Goal: Task Accomplishment & Management: Manage account settings

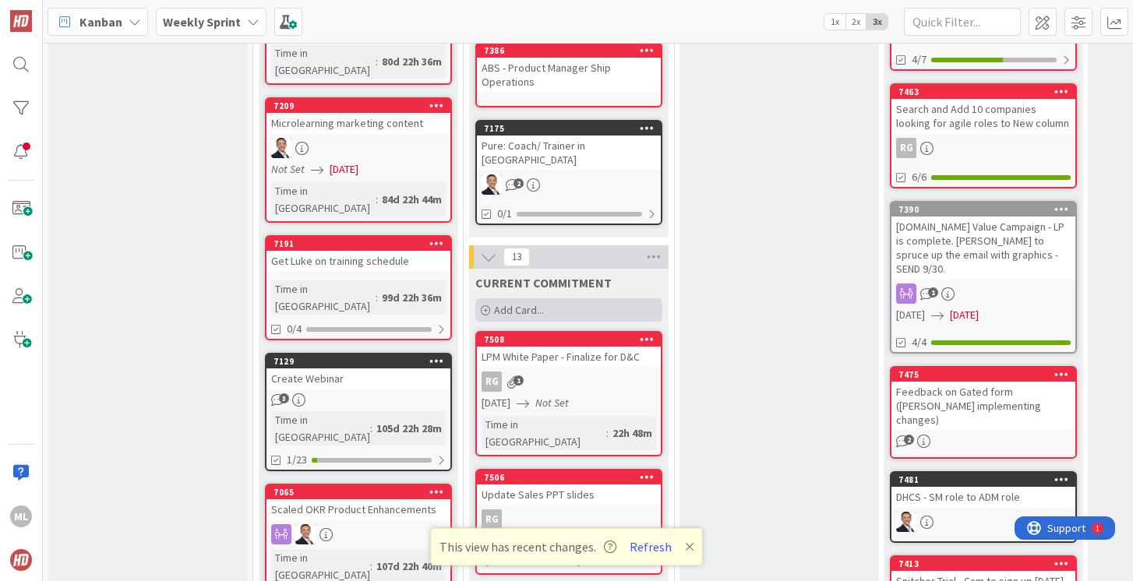
click at [530, 303] on span "Add Card..." at bounding box center [519, 310] width 50 height 14
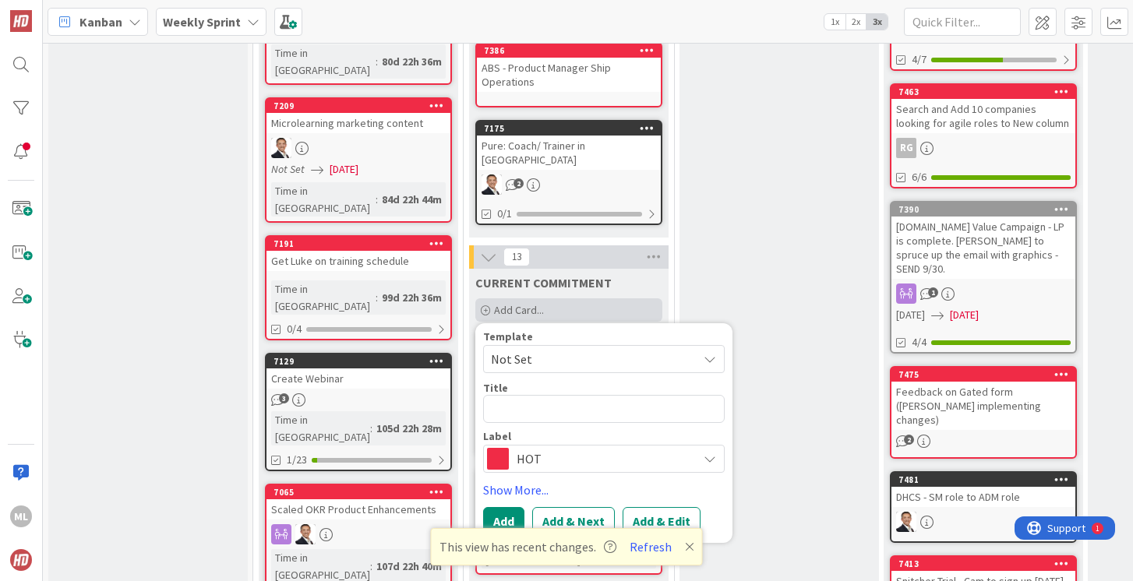
type textarea "x"
type textarea "S"
type textarea "x"
type textarea "St"
type textarea "x"
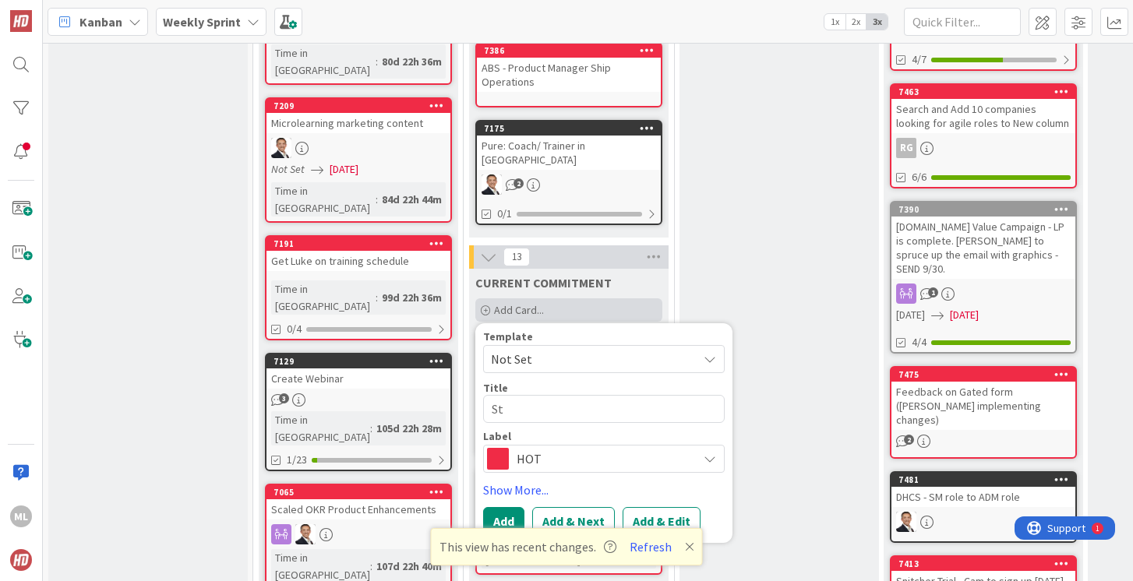
type textarea "Sta"
type textarea "x"
type textarea "Stac"
type textarea "x"
type textarea "[PERSON_NAME]"
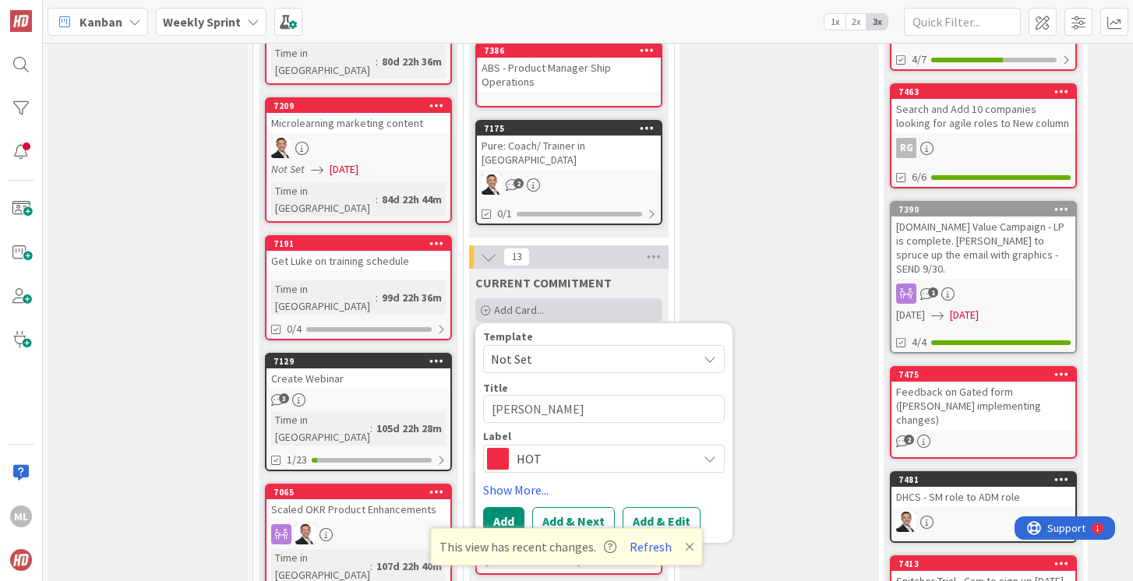
type textarea "x"
type textarea "Stac"
type textarea "x"
type textarea "Stace"
type textarea "x"
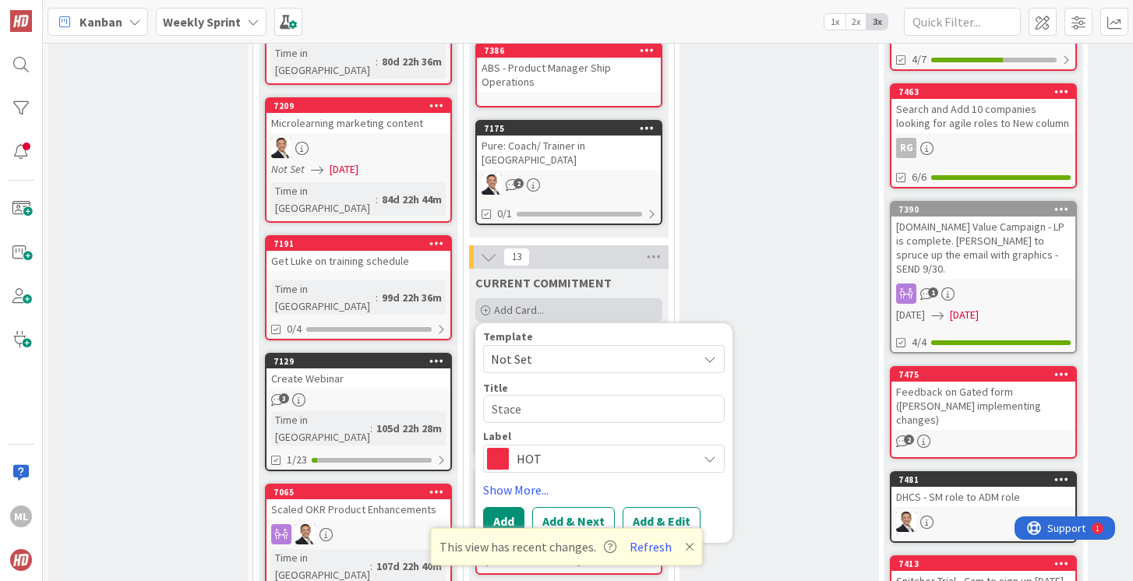
type textarea "[PERSON_NAME]"
type textarea "x"
type textarea "[PERSON_NAME]"
type textarea "x"
type textarea "Stacey ap"
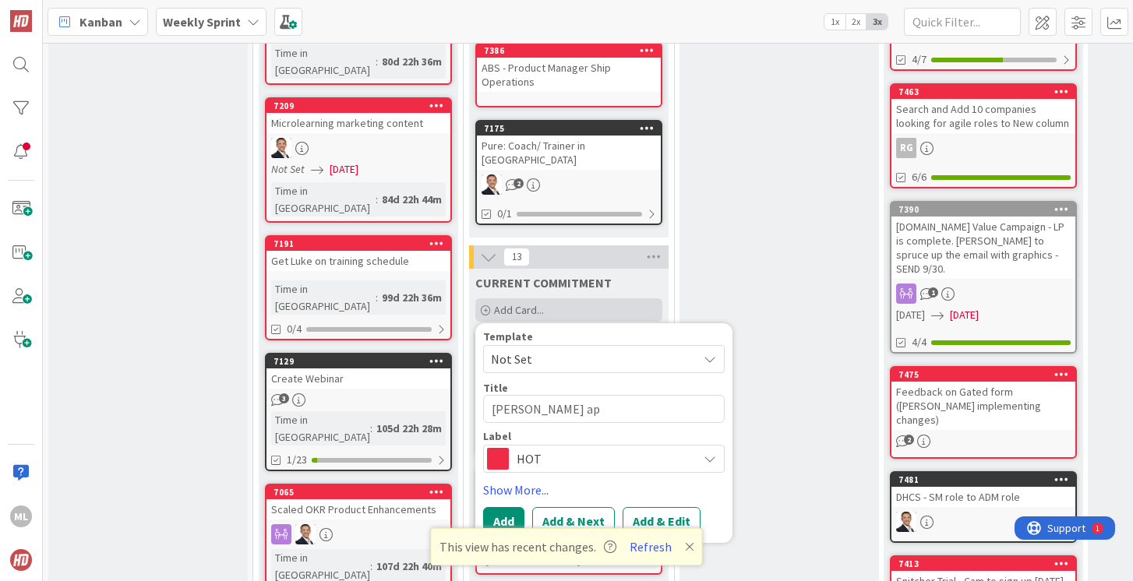
type textarea "x"
type textarea "Stacey app"
type textarea "x"
type textarea "Stacey appr"
type textarea "x"
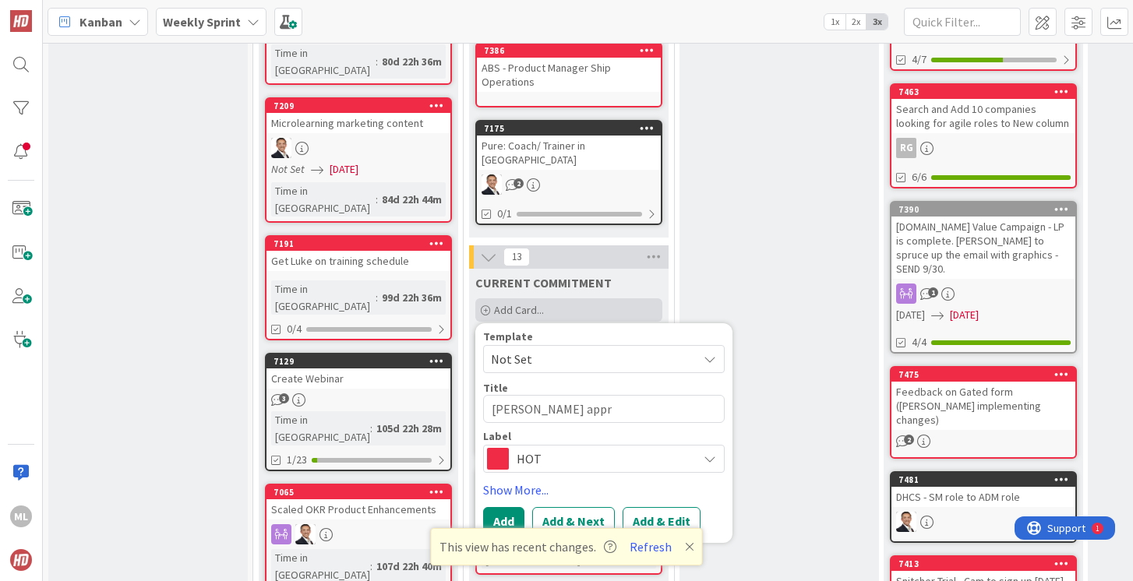
type textarea "Stacey appro"
type textarea "x"
type textarea "Stacey approv"
type textarea "x"
type textarea "Stacey approve"
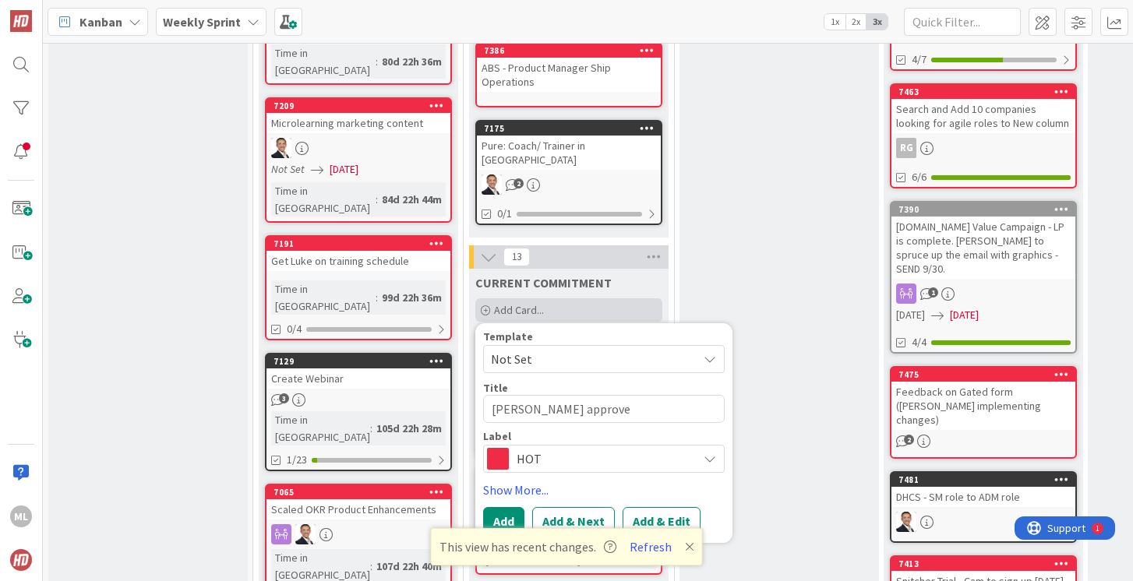
type textarea "x"
type textarea "Stacey approve"
type textarea "x"
type textarea "Stacey approve t"
type textarea "x"
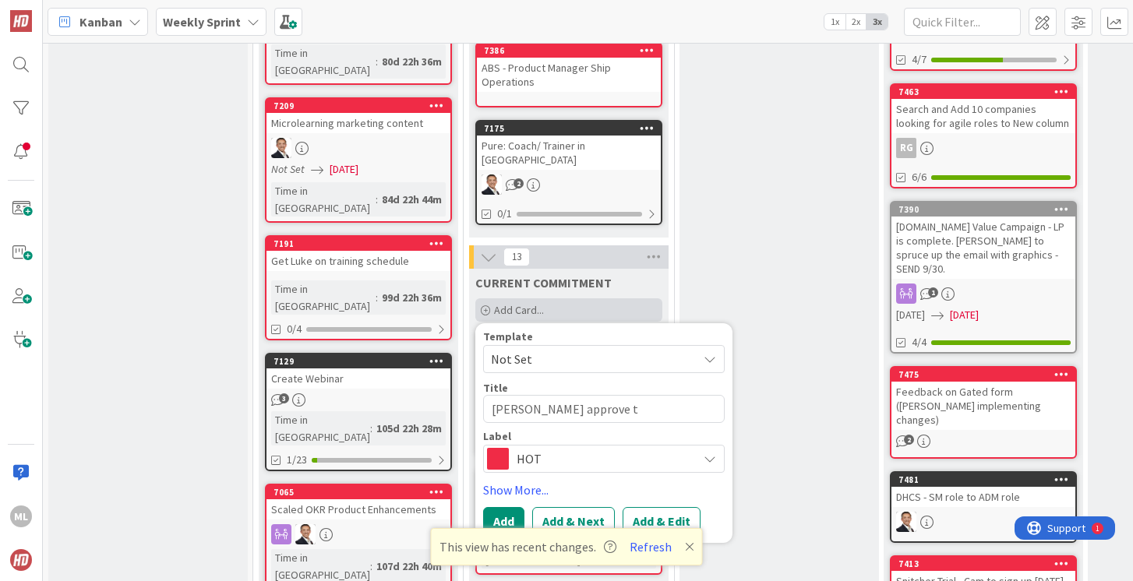
type textarea "Stacey approve th"
type textarea "x"
type textarea "Stacey approve the"
type textarea "x"
type textarea "Stacey approve the"
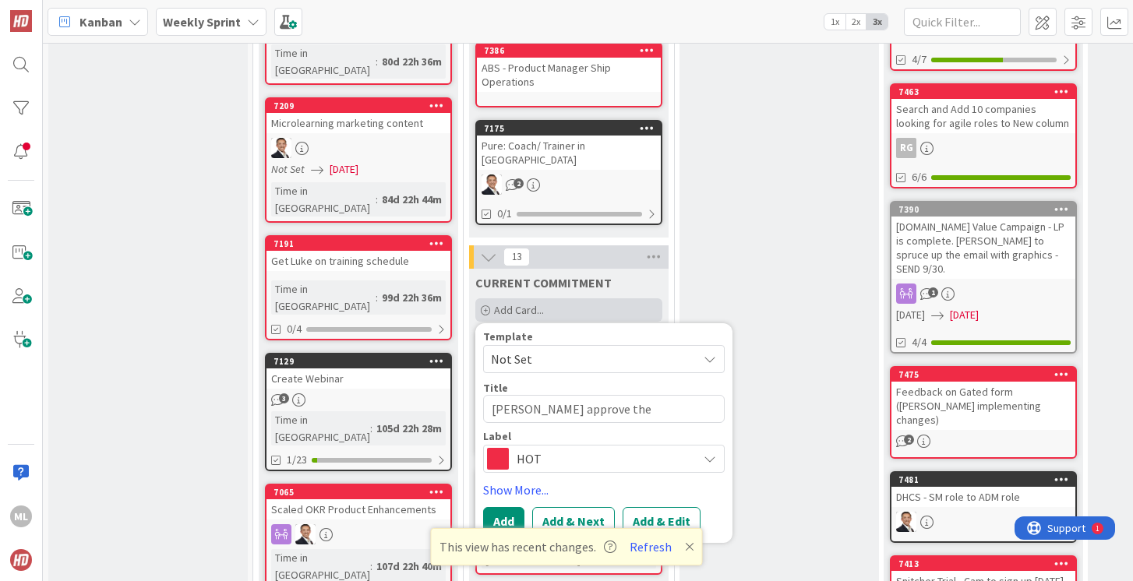
type textarea "x"
type textarea "Stacey approve the L"
type textarea "x"
type textarea "Stacey approve the Li"
type textarea "x"
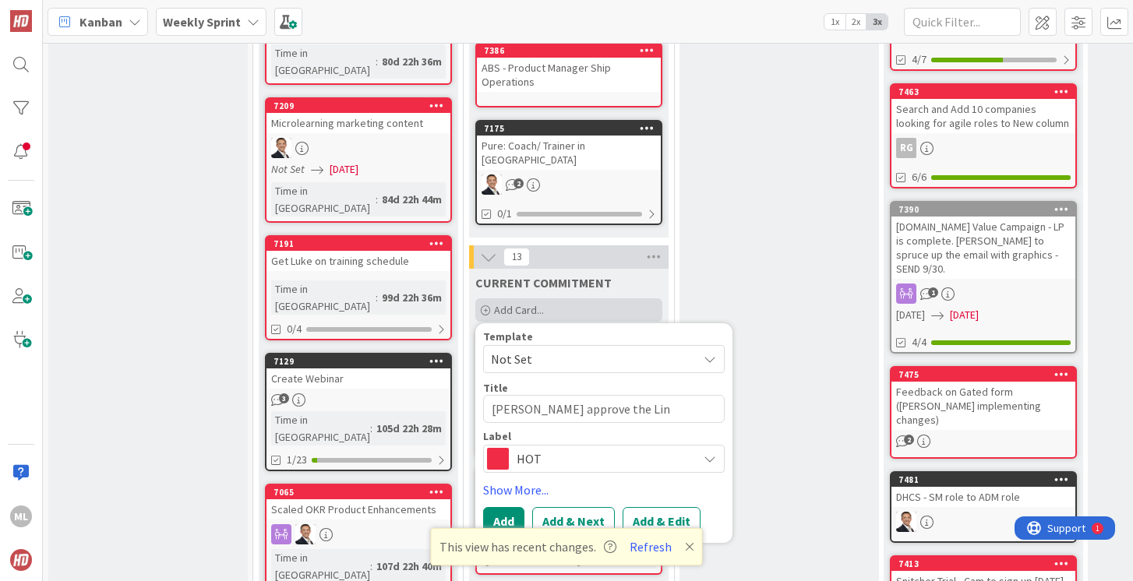
type textarea "Stacey approve the Link"
type textarea "x"
type textarea "Stacey approve the Linke"
type textarea "x"
type textarea "Stacey approve the Linked"
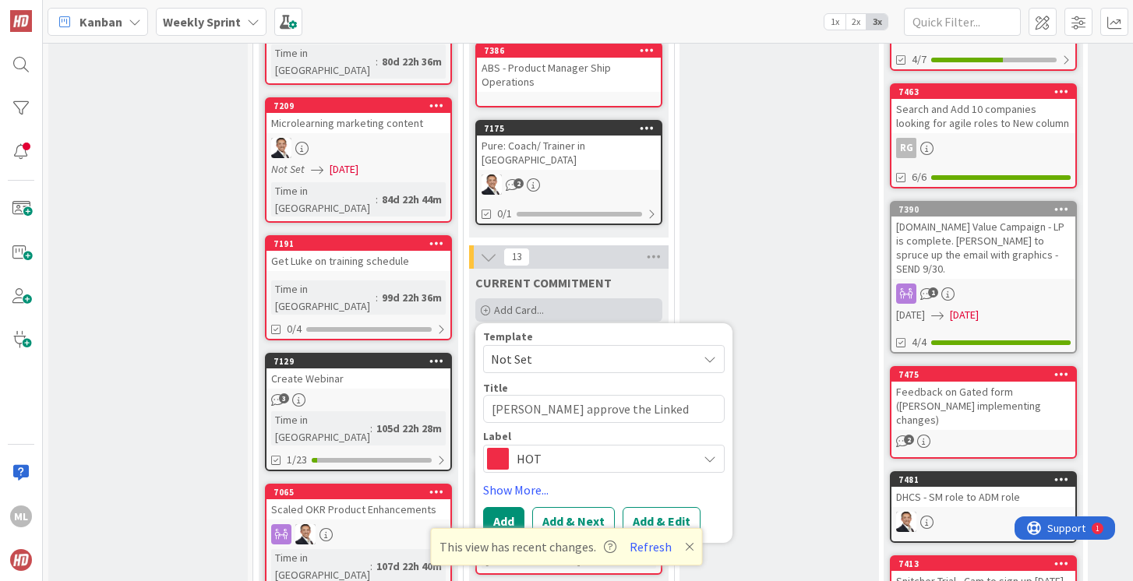
type textarea "x"
type textarea "Stacey approve the Linkedi"
type textarea "x"
type textarea "Stacey approve the Linkedin"
type textarea "x"
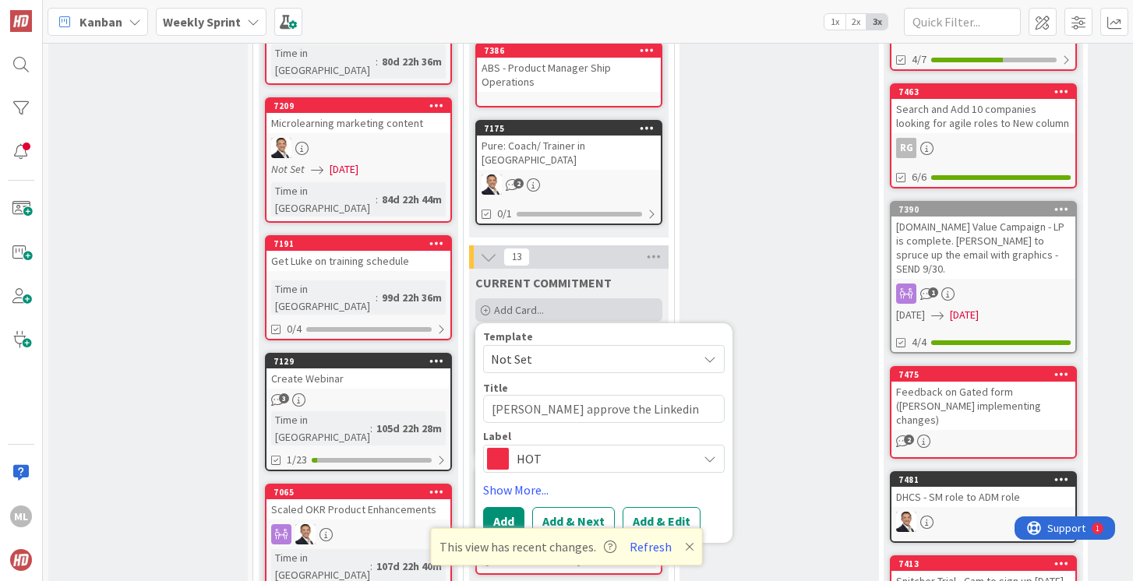
type textarea "Stacey approve the Linkedin A"
type textarea "x"
type textarea "Stacey approve the Linkedin Ad"
type textarea "x"
type textarea "Stacey approve the Linkedin Ads"
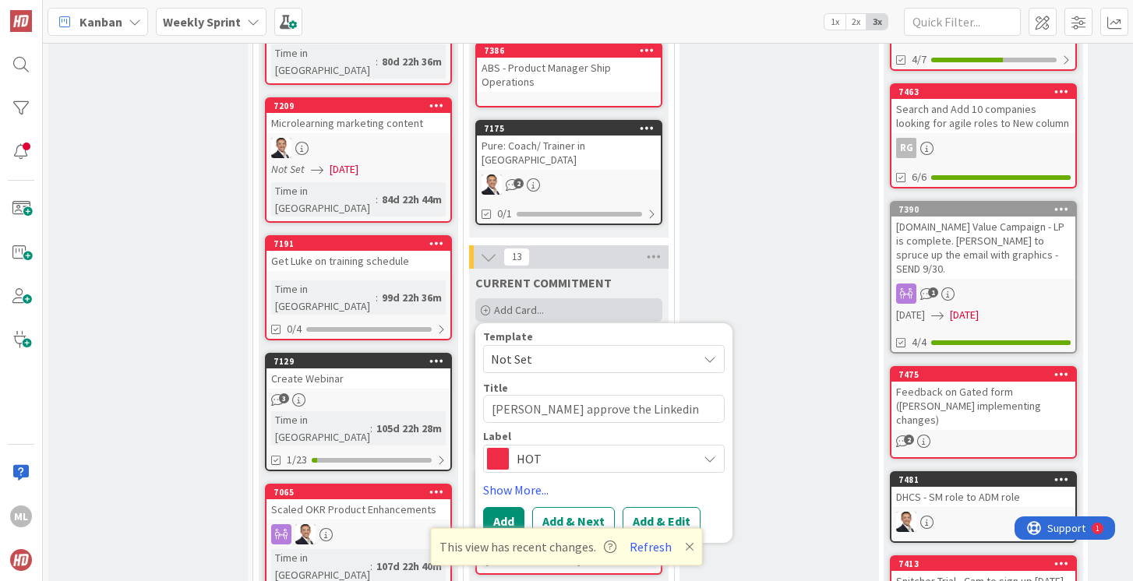
type textarea "x"
type textarea "Stacey approve the Linkedin Ads"
type textarea "x"
type textarea "Stacey approve the Linkedin Ads f"
type textarea "x"
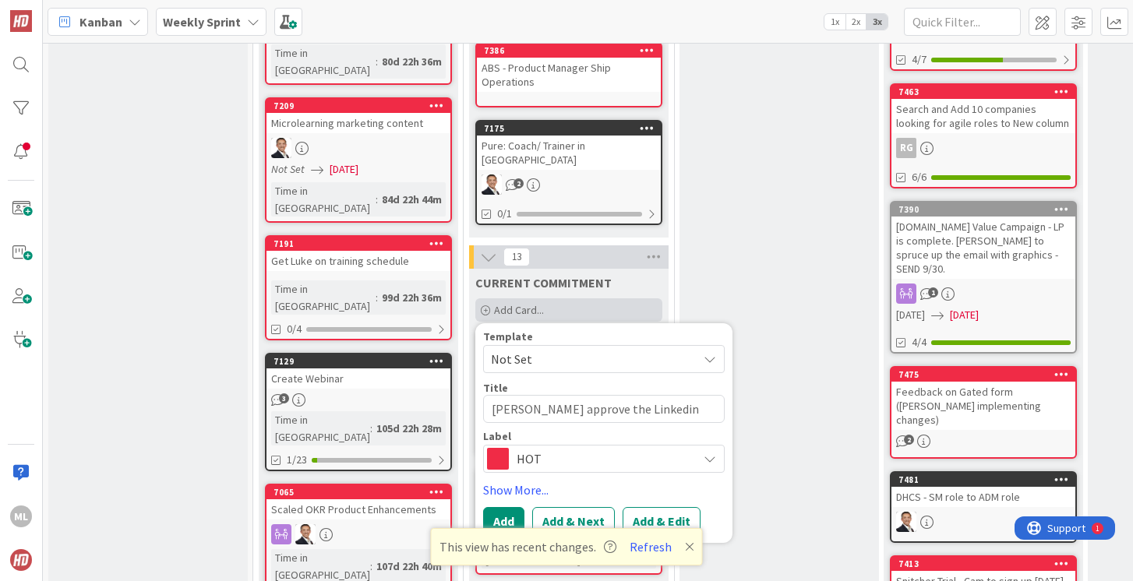
type textarea "Stacey approve the Linkedin Ads fr"
type textarea "x"
type textarea "Stacey approve the Linkedin Ads fro"
type textarea "x"
type textarea "Stacey approve the Linkedin Ads from"
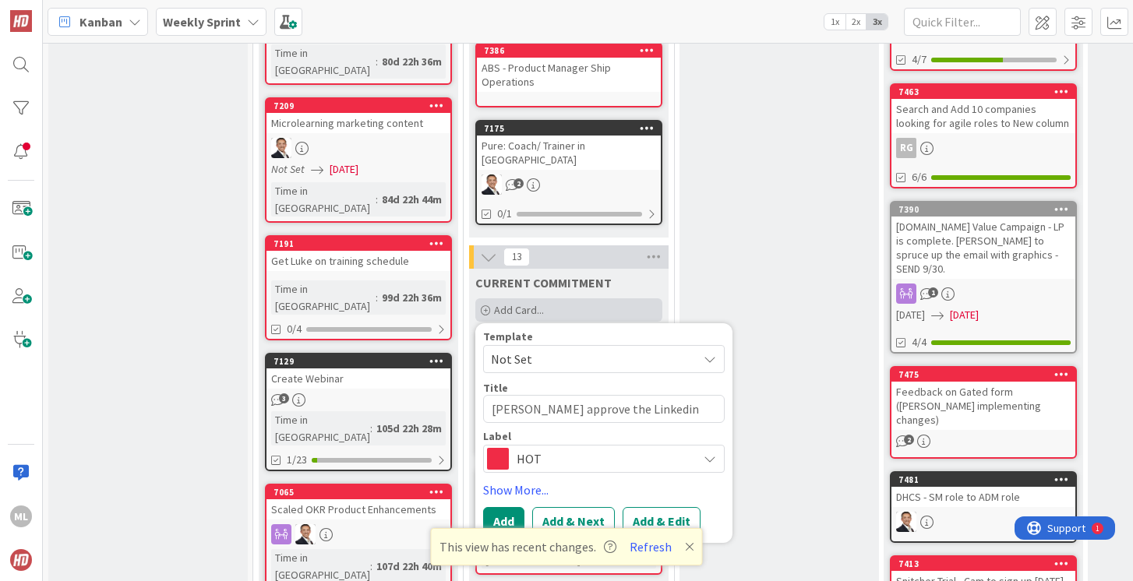
type textarea "x"
type textarea "Stacey approve the Linkedin Ads from"
type textarea "x"
type textarea "Stacey approve the Linkedin Ads from Si"
type textarea "x"
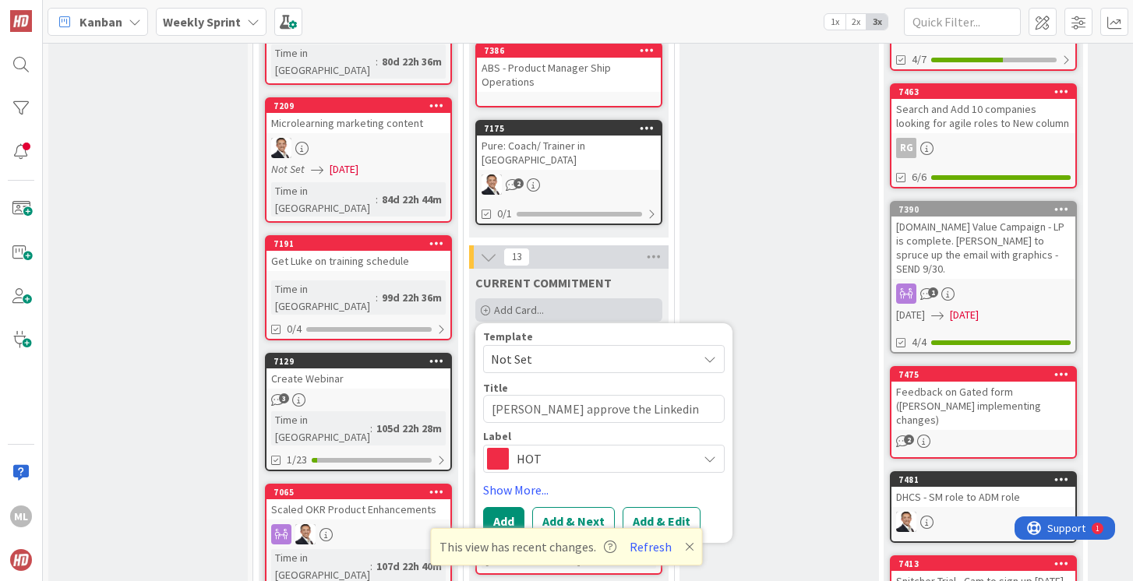
type textarea "Stacey approve the Linkedin Ads from Sig"
type textarea "x"
type textarea "Stacey approve the Linkedin Ads from Sign"
type textarea "x"
type textarea "Stacey approve the Linkedin Ads from Sig"
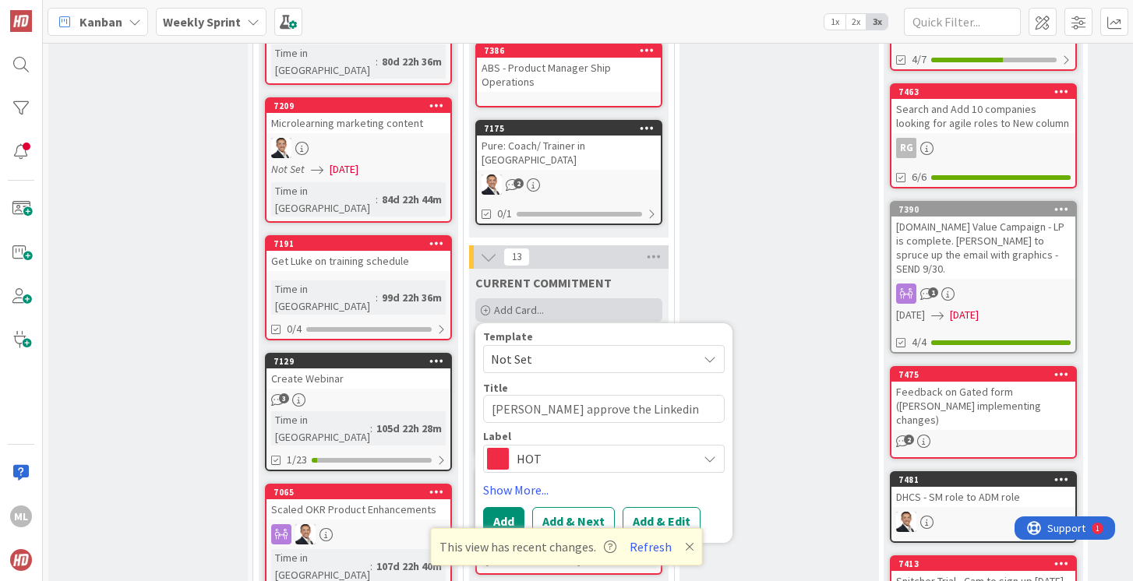
type textarea "x"
type textarea "Stacey approve the Linkedin Ads from Si"
type textarea "x"
type textarea "Stacey approve the Linkedin Ads from Sin"
type textarea "x"
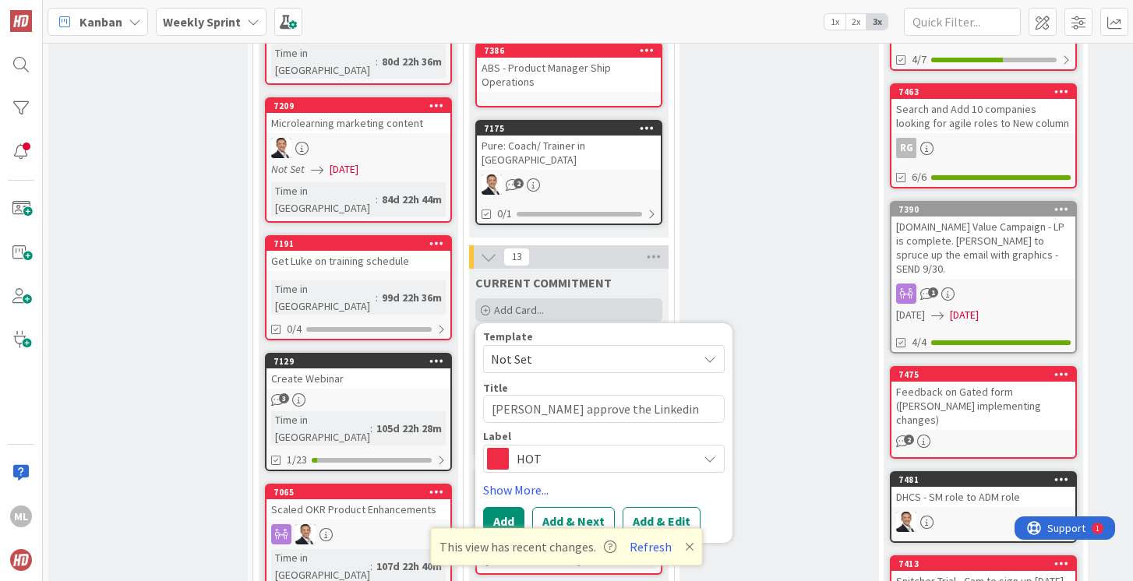
type textarea "Stacey approve the Linkedin Ads from Sing"
type textarea "x"
type textarea "Stacey approve the Linkedin Ads from Singl"
type textarea "x"
type textarea "Stacey approve the Linkedin Ads from Single"
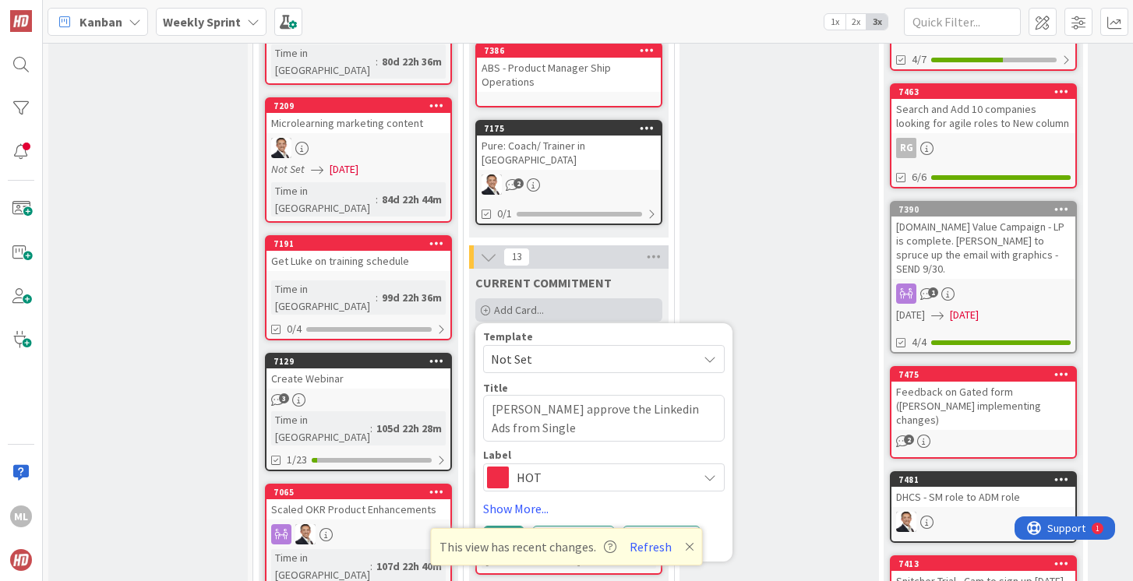
type textarea "x"
type textarea "Stacey approve the Linkedin Ads from Single"
type textarea "x"
type textarea "Stacey approve the Linkedin Ads from Single g"
type textarea "x"
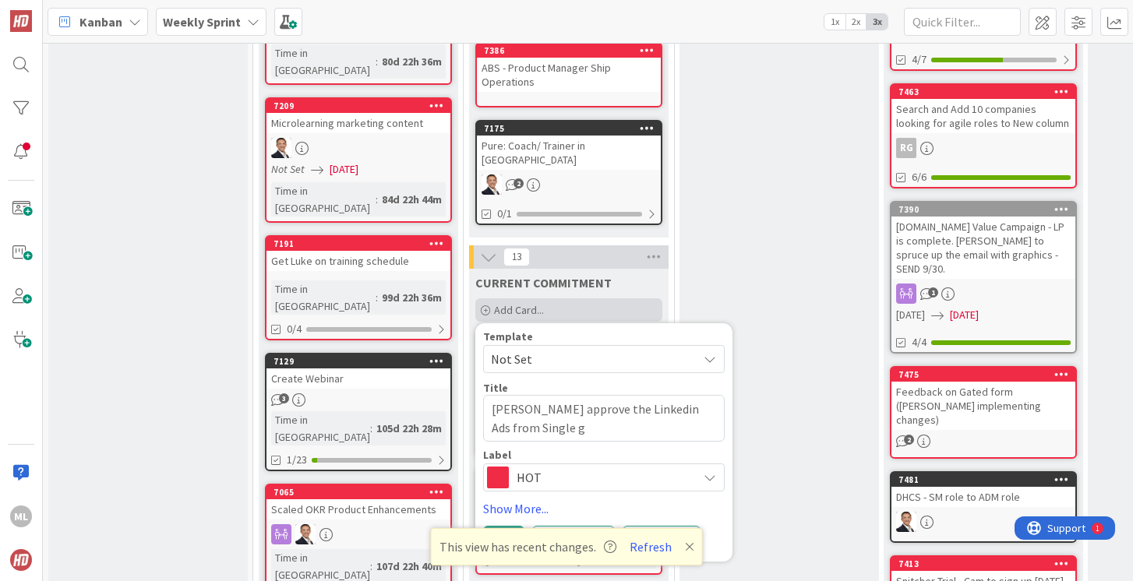
type textarea "Stacey approve the Linkedin Ads from Single gr"
type textarea "x"
type textarea "Stacey approve the Linkedin Ads from Single gra"
type textarea "x"
type textarea "Stacey approve the Linkedin Ads from Single grai"
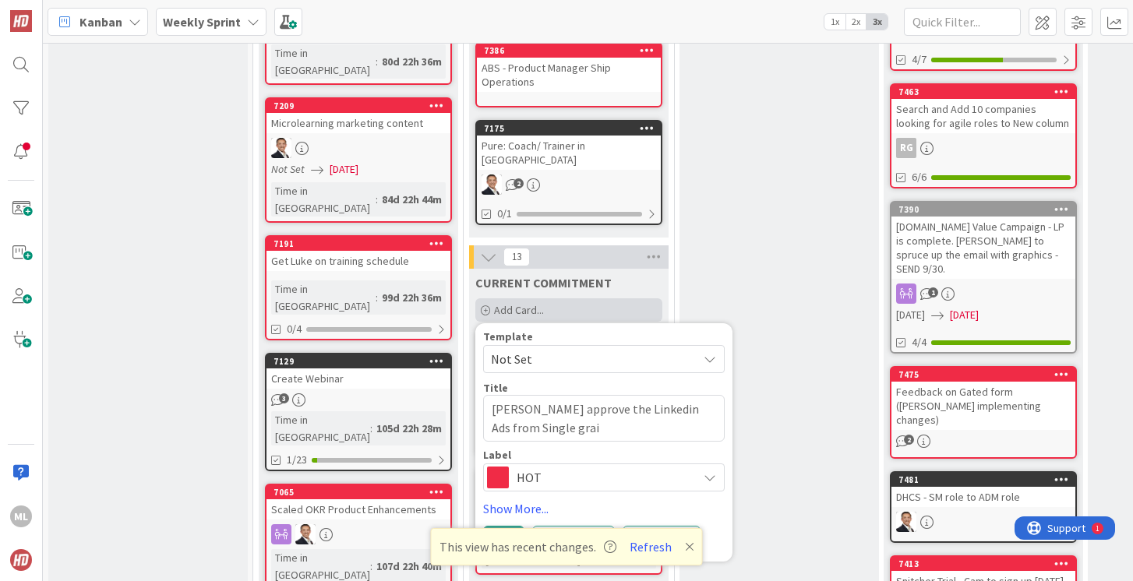
type textarea "x"
type textarea "Stacey approve the Linkedin Ads from Single grain"
type textarea "x"
type textarea "Stacey approve the Linkedin Ads from Single grain p"
type textarea "x"
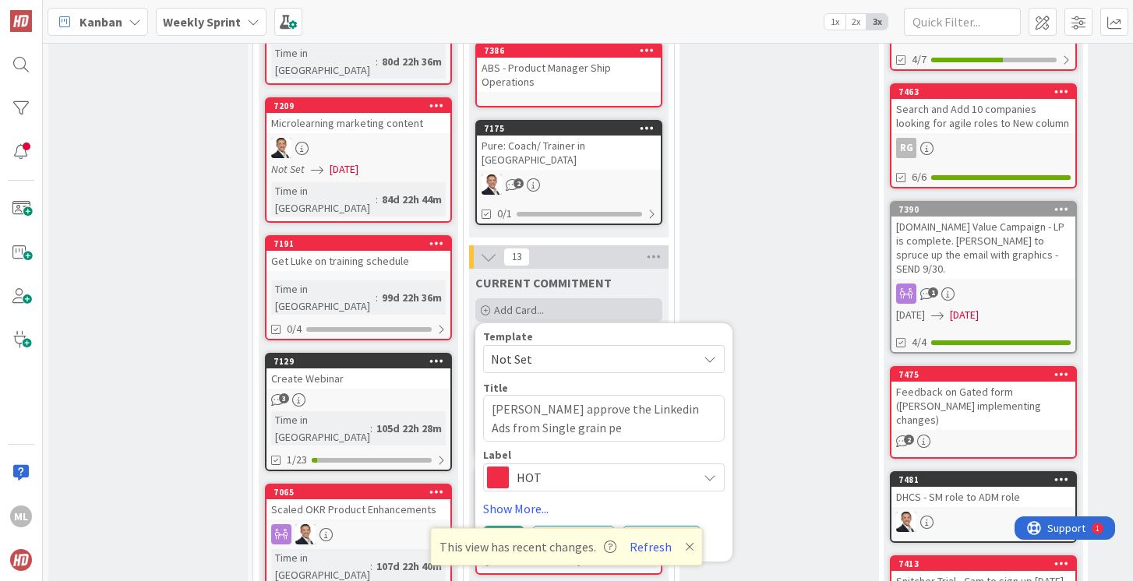
type textarea "Stacey approve the Linkedin Ads from Single grain per"
type textarea "x"
type textarea "Stacey approve the Linkedin Ads from Single grain pert"
type textarea "x"
type textarea "Stacey approve the Linkedin Ads from Single grain perta"
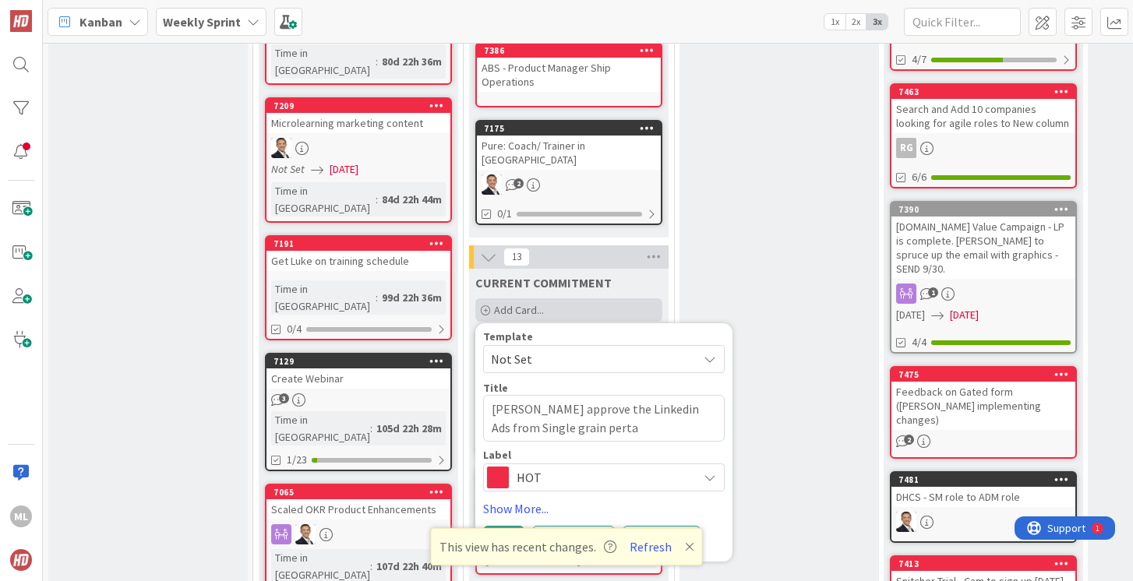
type textarea "x"
type textarea "Stacey approve the Linkedin Ads from Single grain pertai"
type textarea "x"
type textarea "Stacey approve the Linkedin Ads from Single grain pertain"
type textarea "x"
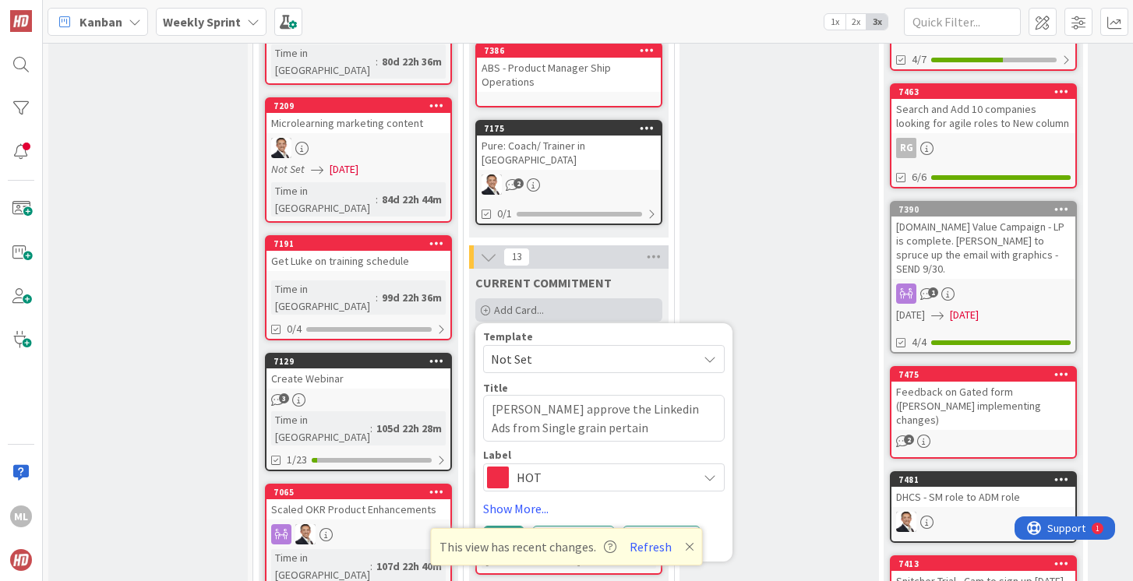
type textarea "Stacey approve the Linkedin Ads from Single grain pertaini"
type textarea "x"
type textarea "Stacey approve the Linkedin Ads from Single grain pertaining"
type textarea "x"
type textarea "Stacey approve the Linkedin Ads from Single grain pertaining"
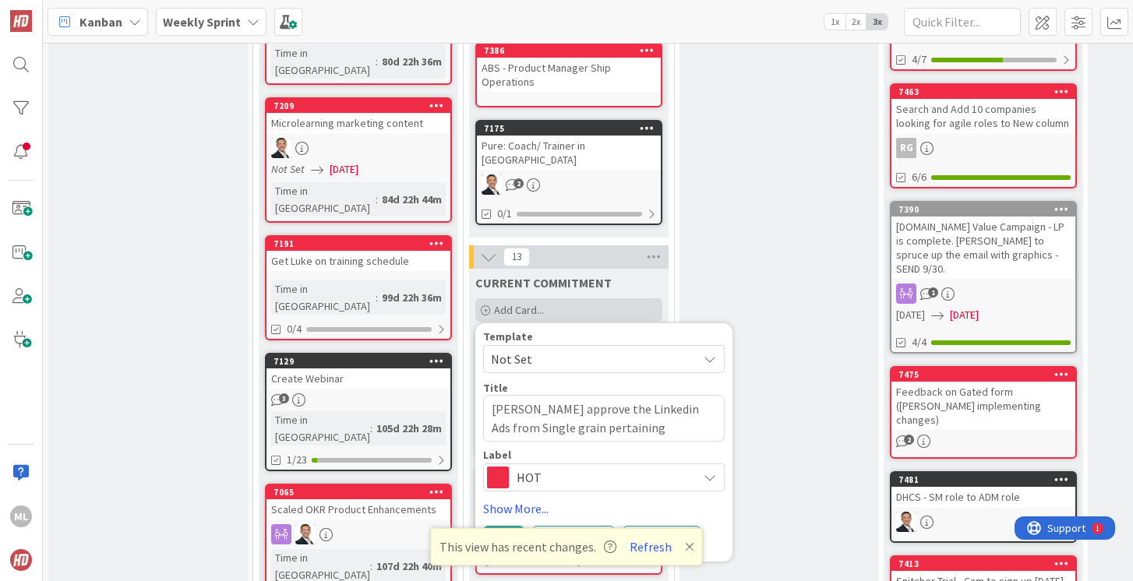
type textarea "x"
type textarea "Stacey approve the Linkedin Ads from Single grain pertaining t"
type textarea "x"
type textarea "Stacey approve the Linkedin Ads from Single grain pertaining to"
type textarea "x"
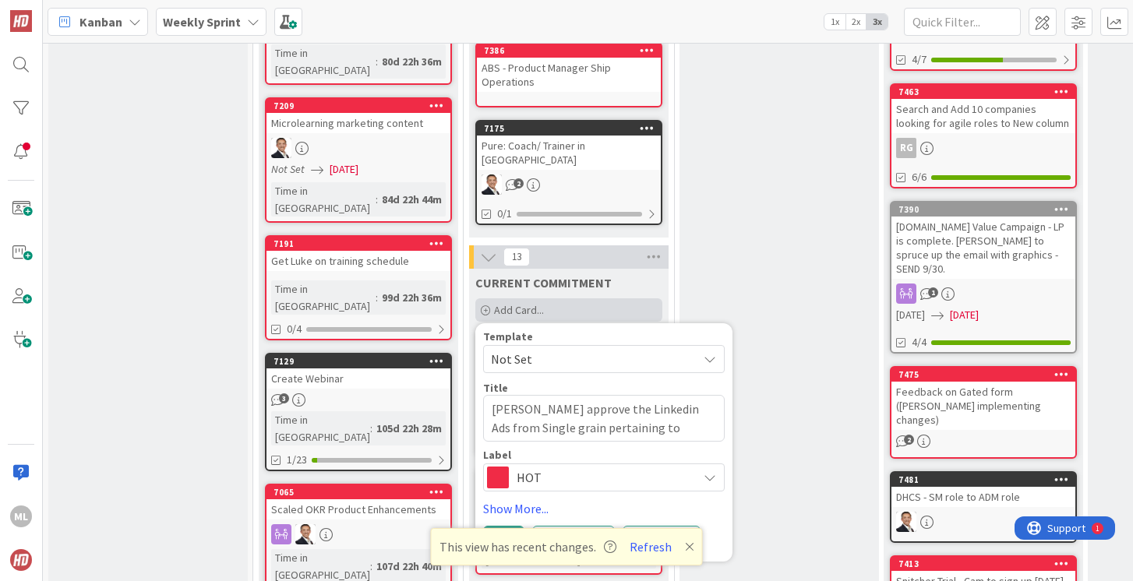
type textarea "Stacey approve the Linkedin Ads from Single grain pertaining to"
type textarea "x"
type textarea "Stacey approve the Linkedin Ads from Single grain pertaining to e"
type textarea "x"
type textarea "Stacey approve the Linkedin Ads from Single grain pertaining to ex"
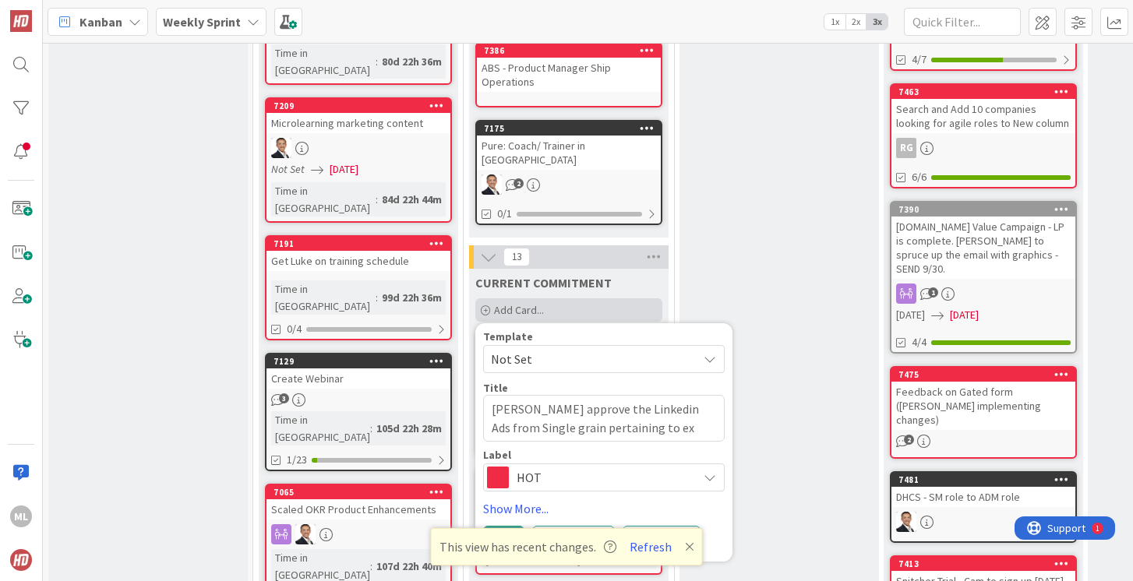
type textarea "x"
type textarea "Stacey approve the Linkedin Ads from Single grain pertaining to exe"
type textarea "x"
type textarea "Stacey approve the Linkedin Ads from Single grain pertaining to exec"
type textarea "x"
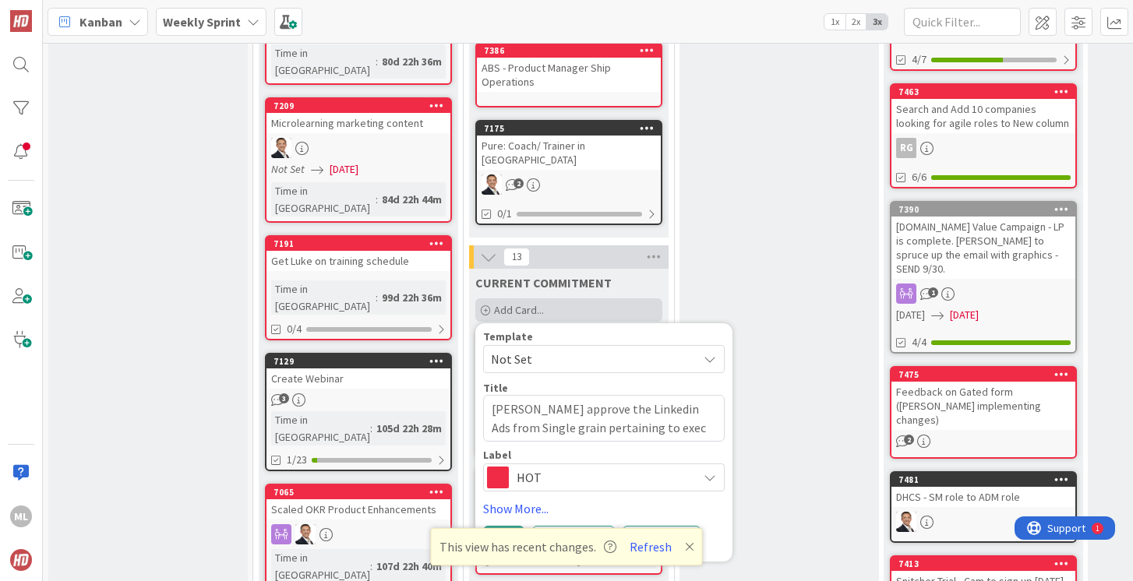
type textarea "Stacey approve the Linkedin Ads from Single grain pertaining to exec"
type textarea "x"
type textarea "Stacey approve the Linkedin Ads from Single grain pertaining to exec p"
type textarea "x"
type textarea "Stacey approve the Linkedin Ads from Single grain pertaining to exec pl"
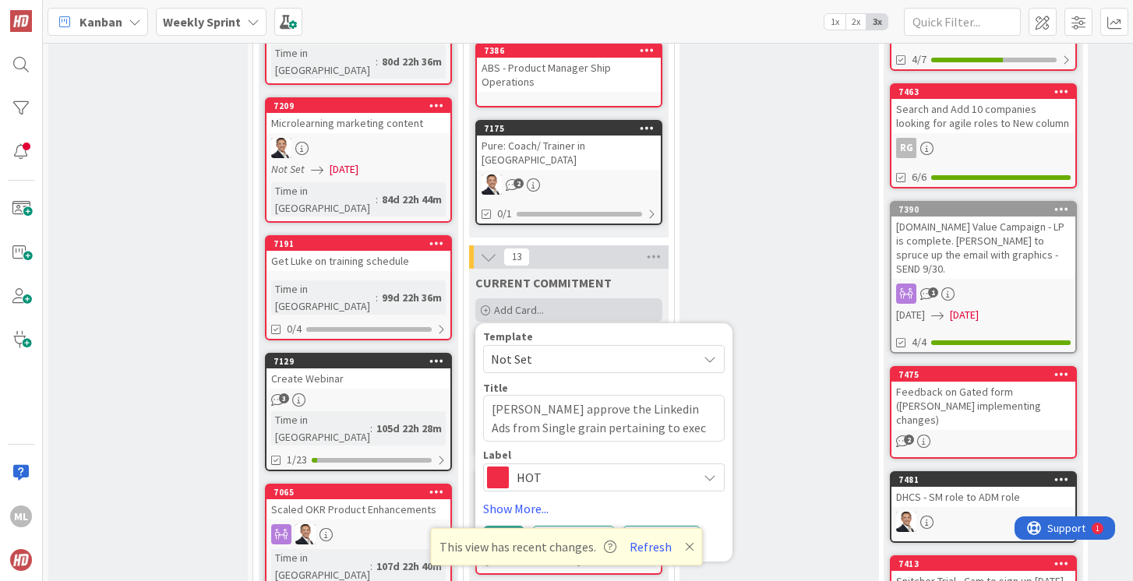
type textarea "x"
type textarea "Stacey approve the Linkedin Ads from Single grain pertaining to exec pla"
type textarea "x"
type textarea "Stacey approve the Linkedin Ads from Single grain pertaining to exec play"
type textarea "x"
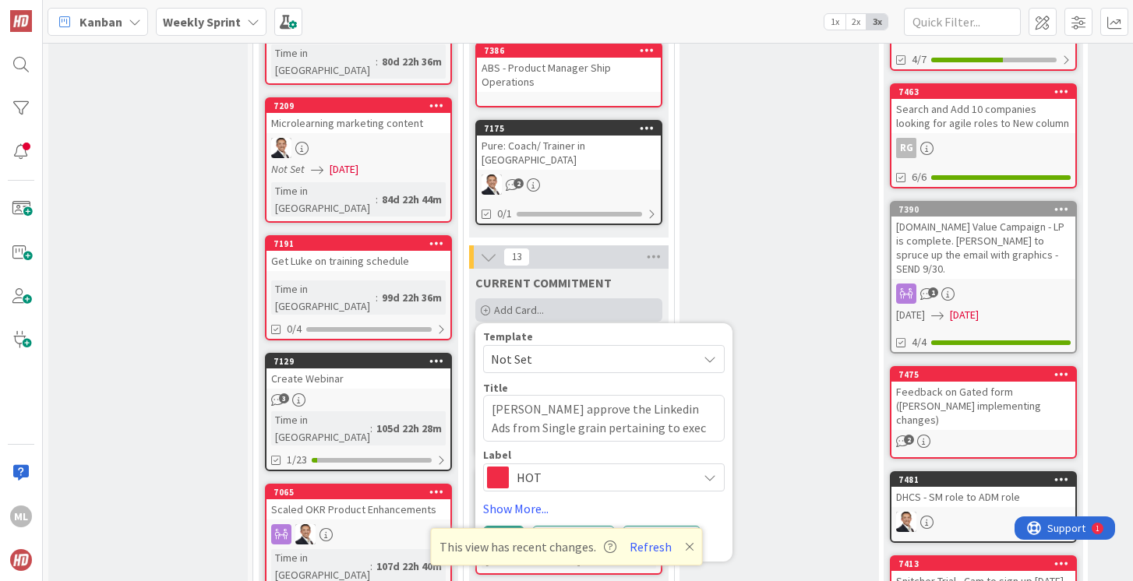
type textarea "Stacey approve the Linkedin Ads from Single grain pertaining to exec playb"
type textarea "x"
type textarea "Stacey approve the Linkedin Ads from Single grain pertaining to exec playbo"
type textarea "x"
type textarea "Stacey approve the Linkedin Ads from Single grain pertaining to exec playboo"
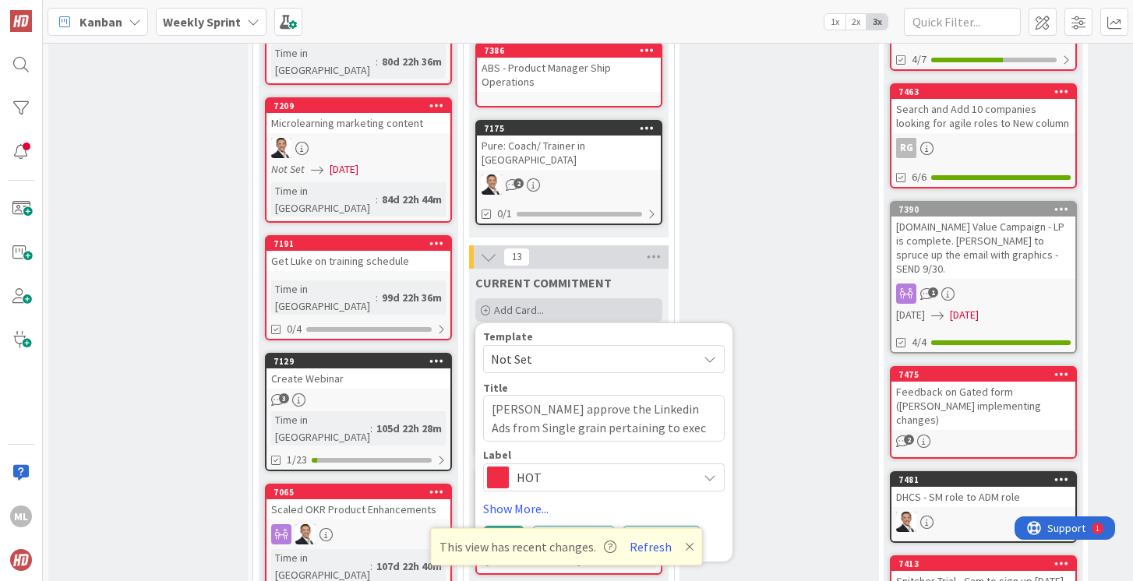
type textarea "x"
type textarea "[PERSON_NAME] approve the Linkedin Ads from Single grain pertaining to exec pla…"
click at [505, 526] on button "Add" at bounding box center [503, 540] width 41 height 28
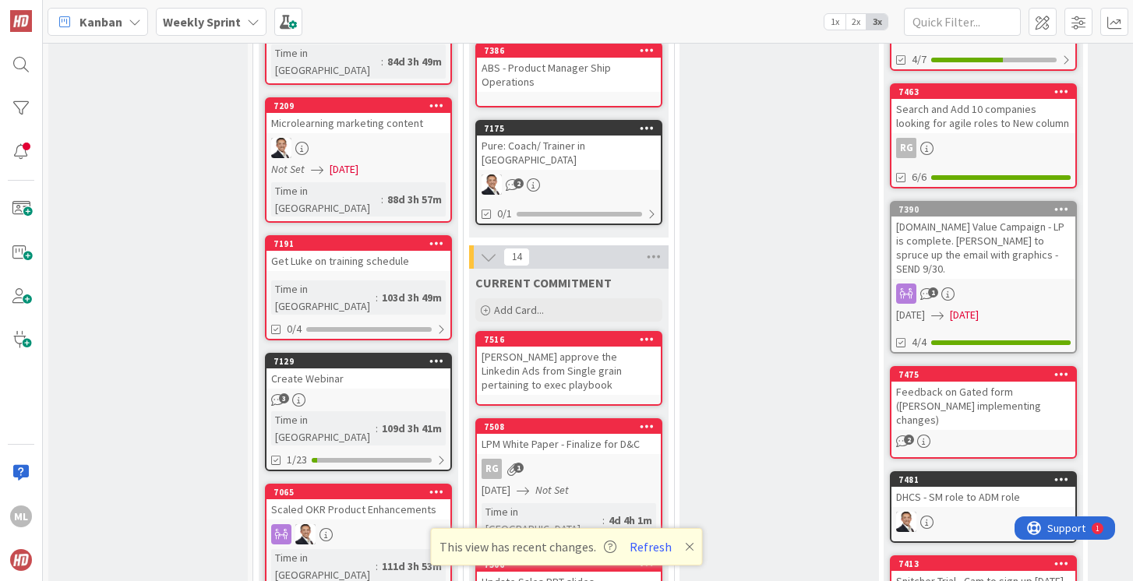
click at [528, 361] on div "[PERSON_NAME] approve the Linkedin Ads from Single grain pertaining to exec pla…" at bounding box center [569, 371] width 184 height 48
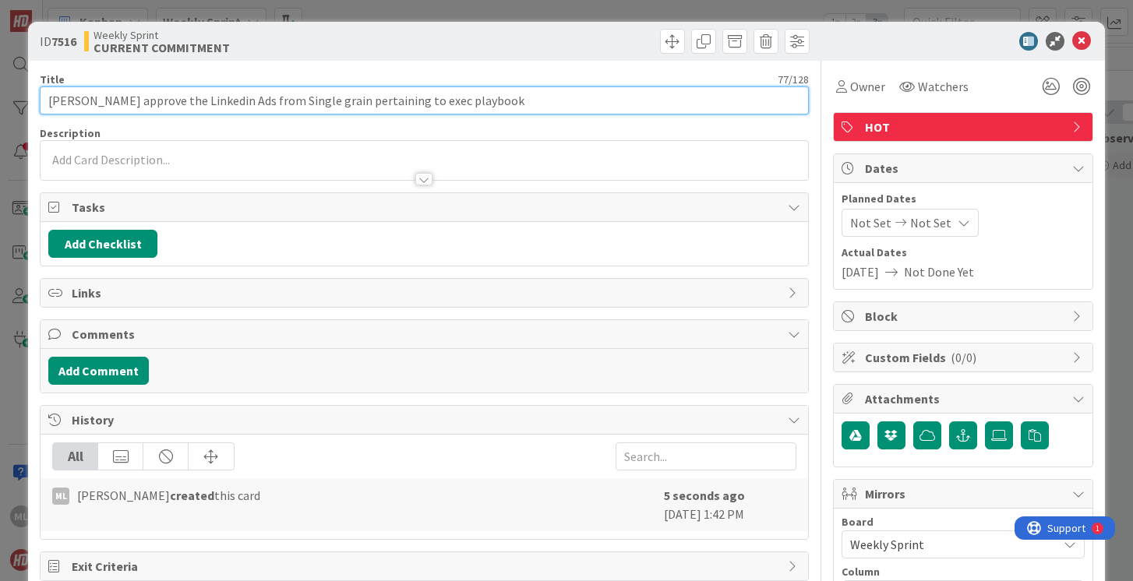
click at [502, 103] on input "[PERSON_NAME] approve the Linkedin Ads from Single grain pertaining to exec pla…" at bounding box center [424, 100] width 768 height 28
type input "[PERSON_NAME] approve the Linkedin Ads from Single grain pertaining to exec pla…"
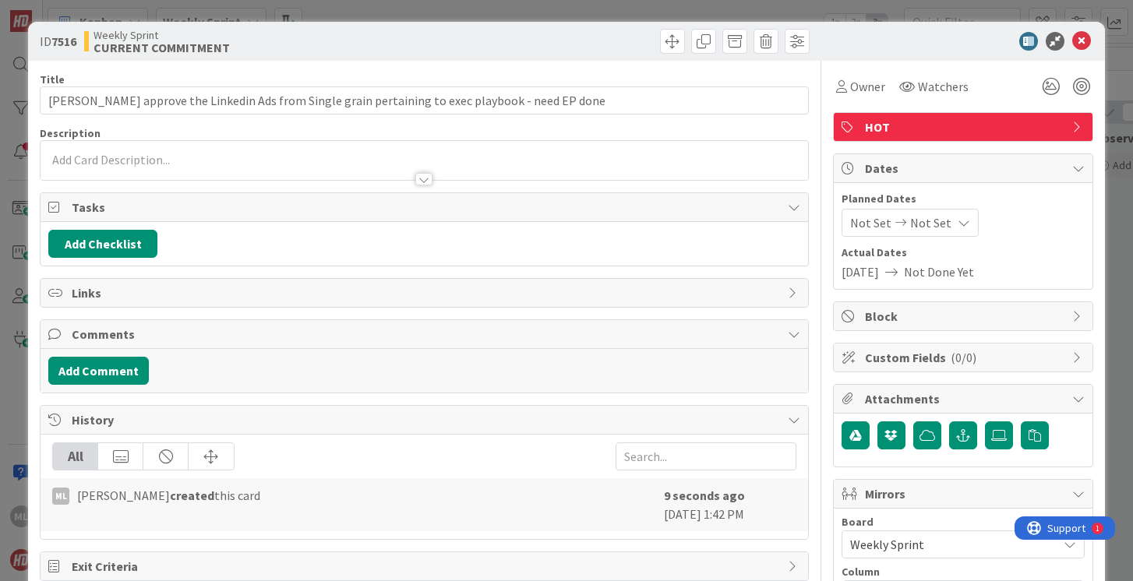
click at [311, 153] on p at bounding box center [423, 160] width 751 height 18
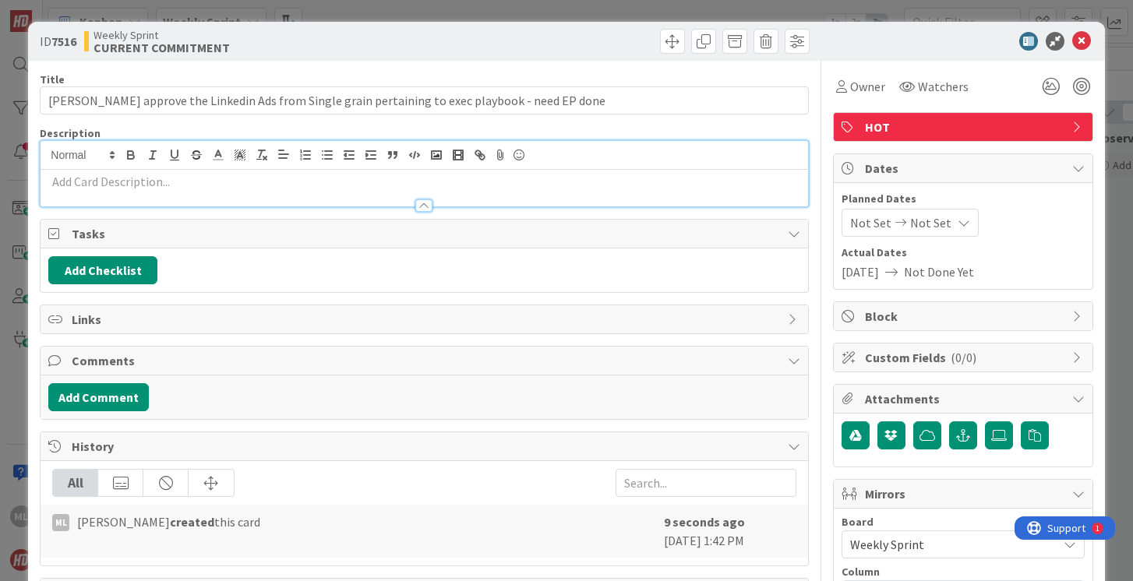
click at [277, 187] on p at bounding box center [423, 182] width 751 height 18
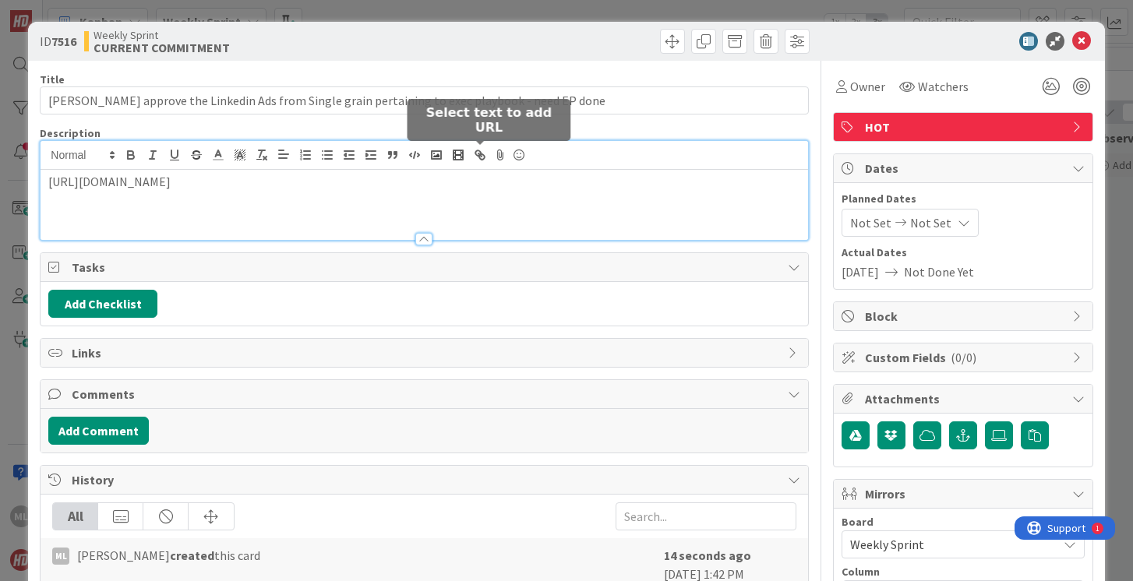
click at [481, 155] on icon "button" at bounding box center [480, 155] width 14 height 14
type input "[URL][DOMAIN_NAME]"
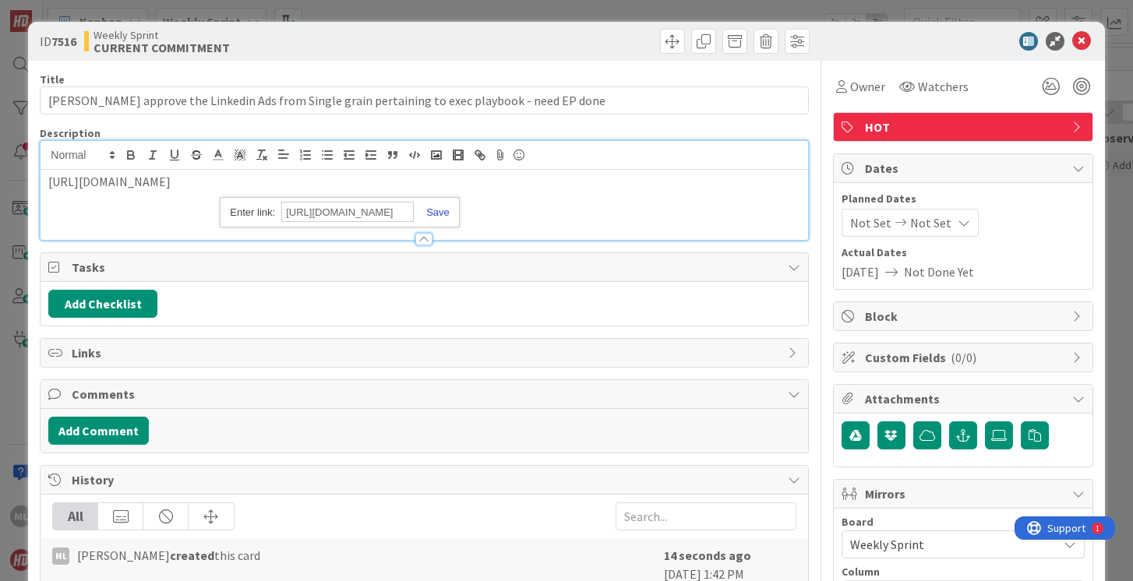
click at [438, 213] on link at bounding box center [432, 212] width 36 height 12
click at [869, 91] on span "Owner" at bounding box center [867, 86] width 35 height 19
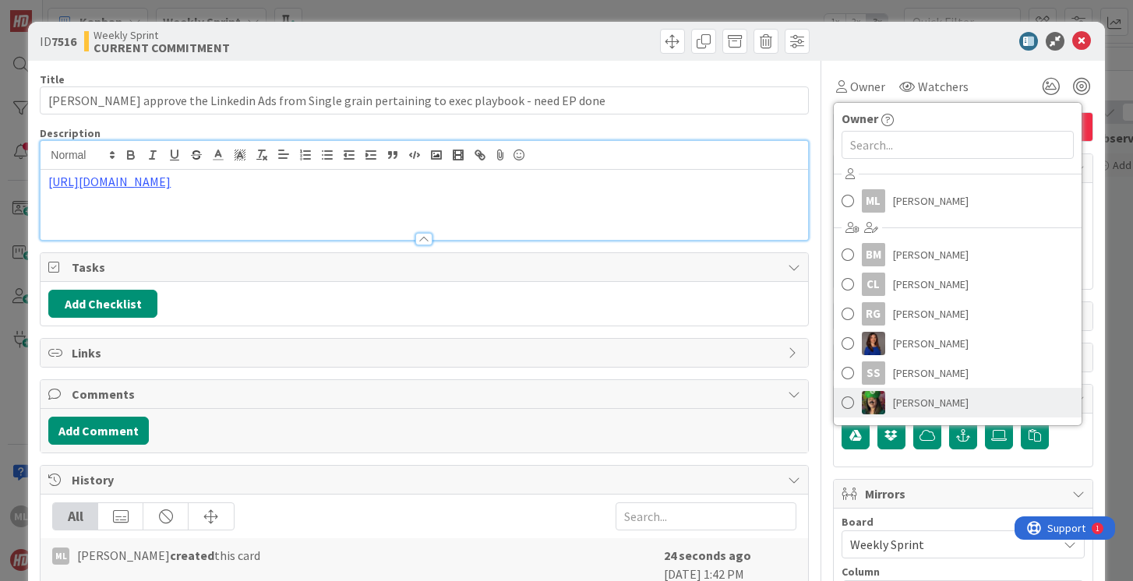
scroll to position [28, 0]
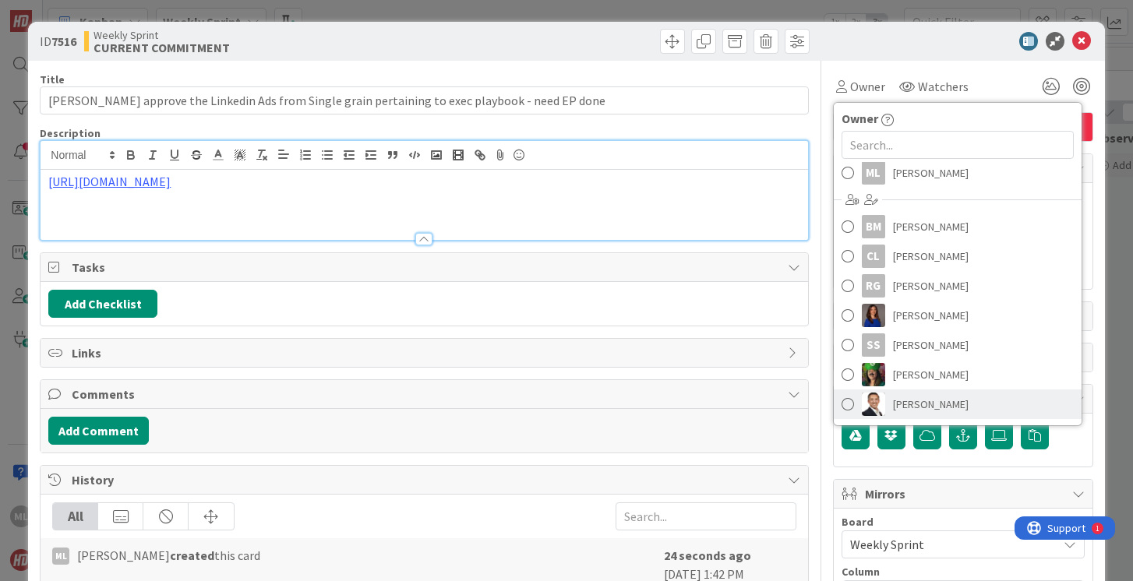
click at [847, 404] on span at bounding box center [847, 404] width 12 height 23
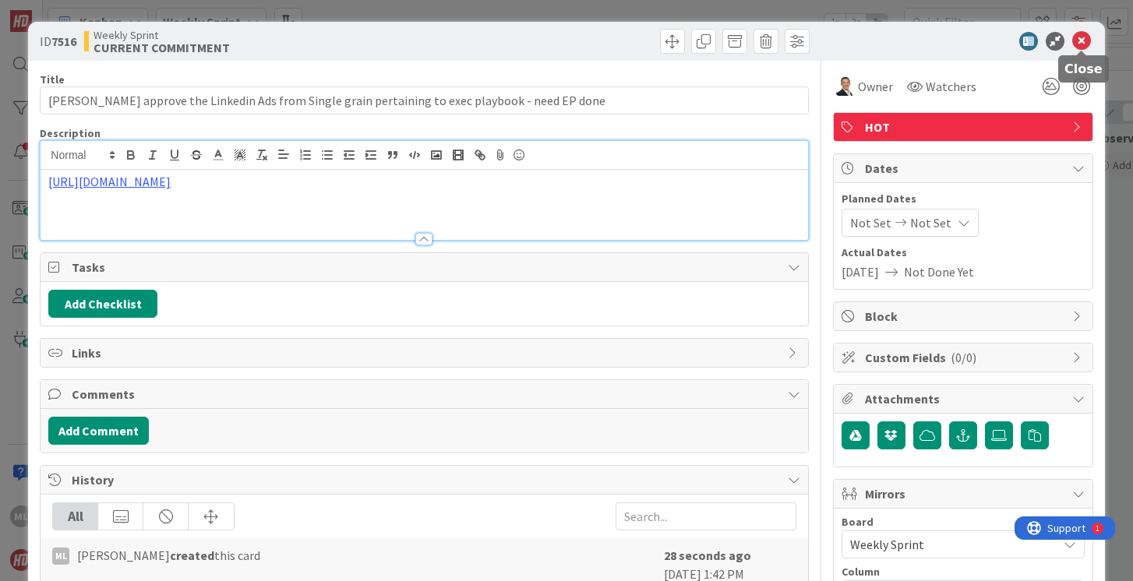
click at [1080, 43] on icon at bounding box center [1081, 41] width 19 height 19
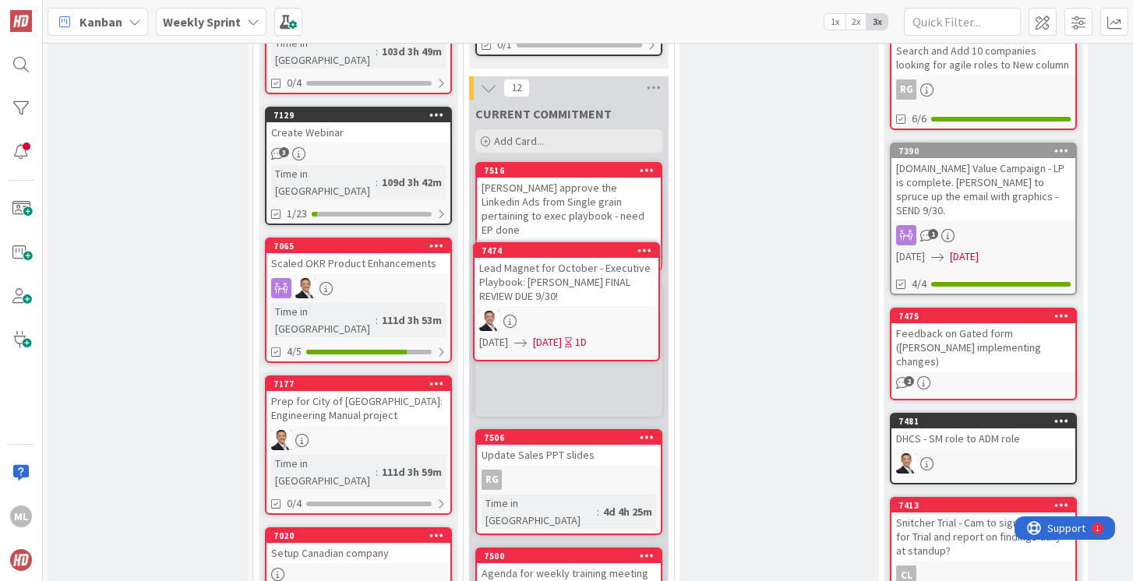
scroll to position [698, 0]
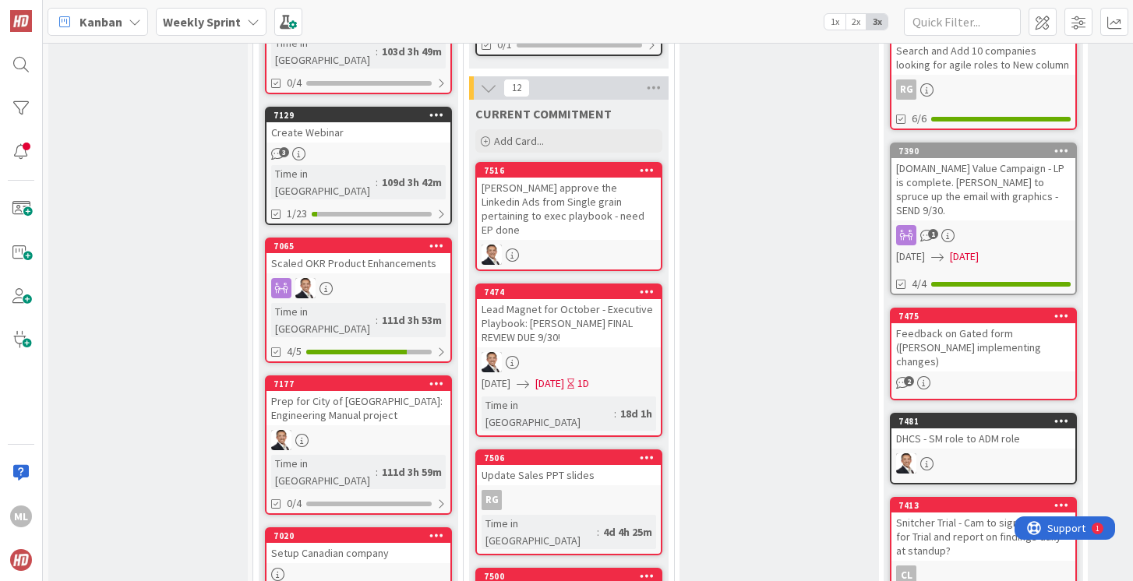
click at [573, 301] on div "Lead Magnet for October - Executive Playbook: [PERSON_NAME] FINAL REVIEW DUE 9/…" at bounding box center [569, 323] width 184 height 48
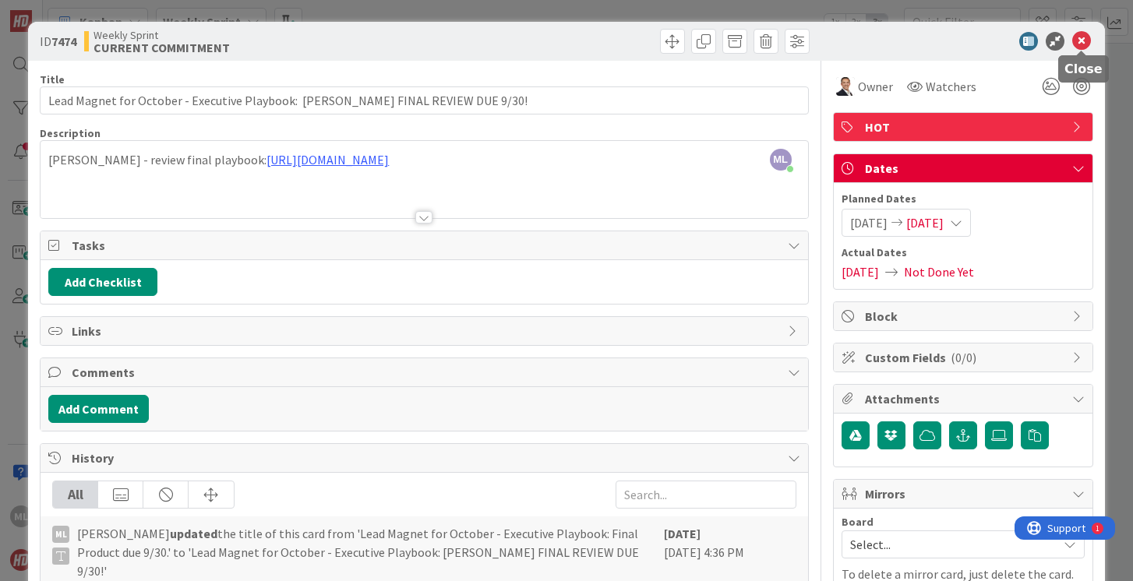
click at [1084, 39] on icon at bounding box center [1081, 41] width 19 height 19
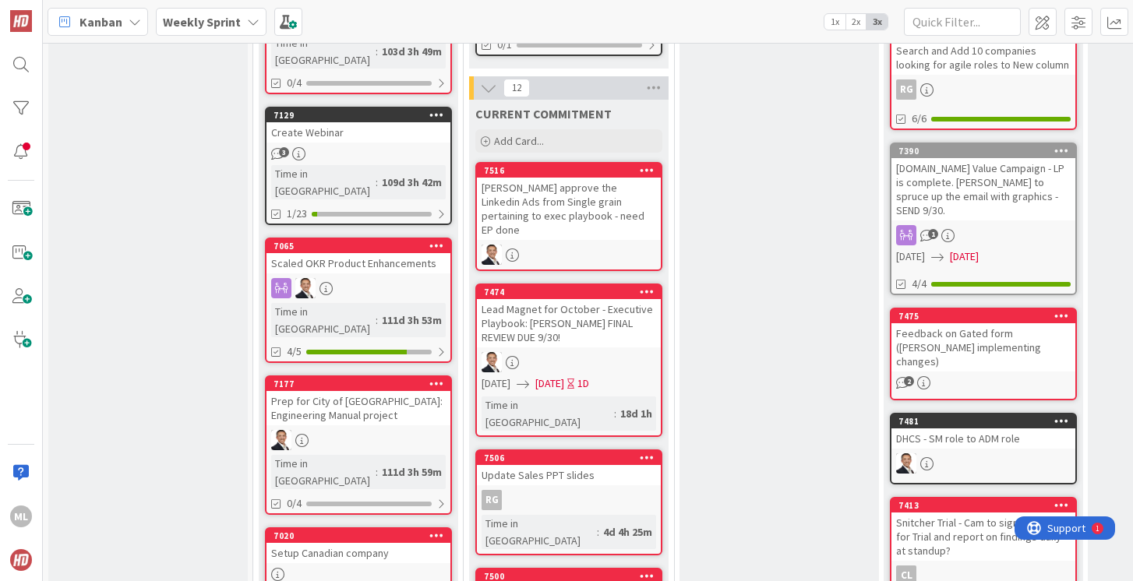
click at [234, 22] on b "Weekly Sprint" at bounding box center [202, 22] width 78 height 16
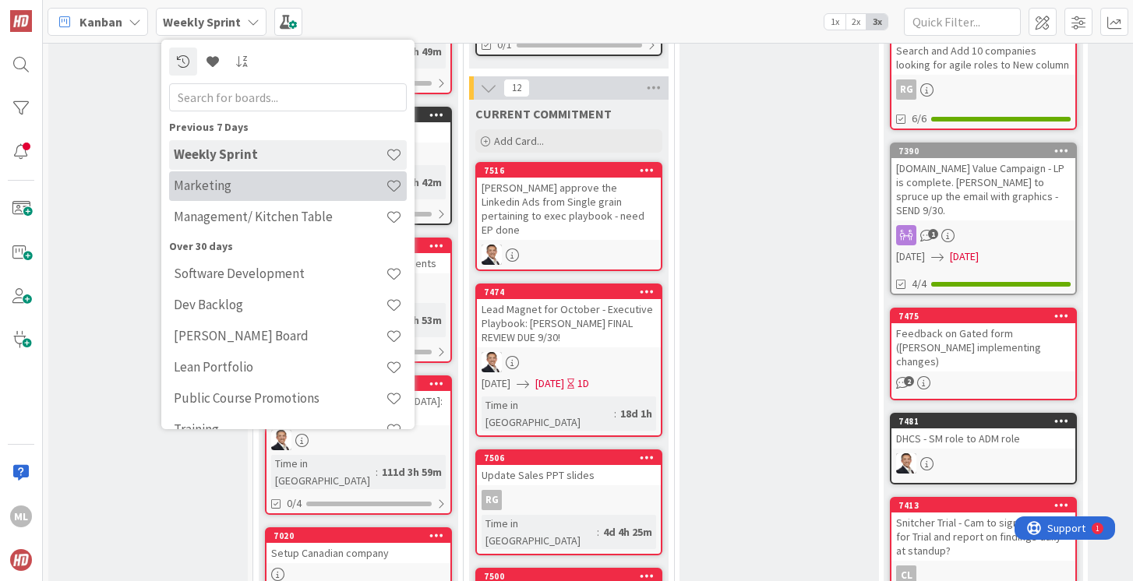
click at [198, 185] on h4 "Marketing" at bounding box center [280, 186] width 212 height 16
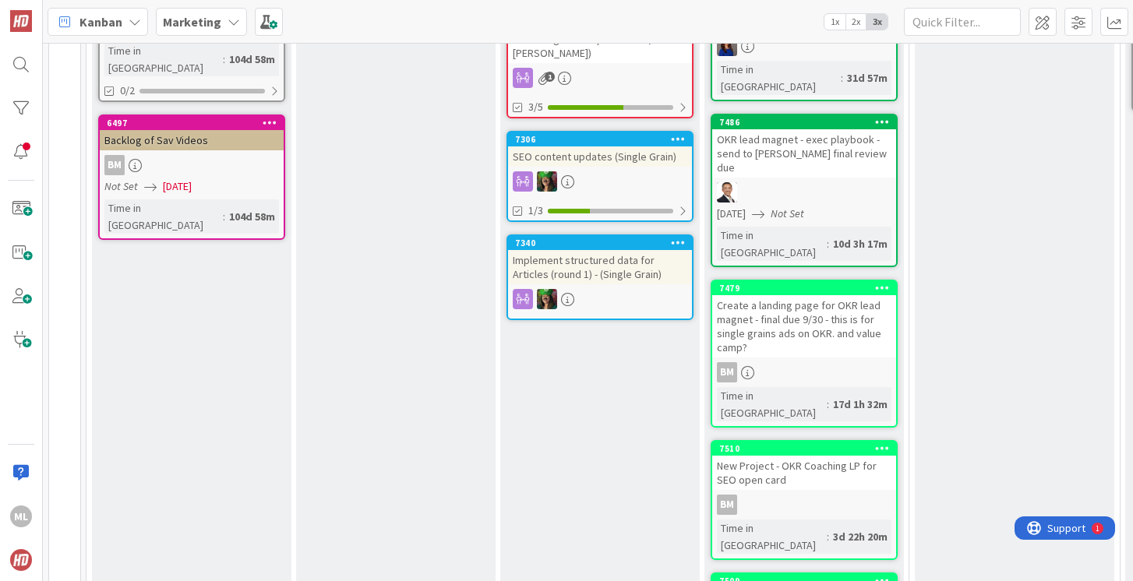
scroll to position [506, 0]
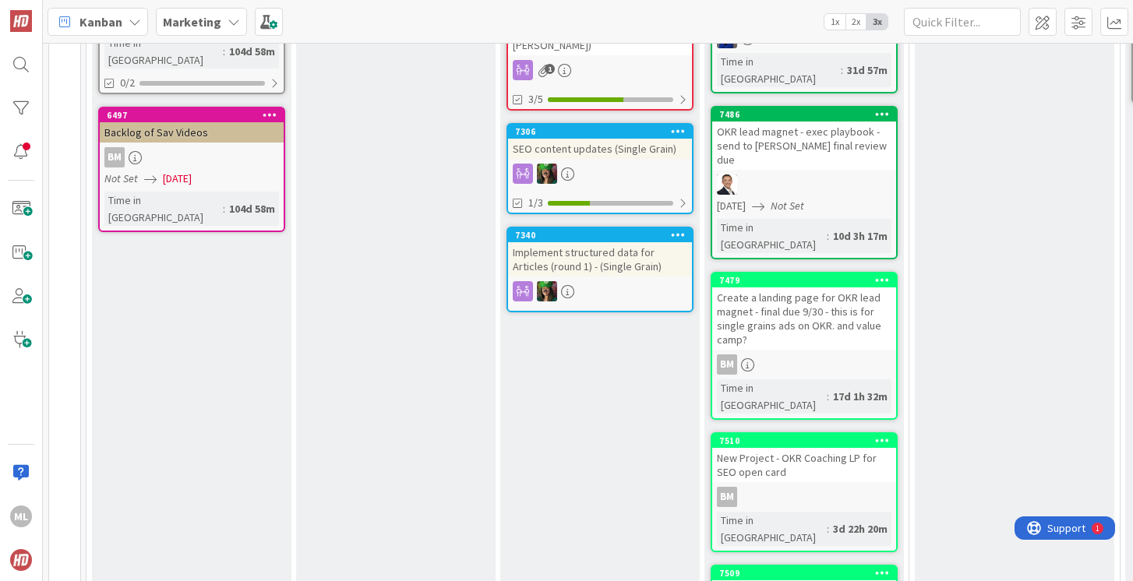
click at [786, 432] on div "7510 New Project - OKR Coaching LP for SEO open card BM Time in Column : 3d 22h…" at bounding box center [804, 492] width 187 height 120
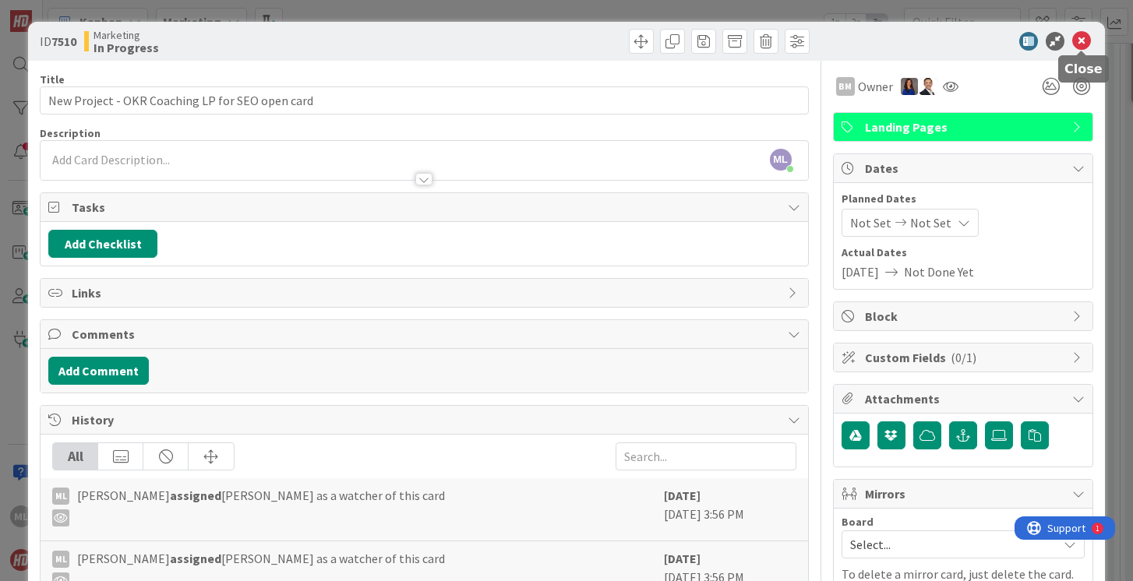
click at [1081, 40] on icon at bounding box center [1081, 41] width 19 height 19
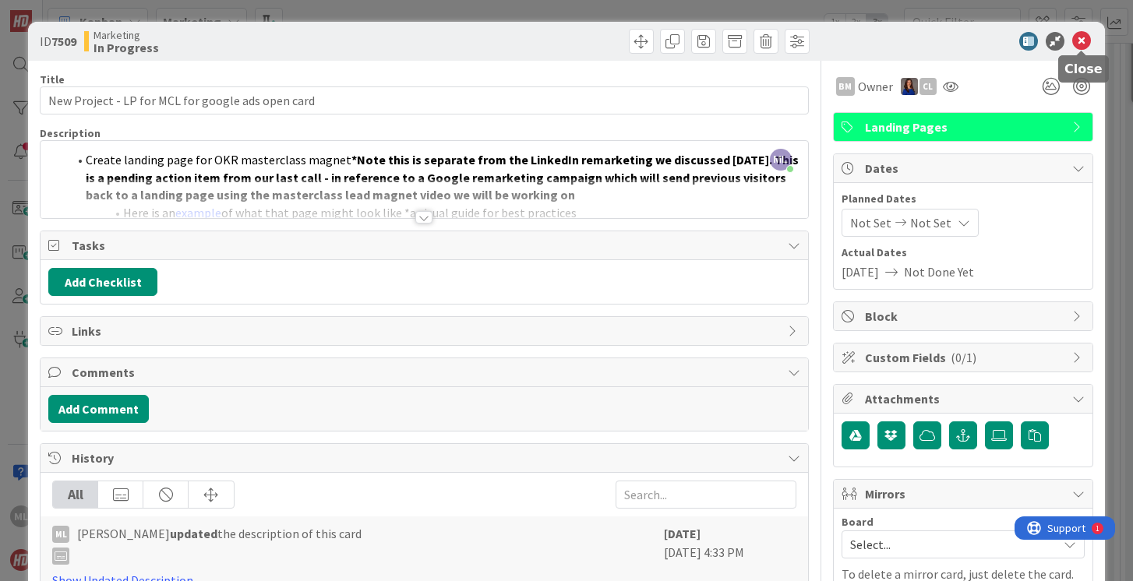
click at [1080, 42] on icon at bounding box center [1081, 41] width 19 height 19
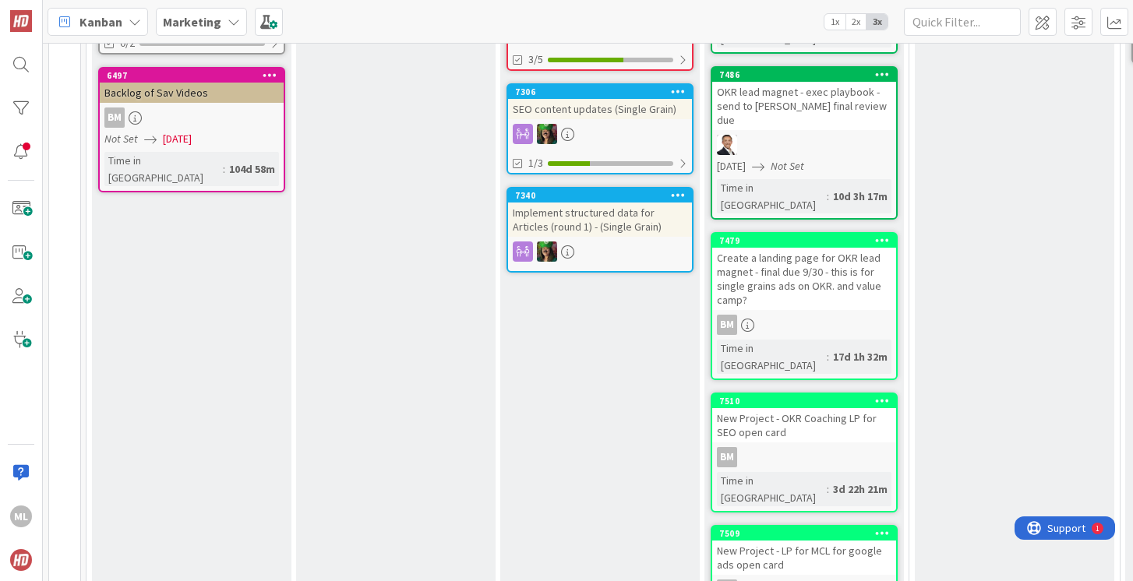
scroll to position [541, 0]
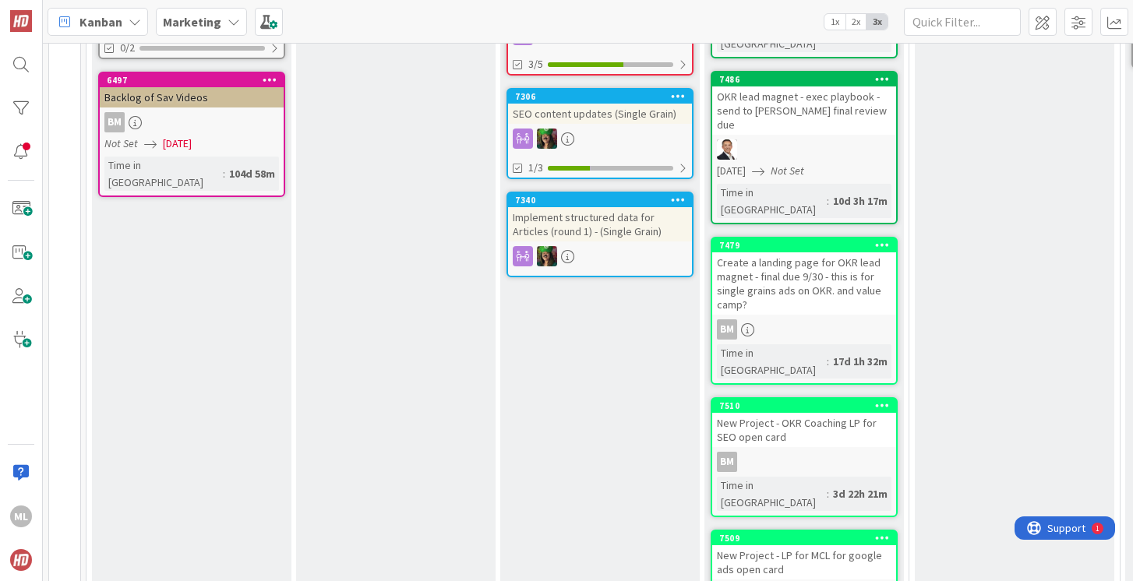
click at [753, 545] on div "New Project - LP for MCL for google ads open card" at bounding box center [804, 562] width 184 height 34
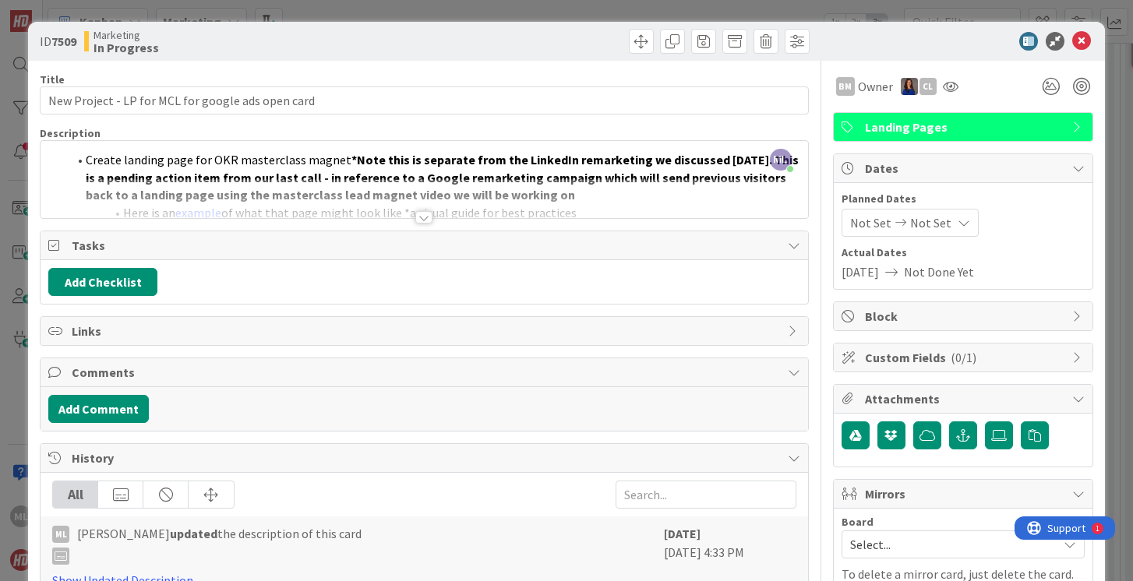
click at [426, 217] on div at bounding box center [423, 217] width 17 height 12
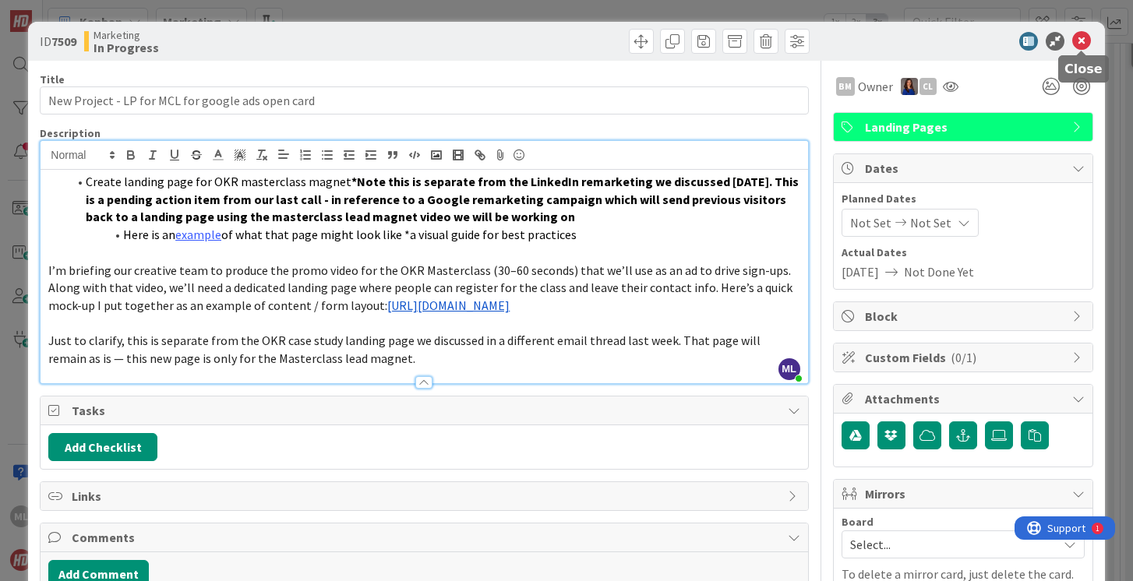
click at [1083, 40] on icon at bounding box center [1081, 41] width 19 height 19
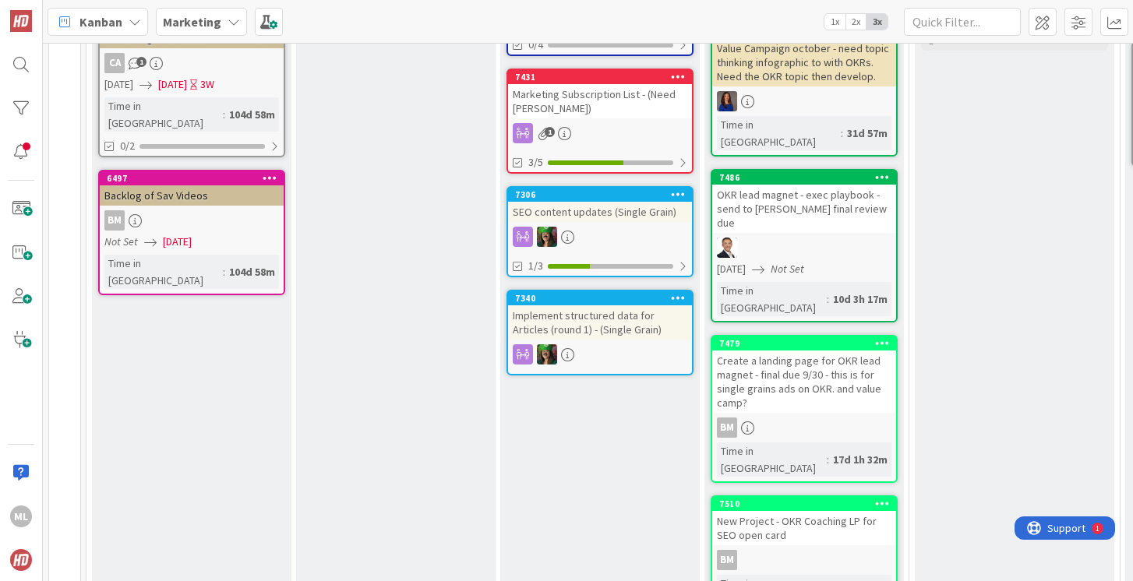
scroll to position [447, 0]
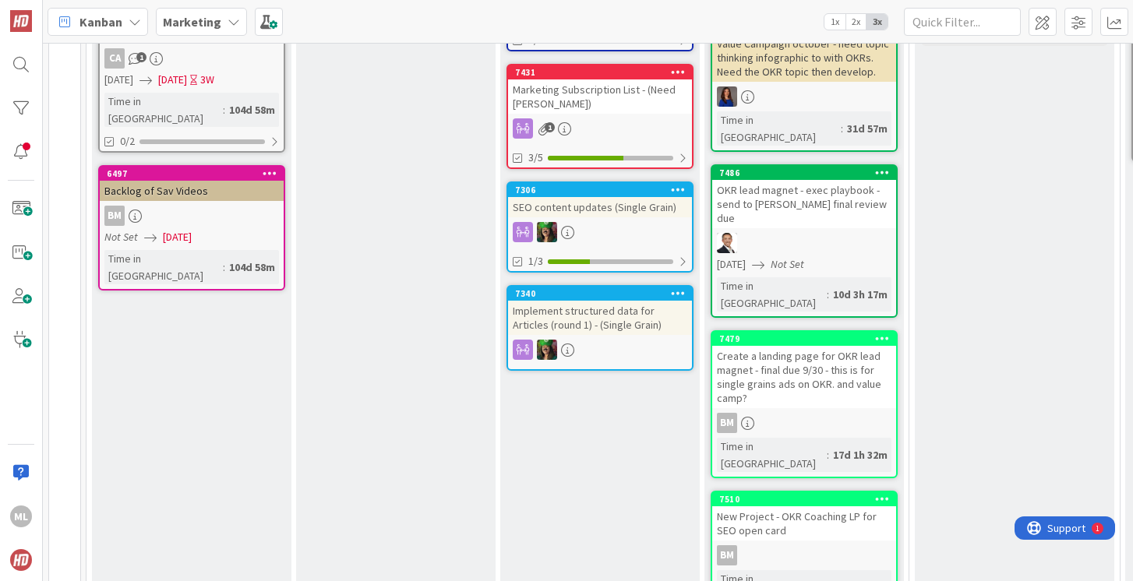
click at [789, 506] on div "New Project - OKR Coaching LP for SEO open card" at bounding box center [804, 523] width 184 height 34
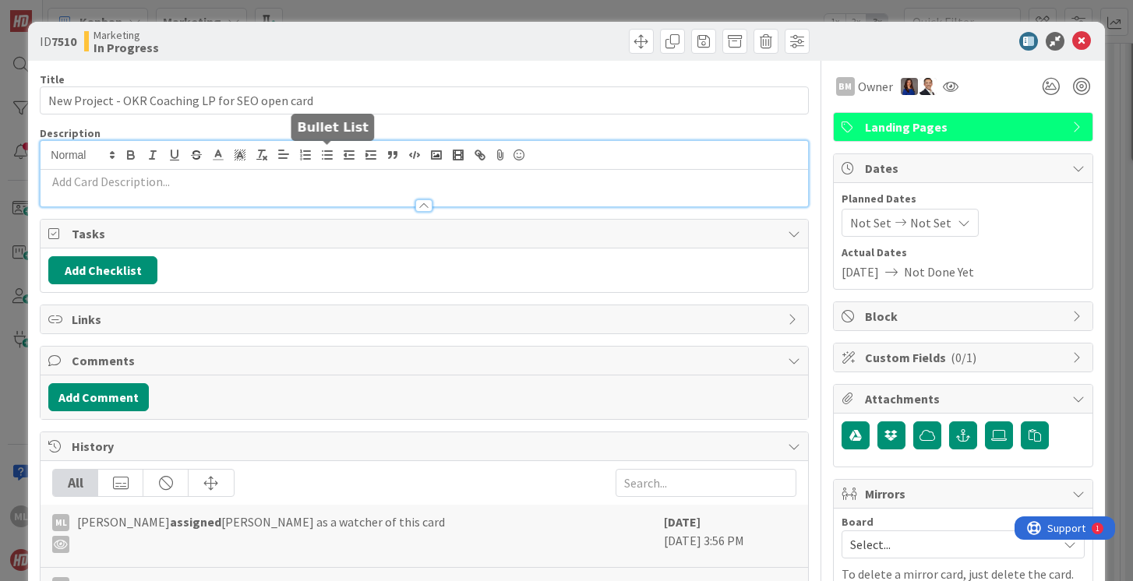
click at [323, 154] on div at bounding box center [424, 173] width 767 height 65
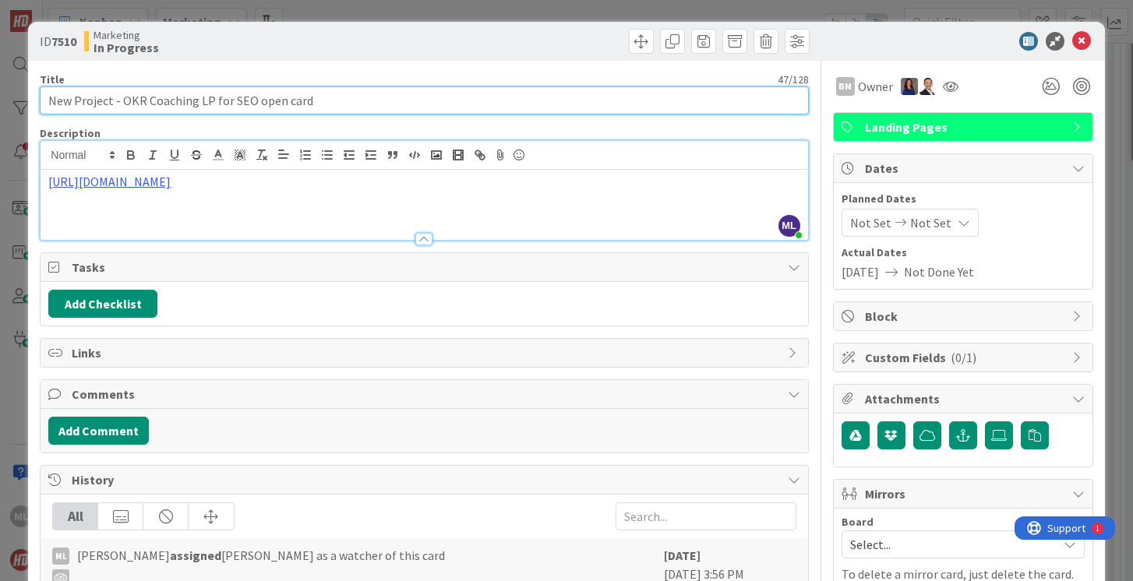
click at [327, 98] on input "New Project - OKR Coaching LP for SEO open card" at bounding box center [424, 100] width 768 height 28
type input "New Project - OKR Coaching LP for SEO open card - this is for [PERSON_NAME] Oct…"
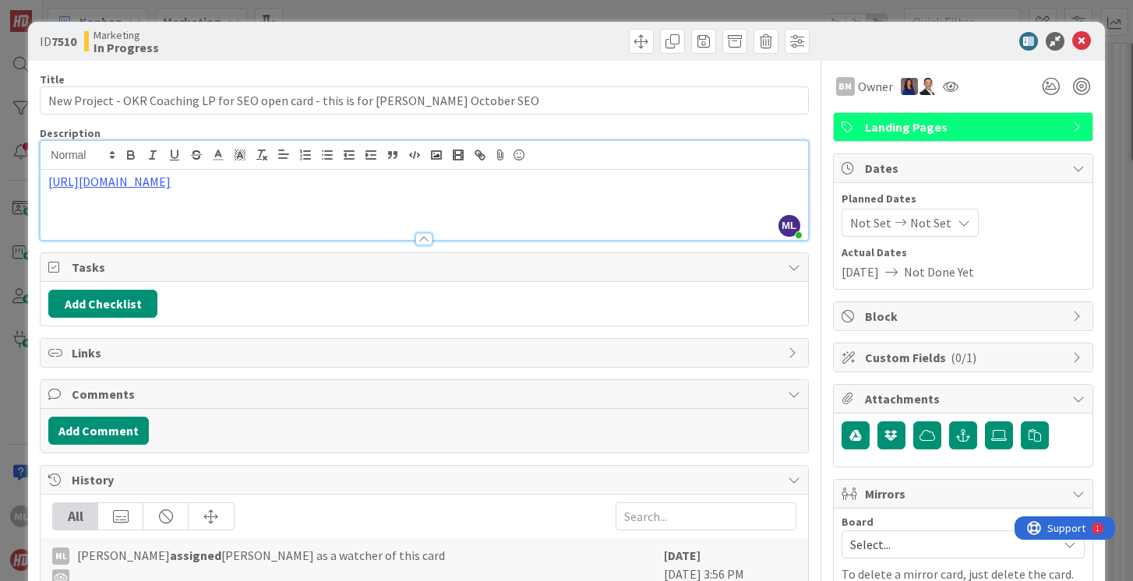
click at [388, 187] on p "[URL][DOMAIN_NAME]" at bounding box center [423, 182] width 751 height 18
click at [933, 272] on span "Not Done Yet" at bounding box center [939, 272] width 70 height 19
click at [938, 275] on span "Not Done Yet" at bounding box center [939, 272] width 70 height 19
click at [928, 214] on span "Not Set" at bounding box center [930, 222] width 41 height 19
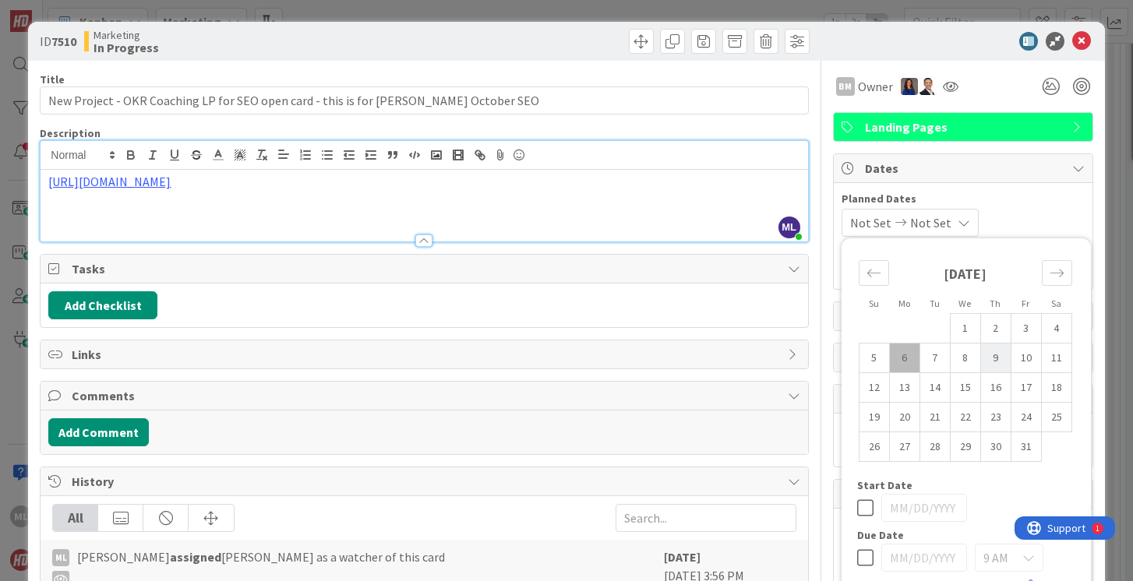
click at [989, 363] on td "9" at bounding box center [995, 359] width 30 height 30
type input "[DATE]"
click at [988, 363] on td "9" at bounding box center [995, 359] width 30 height 30
type input "[DATE]"
click at [996, 326] on td "2" at bounding box center [995, 329] width 30 height 30
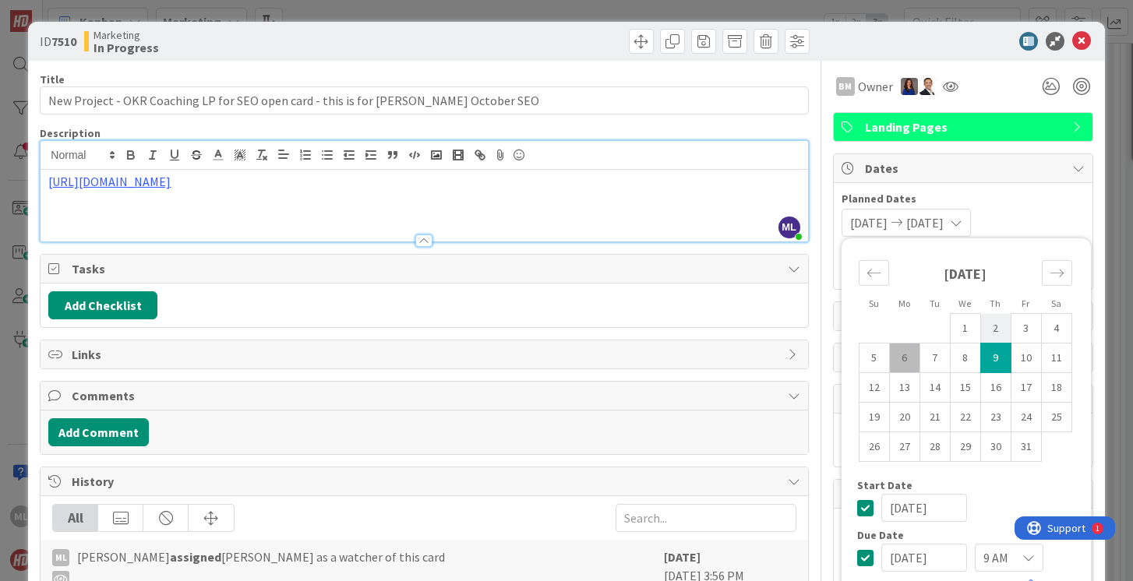
type input "[DATE]"
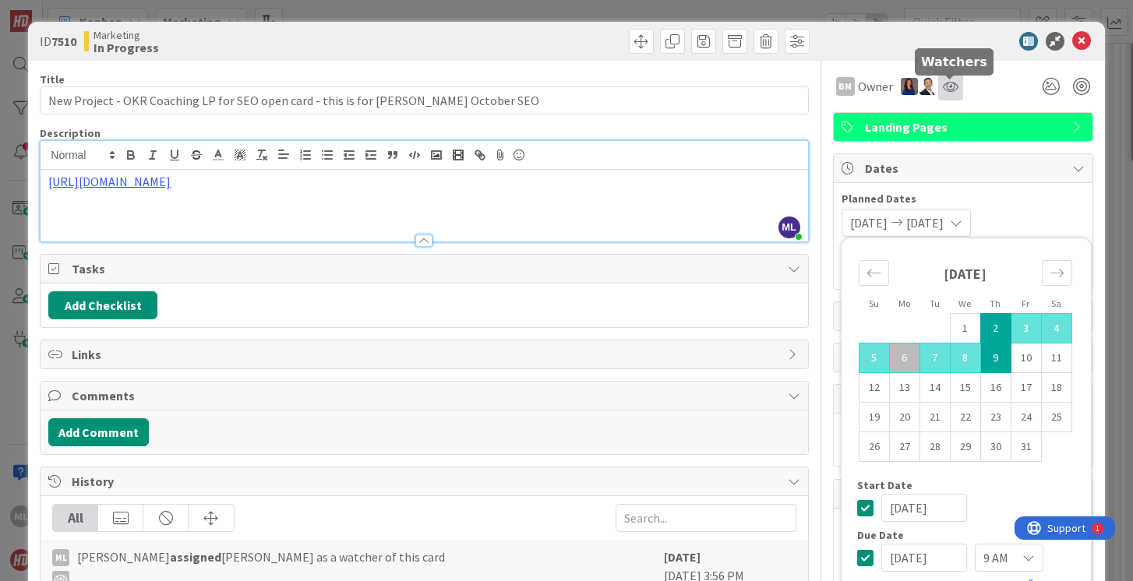
click at [957, 81] on icon at bounding box center [951, 86] width 16 height 12
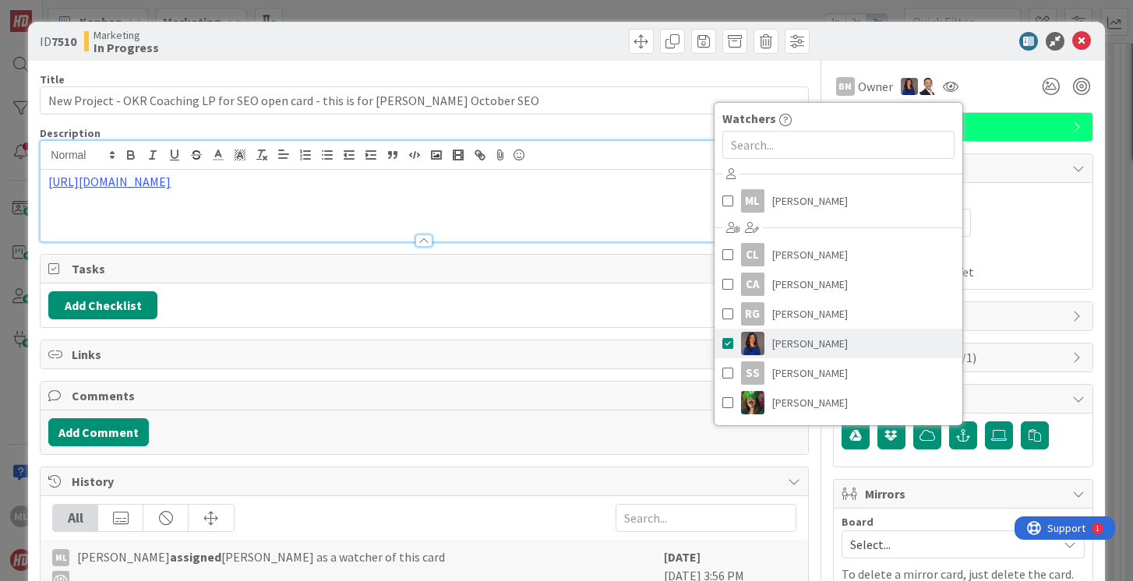
scroll to position [28, 0]
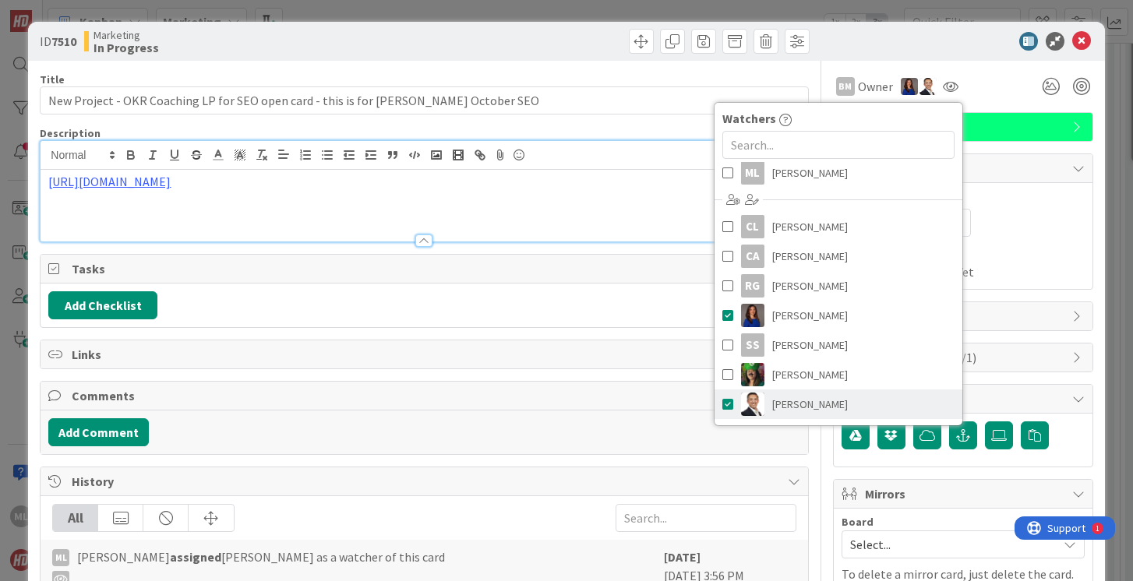
click at [722, 404] on span at bounding box center [727, 404] width 11 height 23
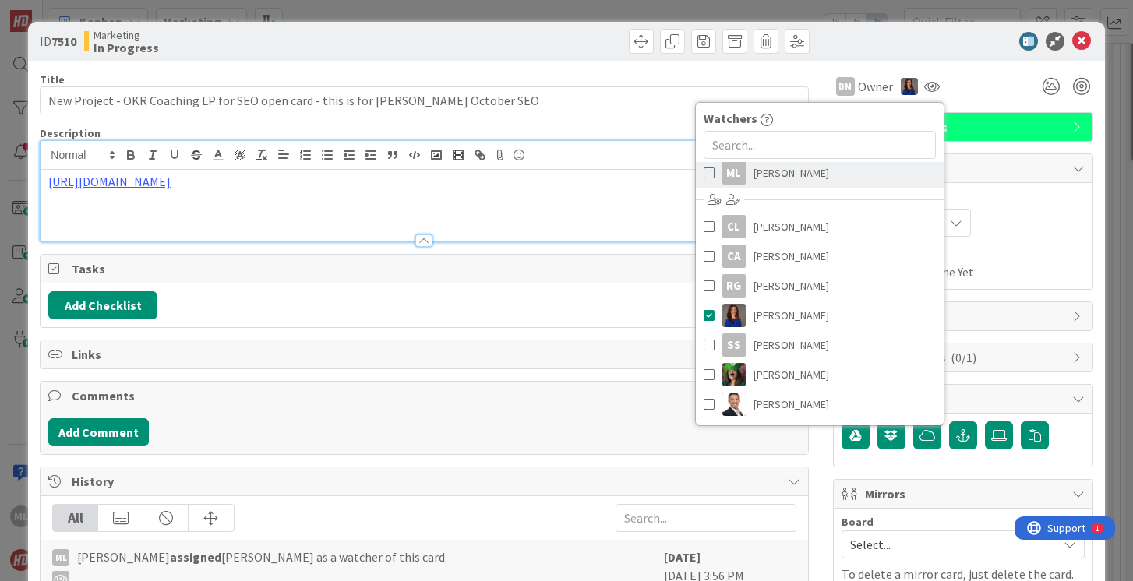
click at [710, 172] on span at bounding box center [709, 172] width 11 height 23
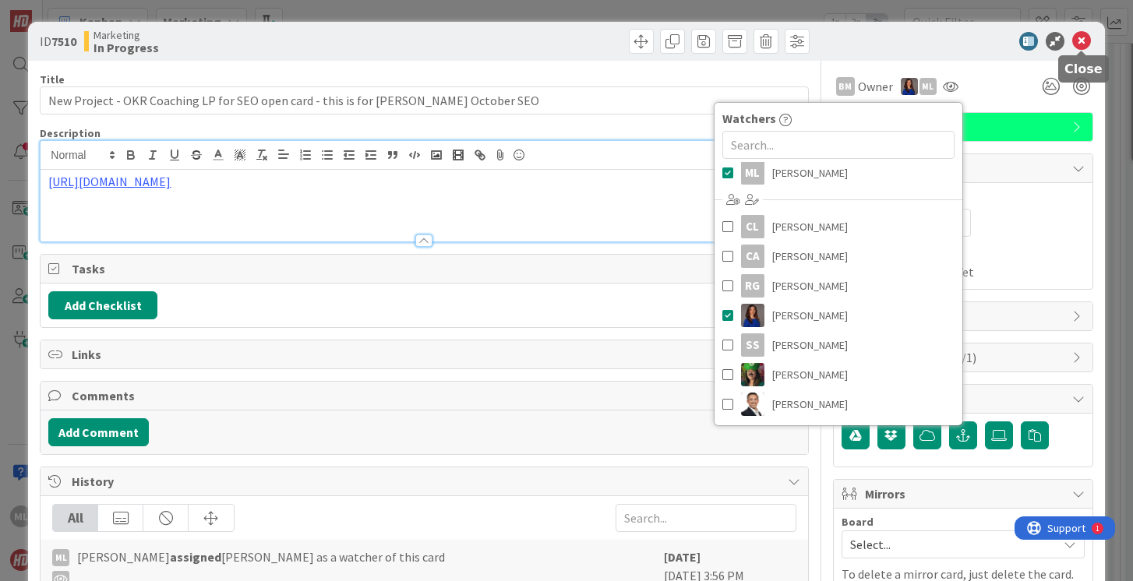
click at [1084, 39] on icon at bounding box center [1081, 41] width 19 height 19
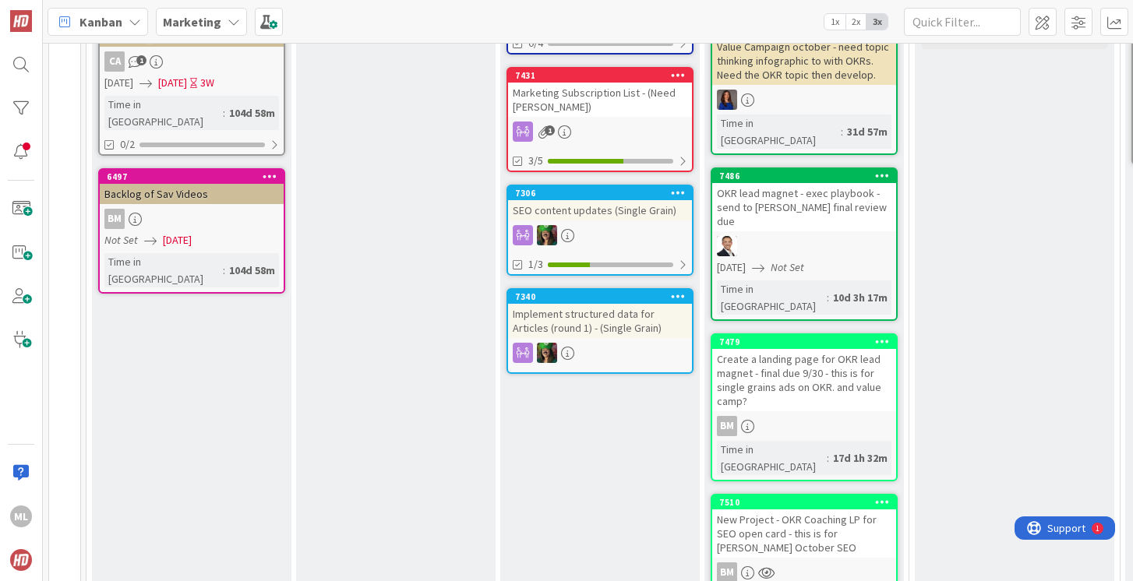
scroll to position [446, 0]
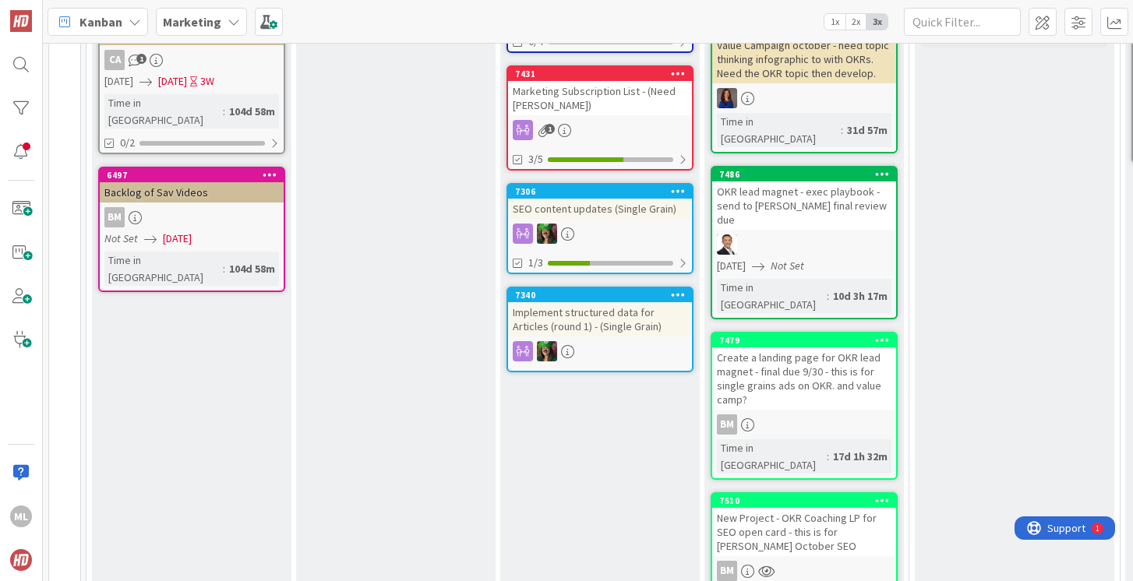
click at [793, 508] on div "New Project - OKR Coaching LP for SEO open card - this is for [PERSON_NAME] Oct…" at bounding box center [804, 532] width 184 height 48
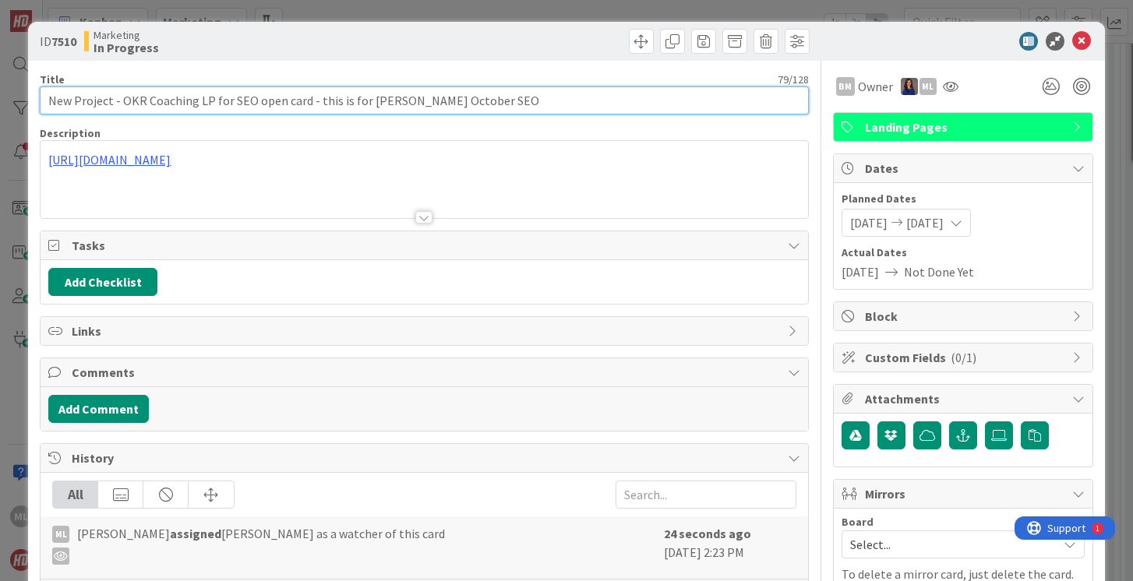
click at [510, 101] on input "New Project - OKR Coaching LP for SEO open card - this is for [PERSON_NAME] Oct…" at bounding box center [424, 100] width 768 height 28
click at [434, 103] on input "New Project - OKR Coaching LP for SEO open card - this is for [PERSON_NAME] Oct…" at bounding box center [424, 100] width 768 height 28
type input "New Project - OKR Coaching LP for SEO open card - this is for [PERSON_NAME] Oct…"
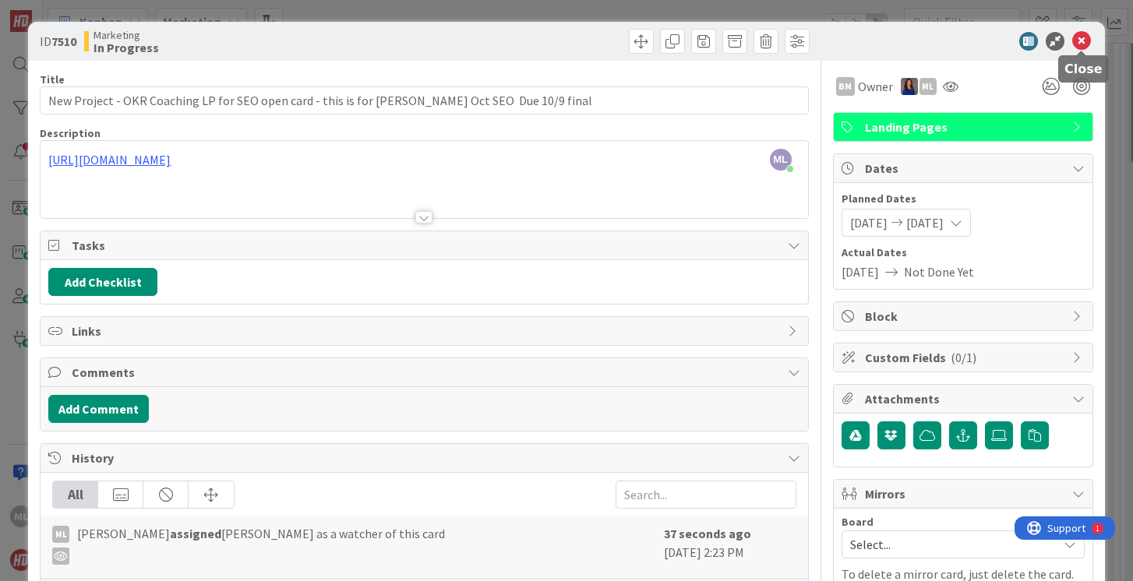
click at [1084, 41] on icon at bounding box center [1081, 41] width 19 height 19
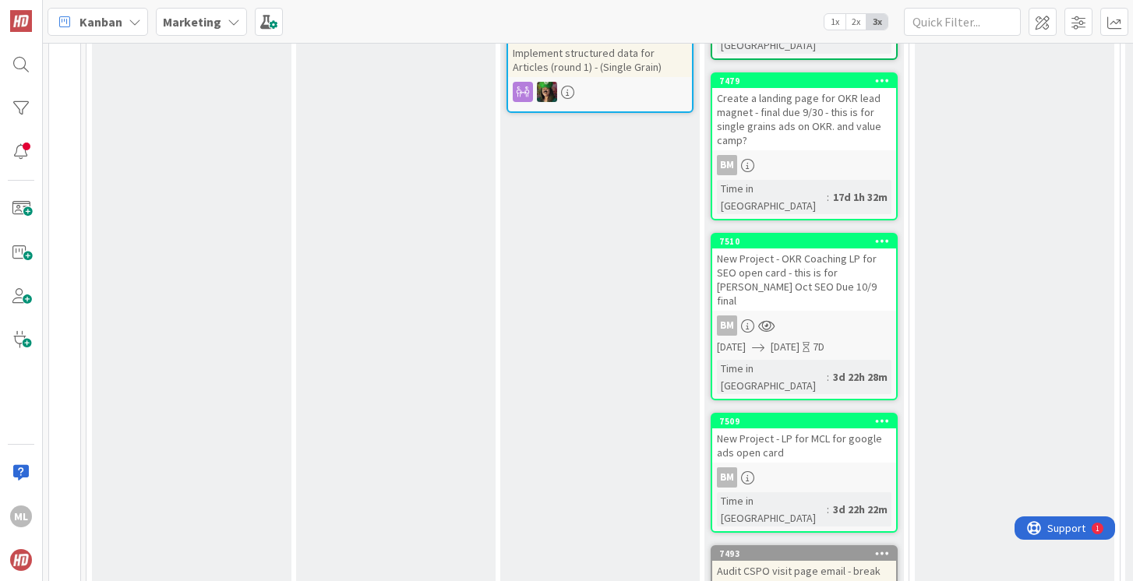
scroll to position [706, 0]
click at [198, 20] on b "Marketing" at bounding box center [192, 22] width 58 height 16
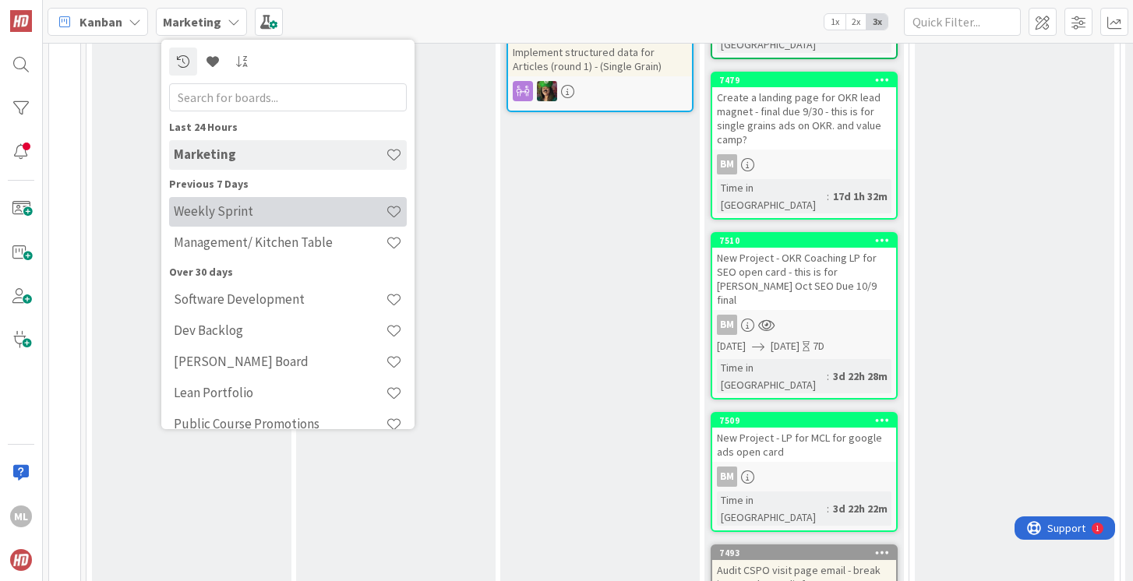
click at [206, 210] on h4 "Weekly Sprint" at bounding box center [280, 211] width 212 height 16
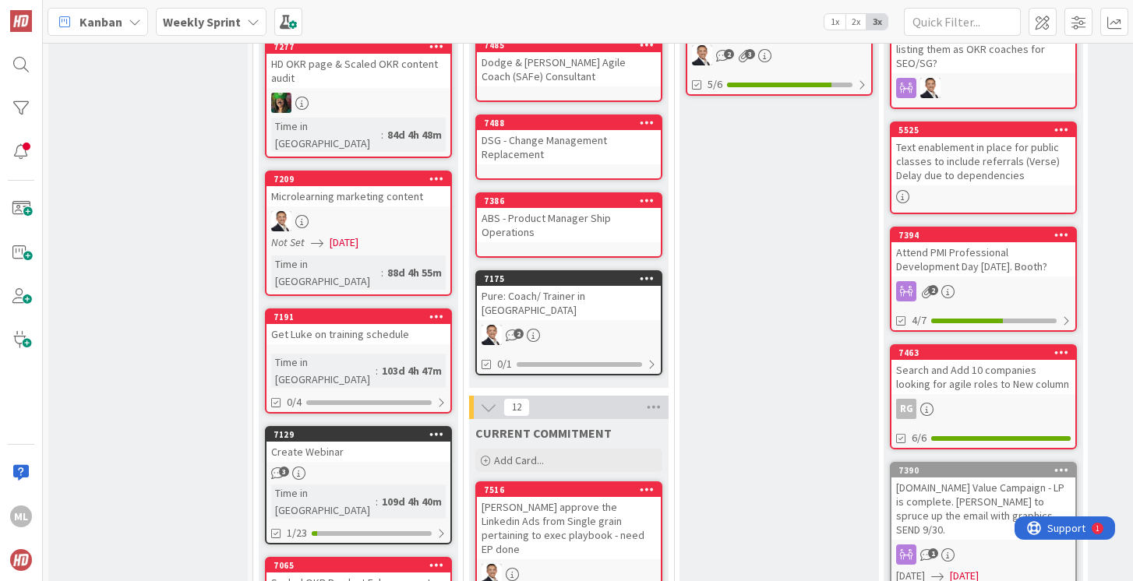
scroll to position [384, 0]
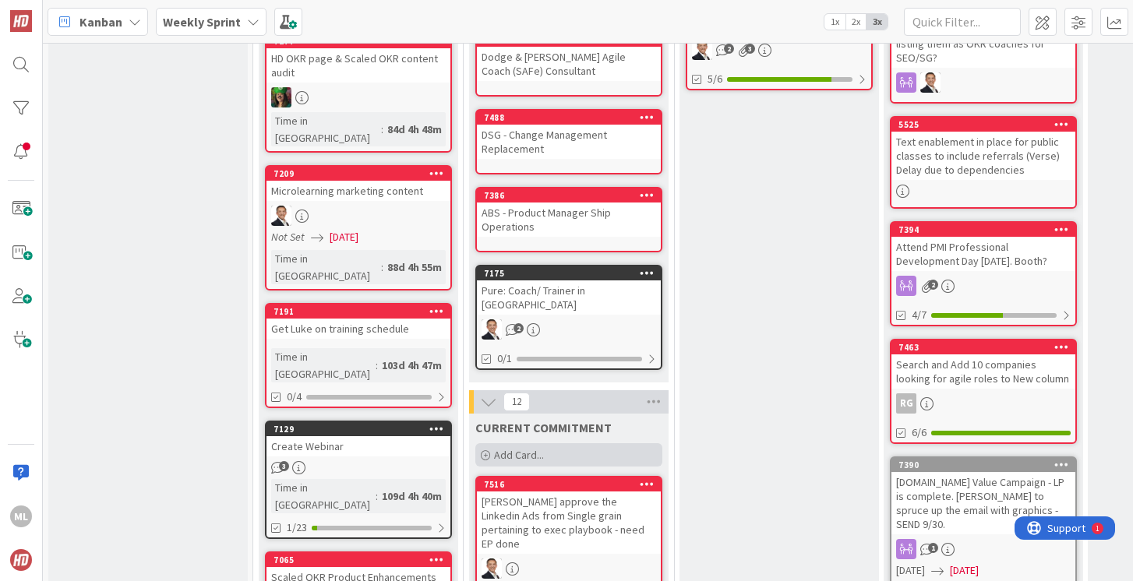
click at [541, 448] on span "Add Card..." at bounding box center [519, 455] width 50 height 14
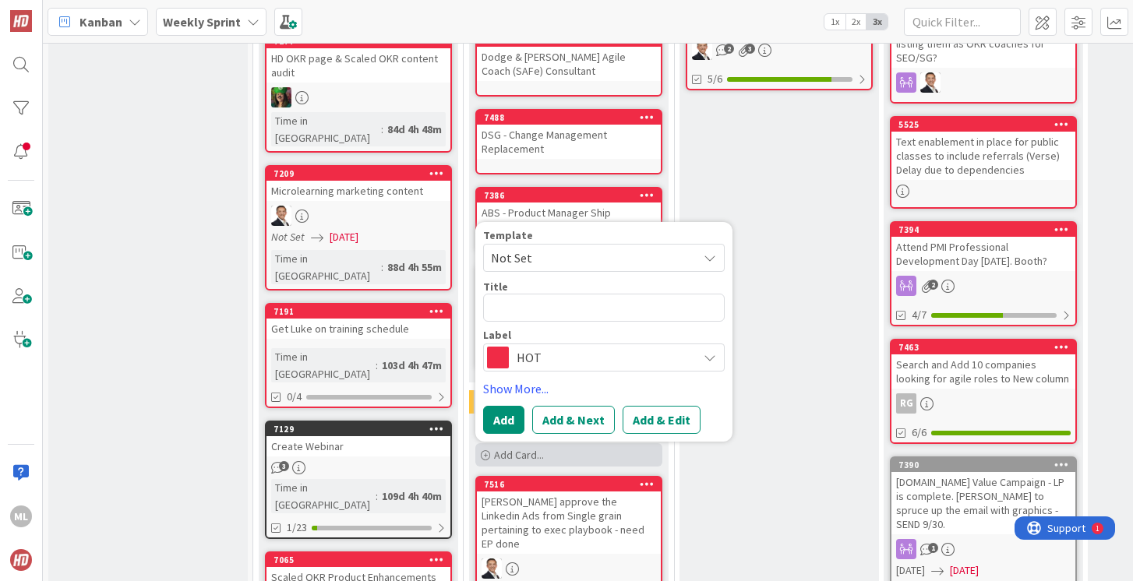
type textarea "x"
type textarea "A"
type textarea "x"
type textarea "Ap"
type textarea "x"
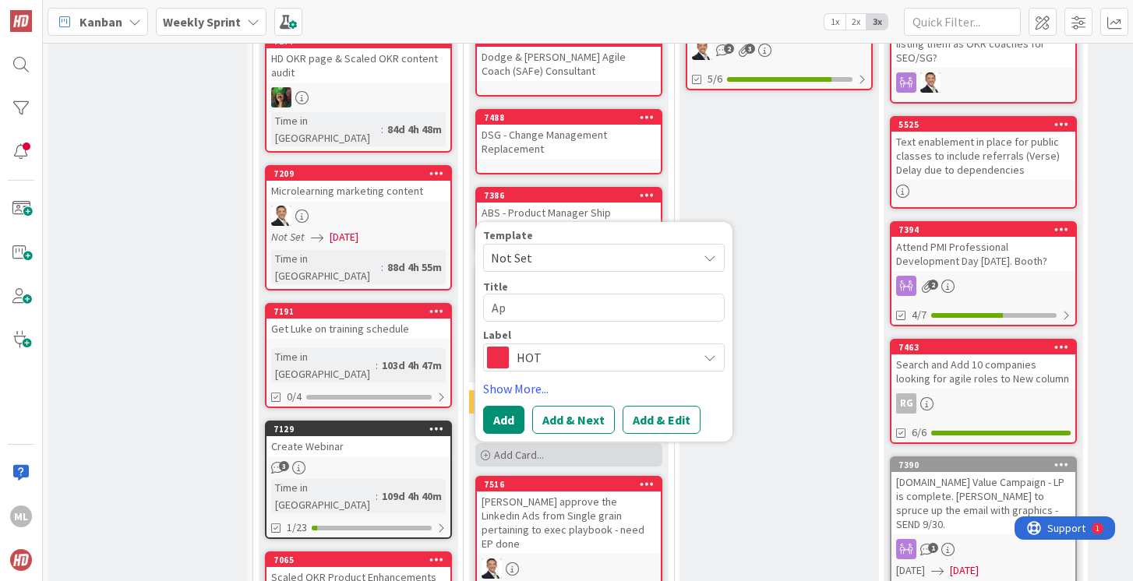
type textarea "App"
type textarea "x"
type textarea "Appr"
type textarea "x"
type textarea "Appro"
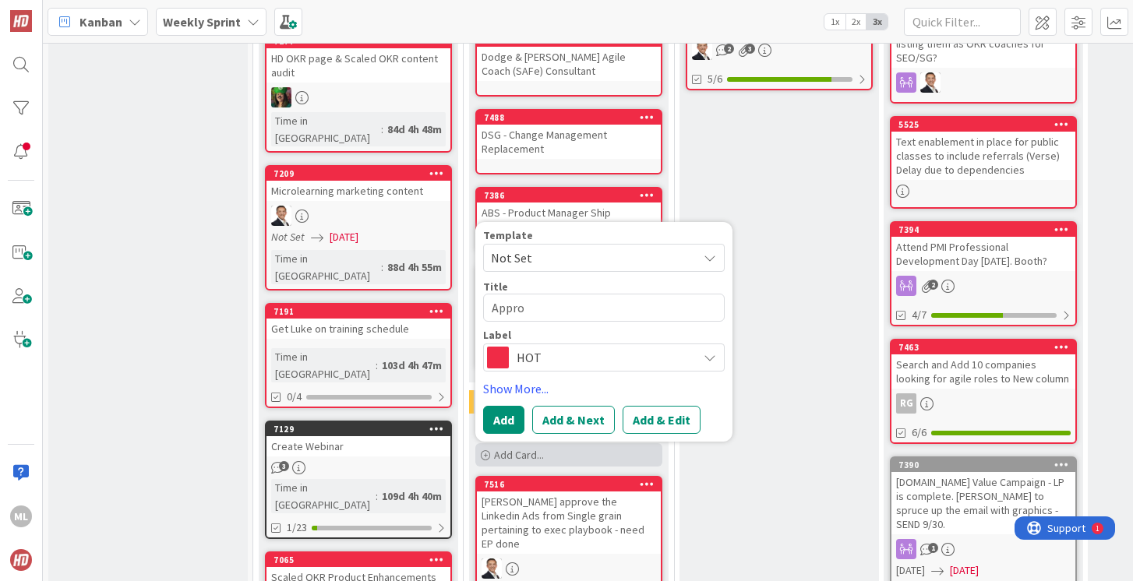
type textarea "x"
type textarea "Approv"
type textarea "x"
type textarea "Approve"
type textarea "x"
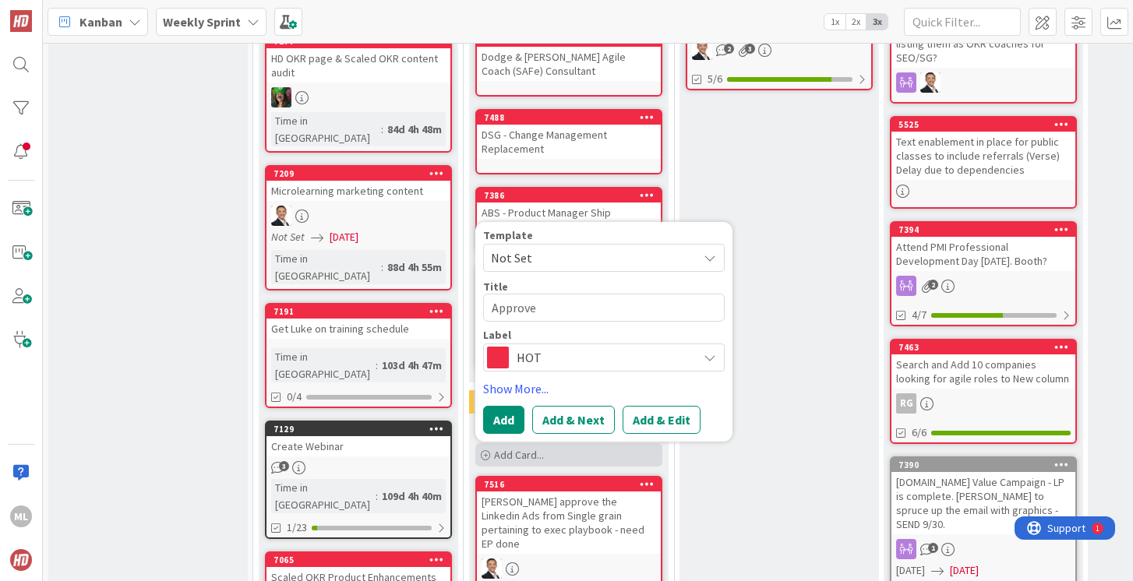
type textarea "Approve"
type textarea "x"
type textarea "Approve B"
type textarea "x"
type textarea "Approve Bl"
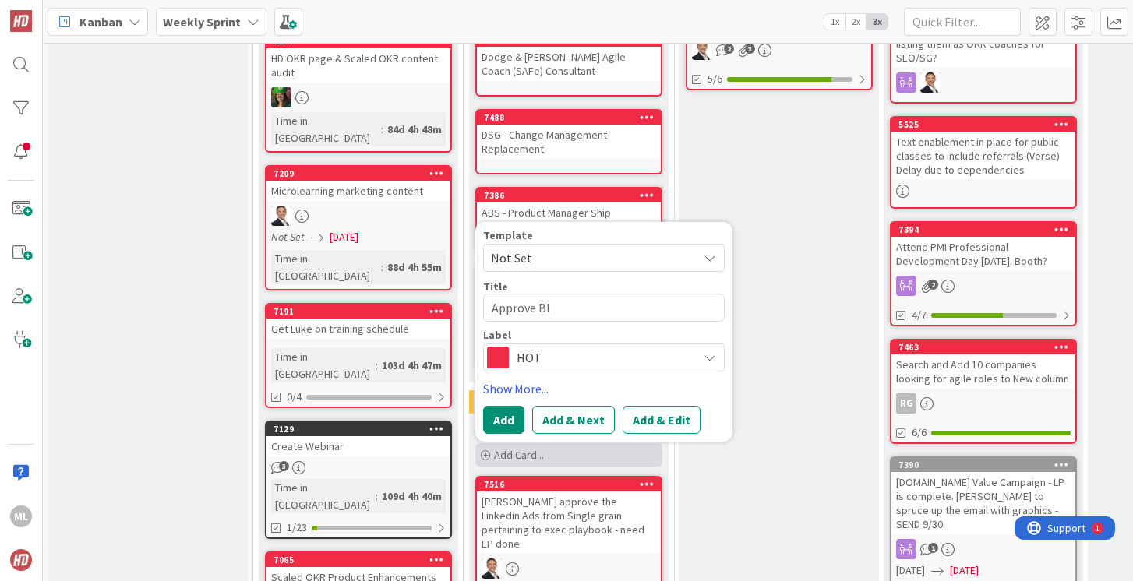
type textarea "x"
type textarea "Approve Blo"
type textarea "x"
type textarea "Approve Blog"
type textarea "x"
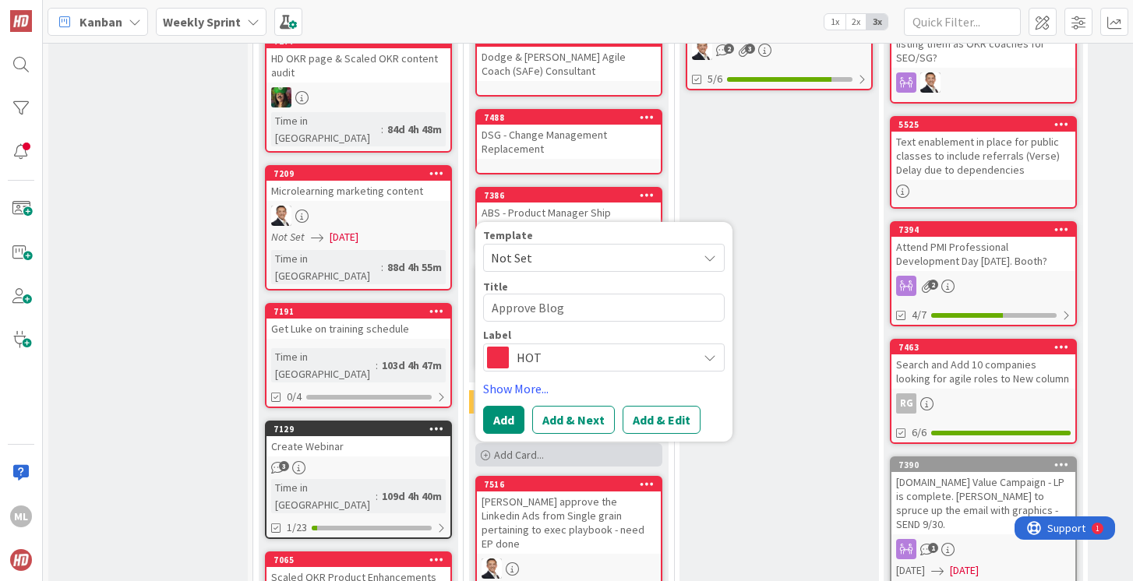
type textarea "Approve Blogs"
type textarea "x"
type textarea "Approve Blogs"
type textarea "x"
type textarea "Approve Blogs S"
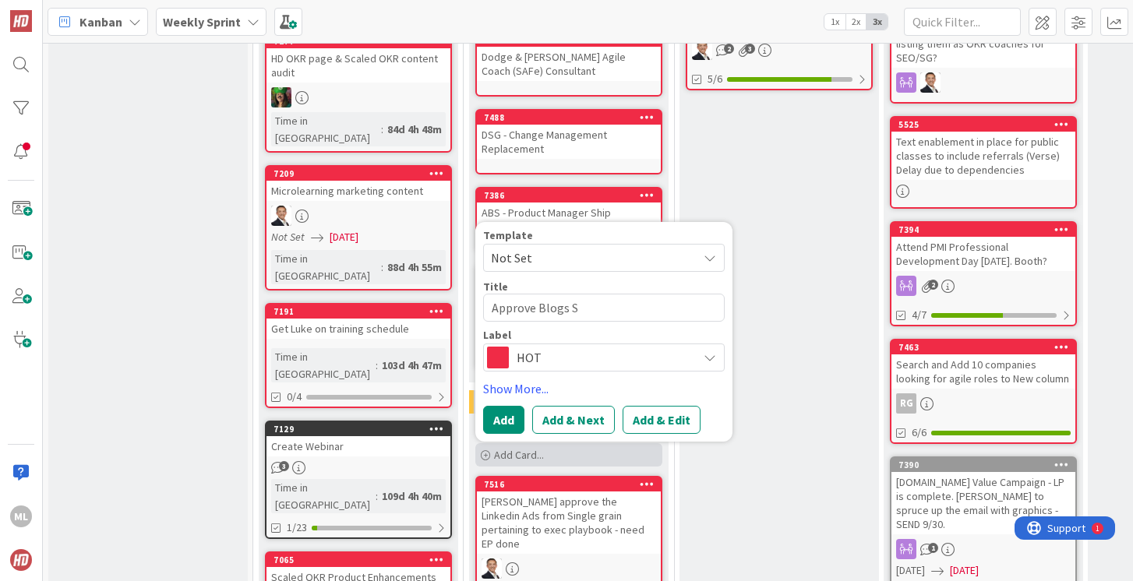
type textarea "x"
type textarea "Approve Blogs SG"
type textarea "x"
type textarea "Approve Blogs S"
type textarea "x"
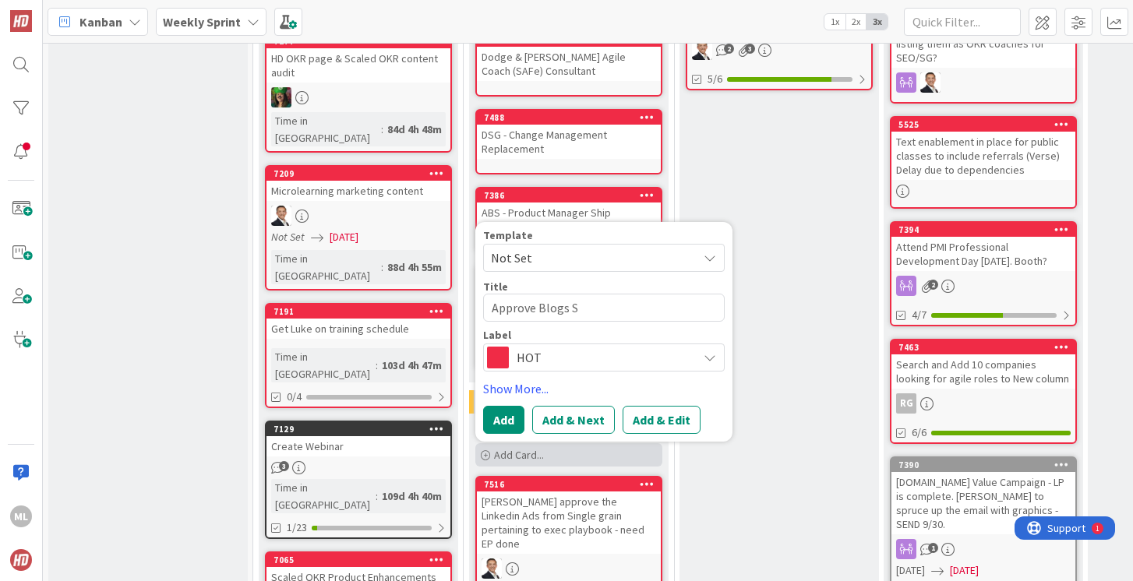
type textarea "Approve Blogs"
type textarea "x"
type textarea "Approve Blogs f"
type textarea "x"
type textarea "Approve Blogs fr"
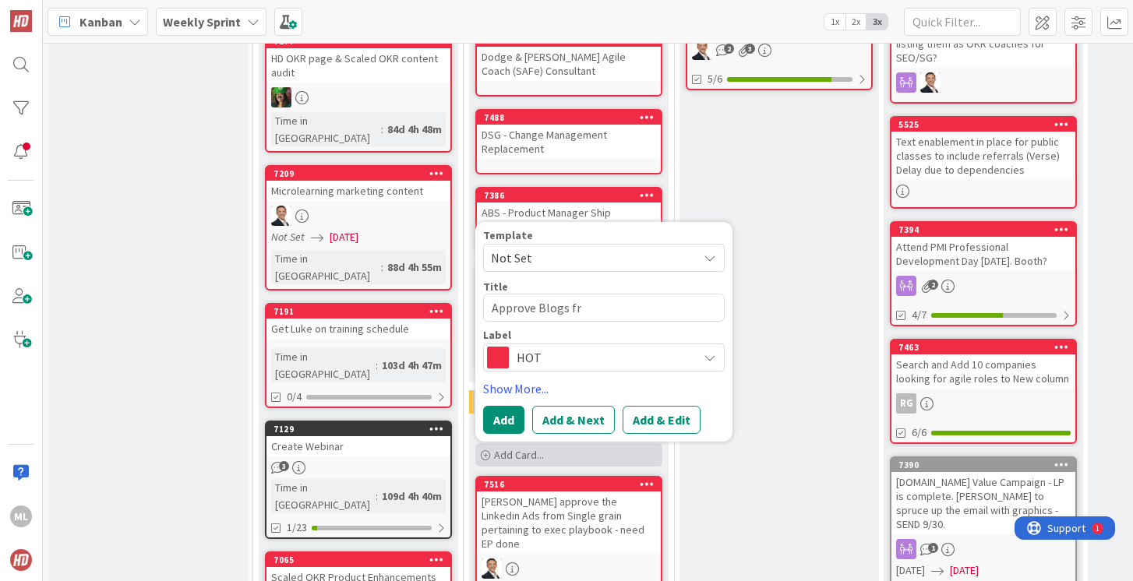
type textarea "x"
type textarea "Approve Blogs fro"
type textarea "x"
type textarea "Approve Blogs from"
type textarea "x"
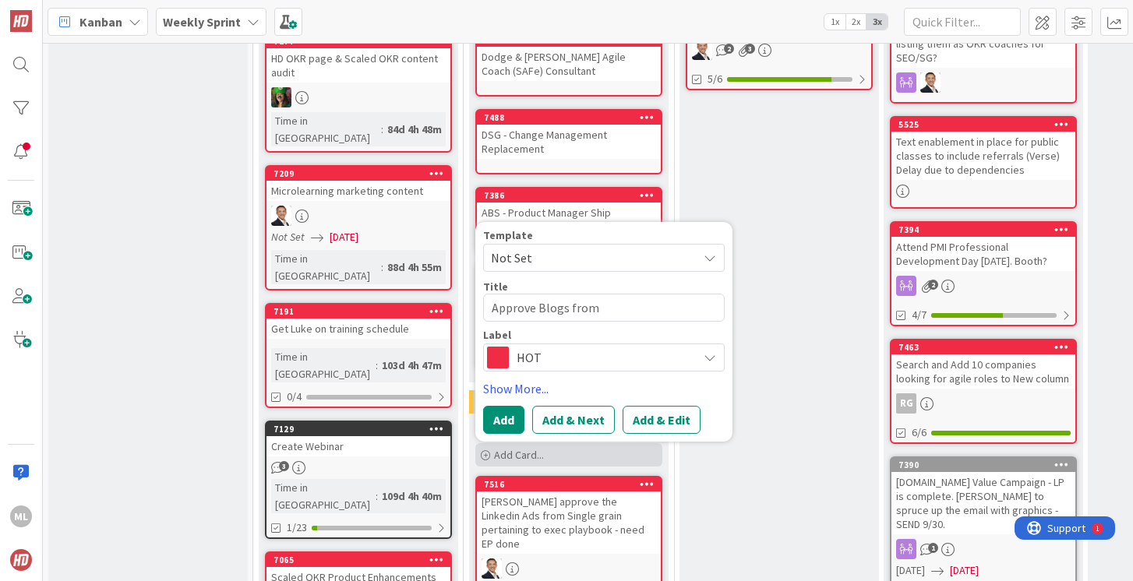
type textarea "Approve Blogs from"
type textarea "x"
type textarea "Approve Blogs from S"
type textarea "x"
type textarea "Approve Blogs from SG"
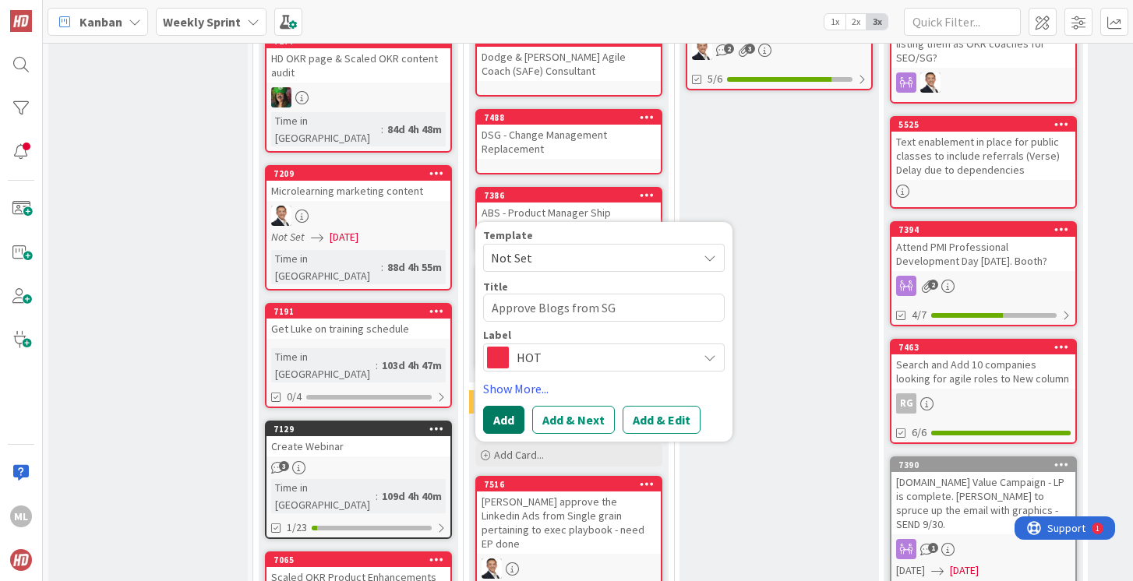
click at [504, 406] on button "Add" at bounding box center [503, 420] width 41 height 28
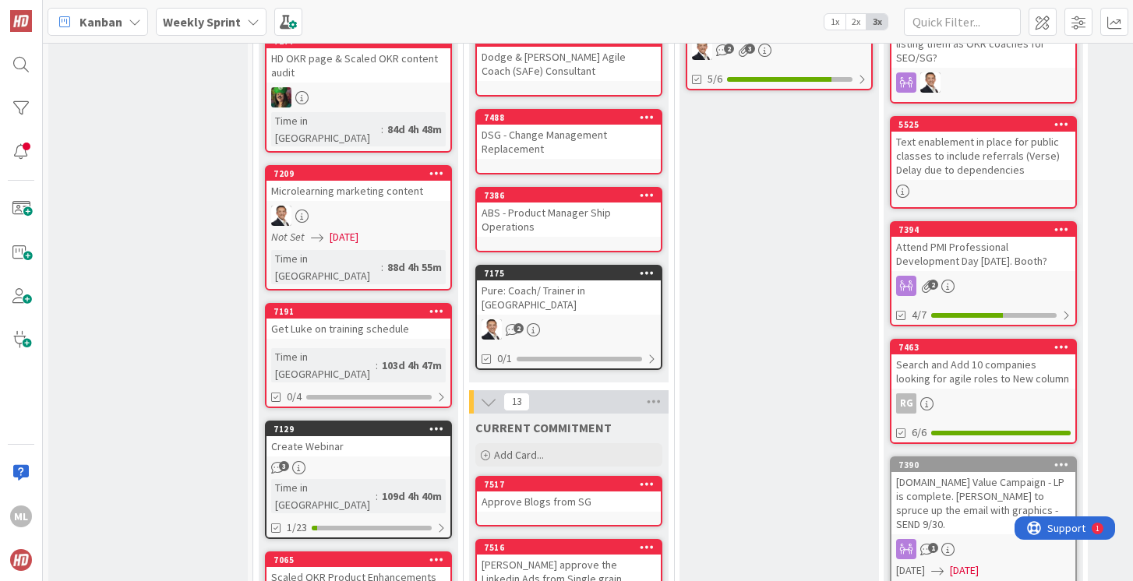
click at [504, 492] on div "Approve Blogs from SG" at bounding box center [569, 502] width 184 height 20
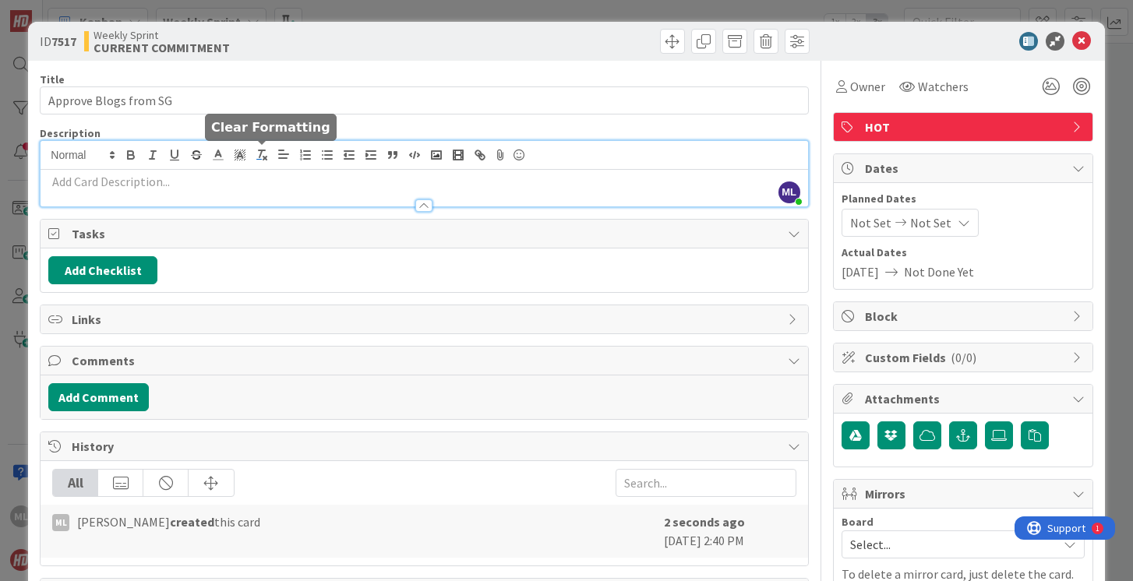
click at [263, 152] on div "ML [PERSON_NAME] just joined" at bounding box center [424, 173] width 767 height 65
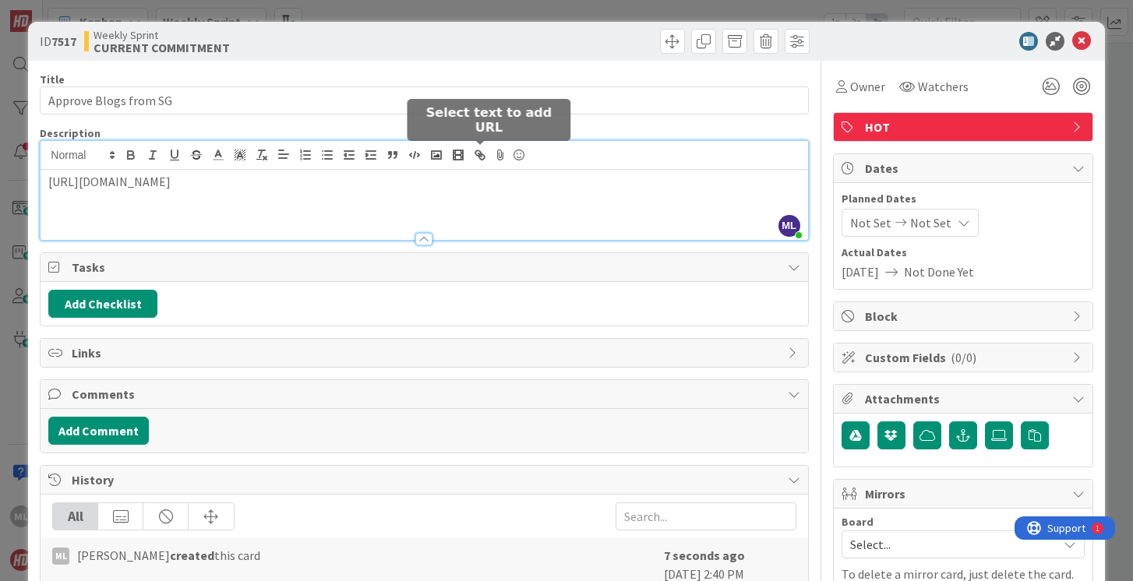
click at [482, 154] on icon "button" at bounding box center [481, 156] width 5 height 5
type input "[URL][DOMAIN_NAME]"
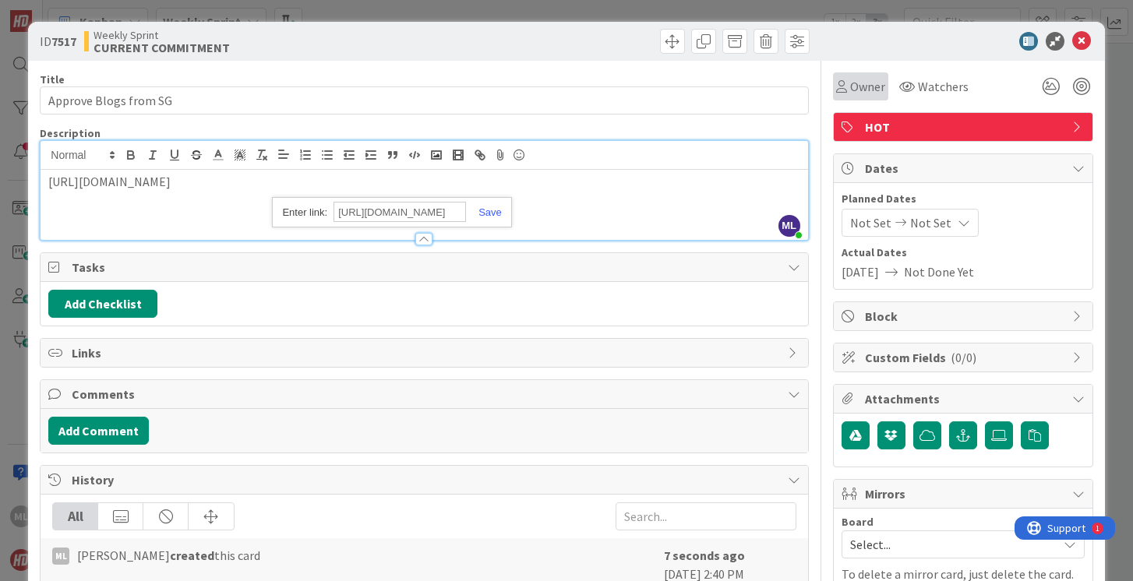
click at [870, 83] on span "Owner" at bounding box center [867, 86] width 35 height 19
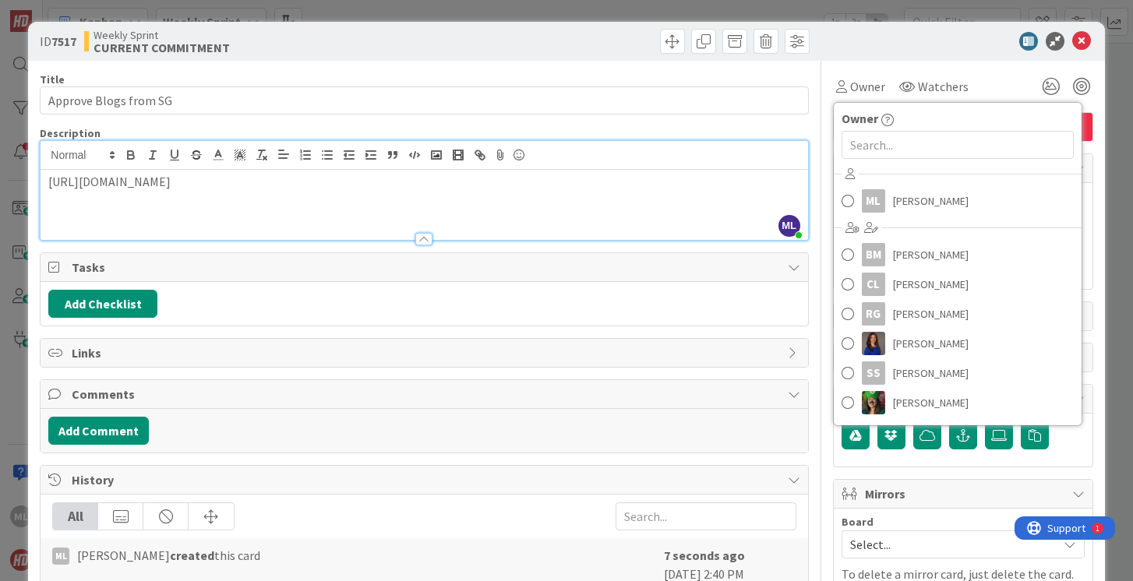
click at [657, 184] on p "[URL][DOMAIN_NAME]" at bounding box center [423, 182] width 751 height 18
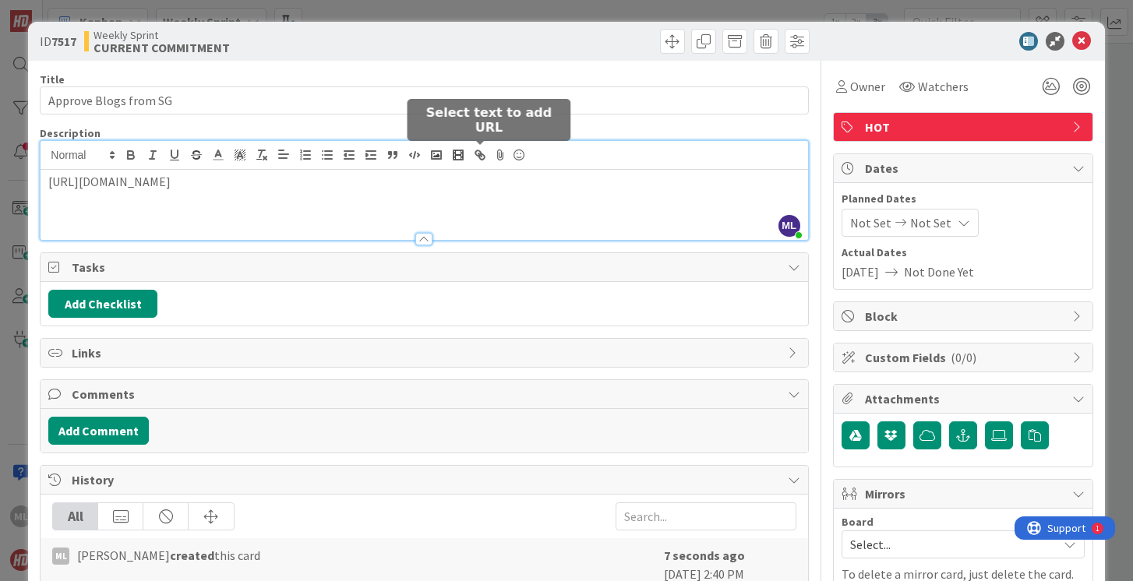
click at [483, 157] on icon "button" at bounding box center [480, 155] width 14 height 14
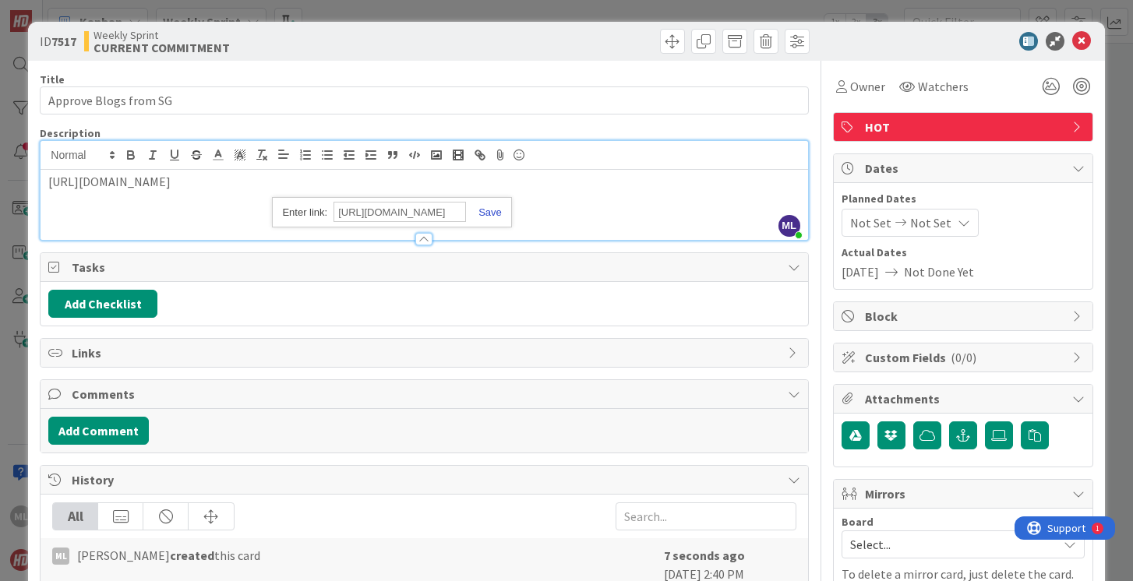
click at [491, 213] on link at bounding box center [484, 212] width 36 height 12
click at [868, 90] on span "Owner" at bounding box center [867, 86] width 35 height 19
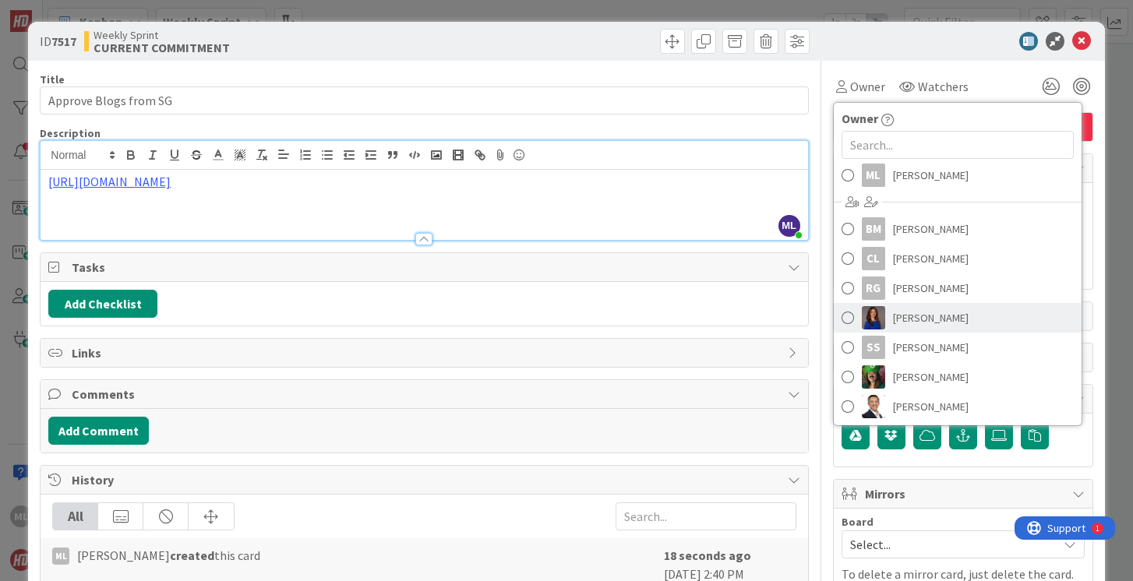
scroll to position [28, 0]
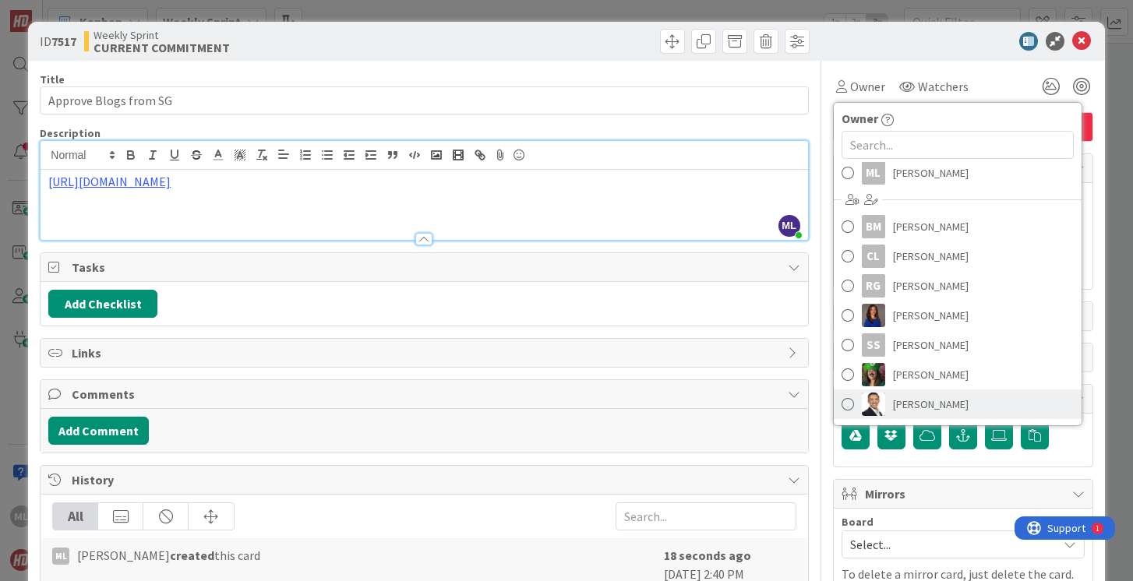
click at [849, 404] on span at bounding box center [847, 404] width 12 height 23
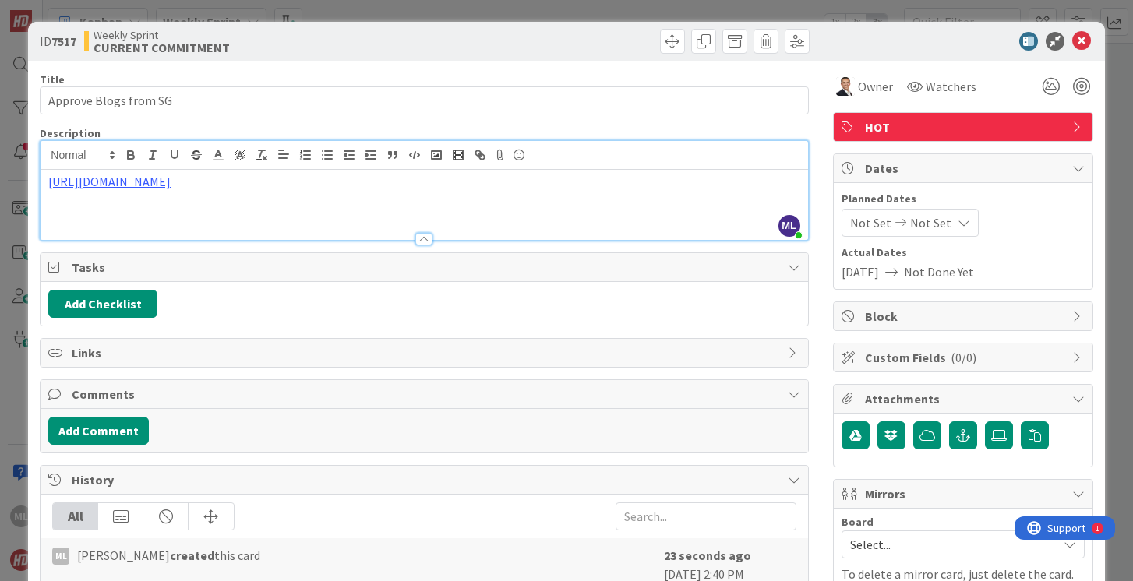
click at [932, 277] on span "Not Done Yet" at bounding box center [939, 272] width 70 height 19
click at [932, 227] on span "Not Set" at bounding box center [930, 222] width 41 height 19
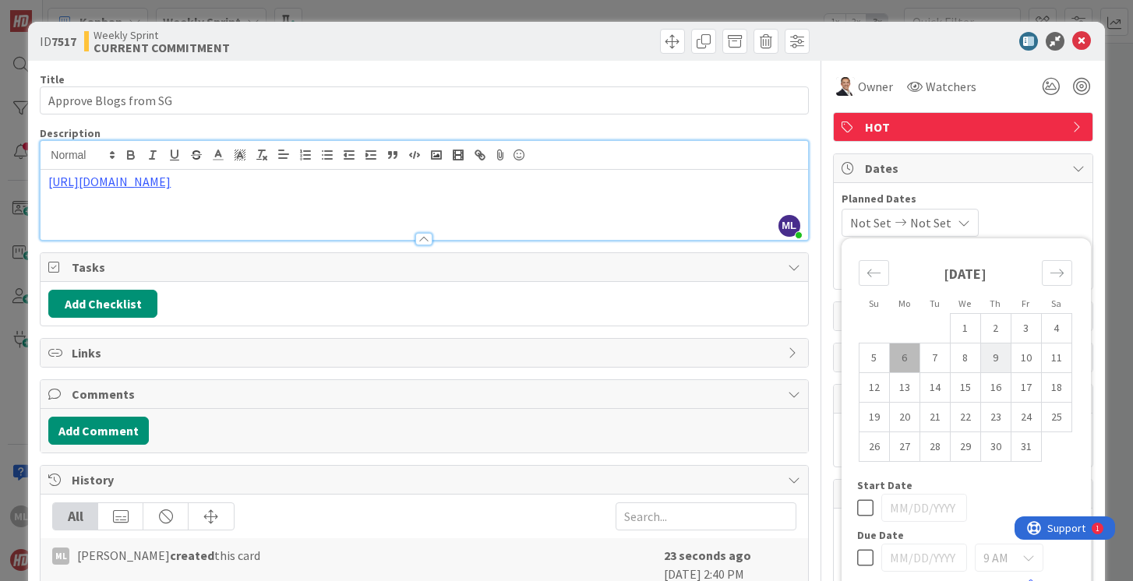
click at [1000, 360] on td "9" at bounding box center [995, 359] width 30 height 30
click at [906, 357] on td "6" at bounding box center [904, 359] width 30 height 30
type input "[DATE]"
click at [990, 360] on td "9" at bounding box center [995, 359] width 30 height 30
type input "[DATE]"
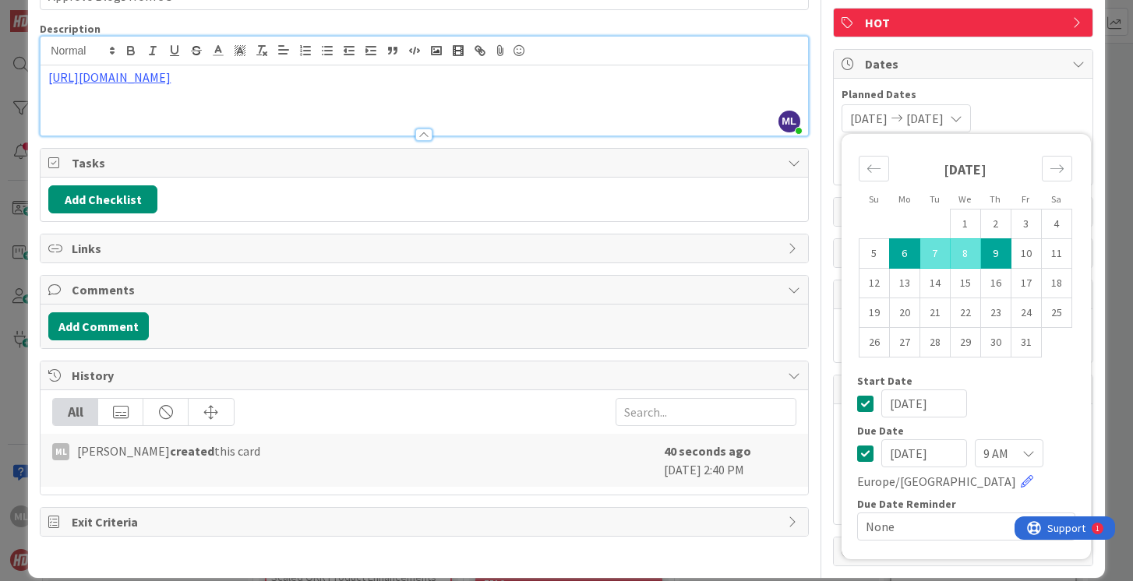
scroll to position [0, 0]
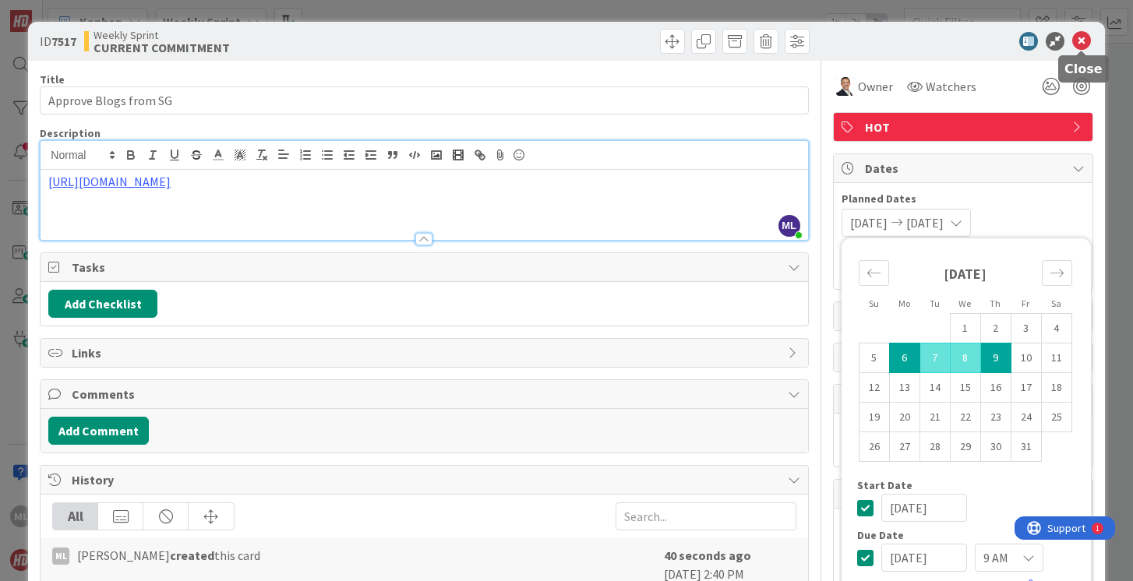
click at [1081, 40] on icon at bounding box center [1081, 41] width 19 height 19
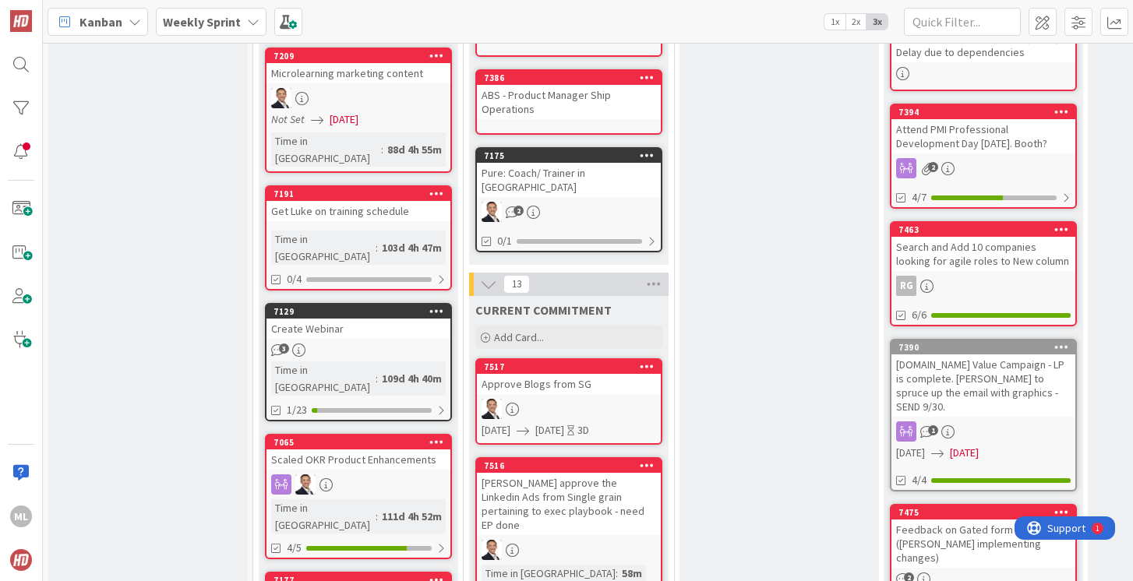
scroll to position [506, 0]
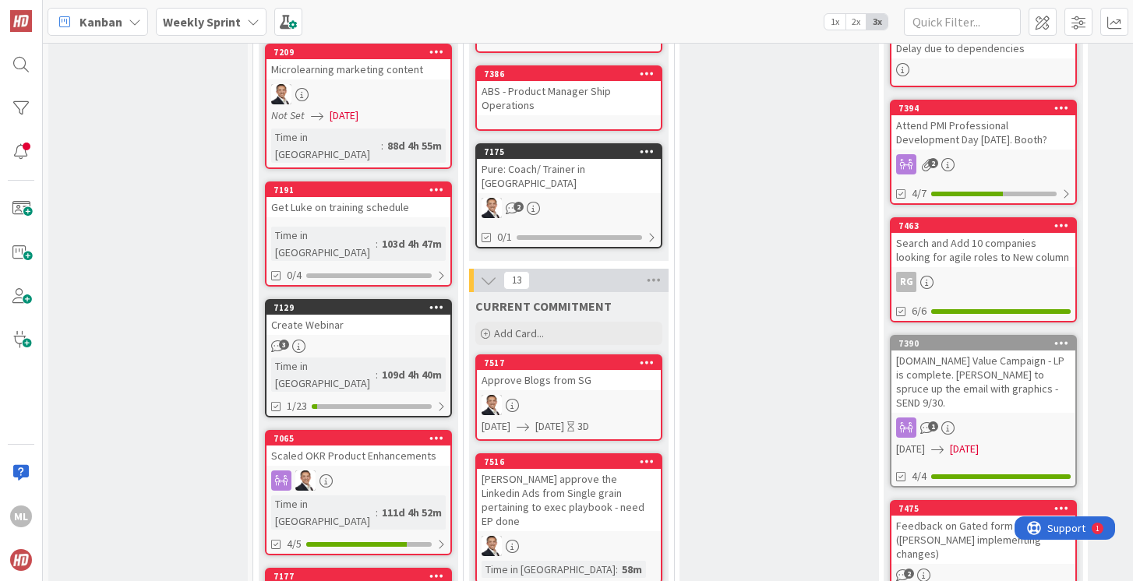
click at [593, 395] on div at bounding box center [569, 405] width 184 height 20
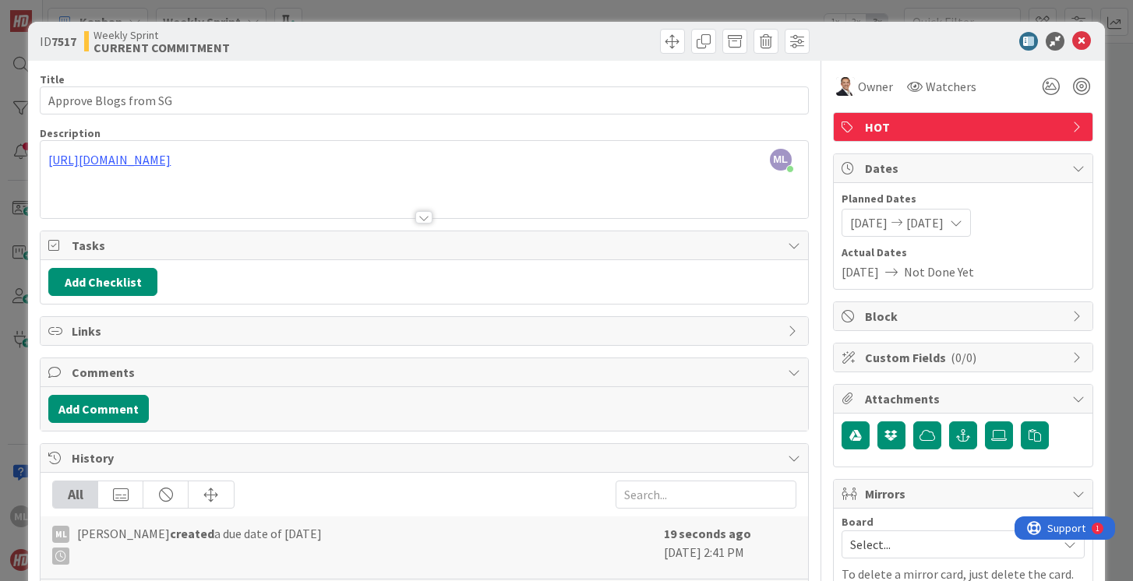
click at [277, 191] on div at bounding box center [424, 198] width 767 height 40
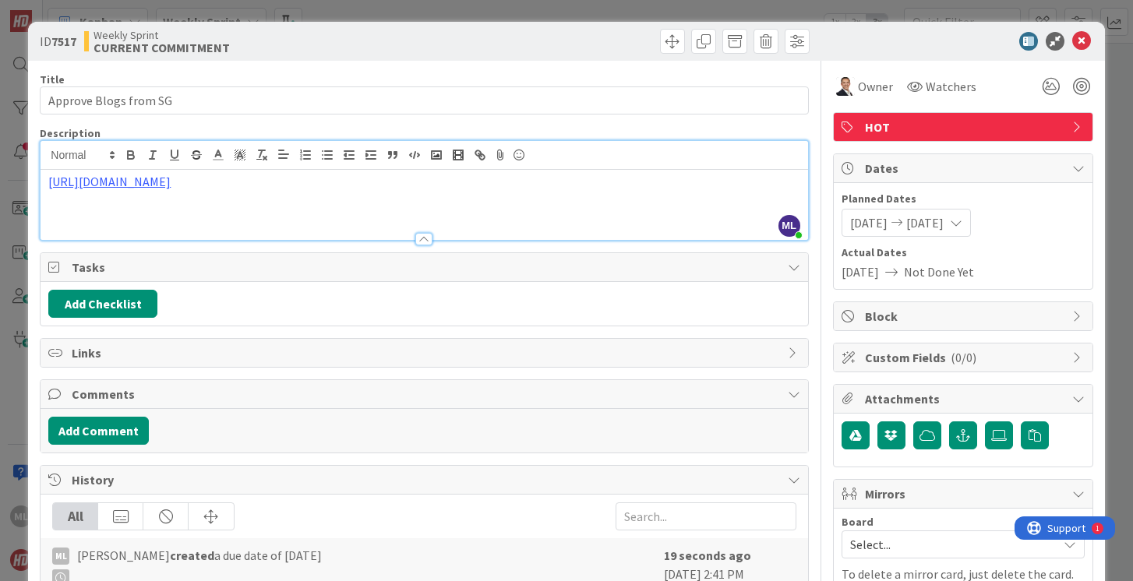
click at [742, 182] on p "[URL][DOMAIN_NAME]" at bounding box center [423, 182] width 751 height 18
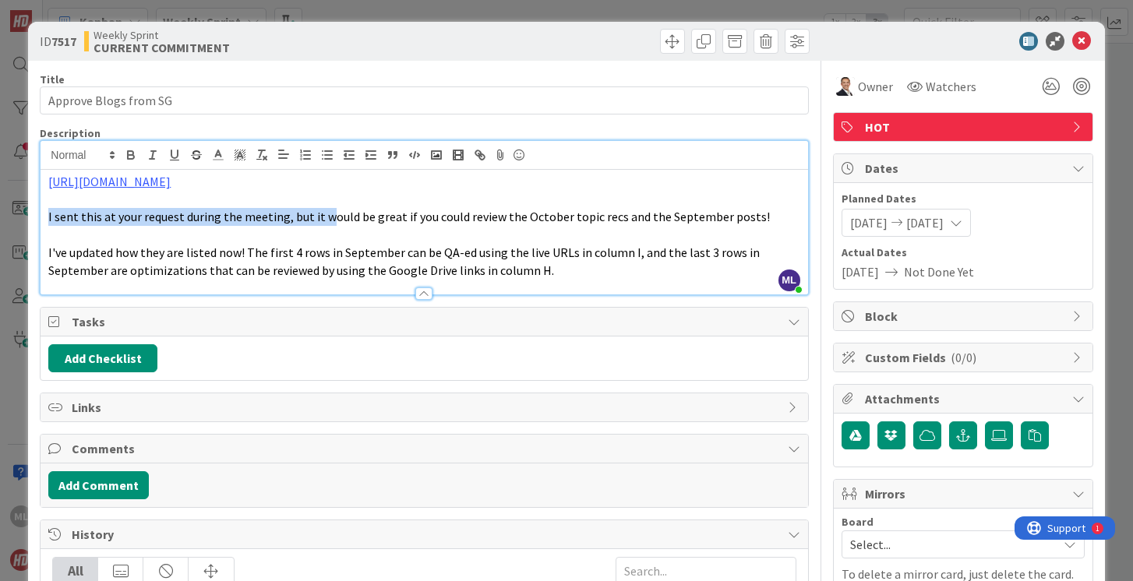
drag, startPoint x: 325, startPoint y: 217, endPoint x: 47, endPoint y: 227, distance: 278.3
click at [46, 227] on div "[URL][DOMAIN_NAME] I sent this at your request during the meeting, but it would…" at bounding box center [424, 232] width 767 height 125
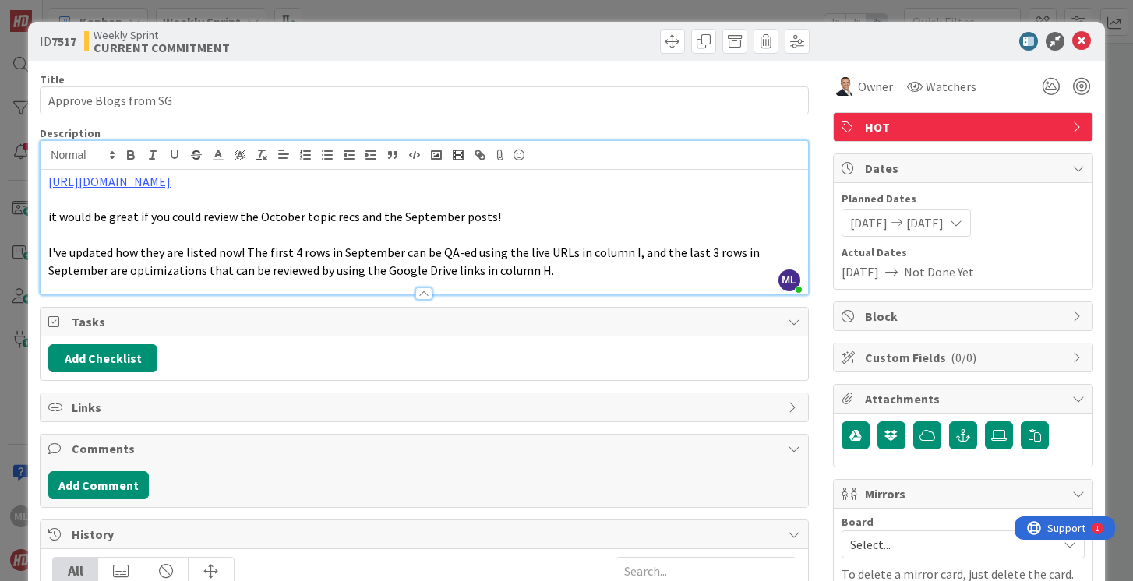
click at [257, 218] on span "it would be great if you could review the October topic recs and the September …" at bounding box center [274, 217] width 453 height 16
click at [413, 214] on span "it would be great if you could review the 1) October topic recs and the Septemb…" at bounding box center [281, 217] width 467 height 16
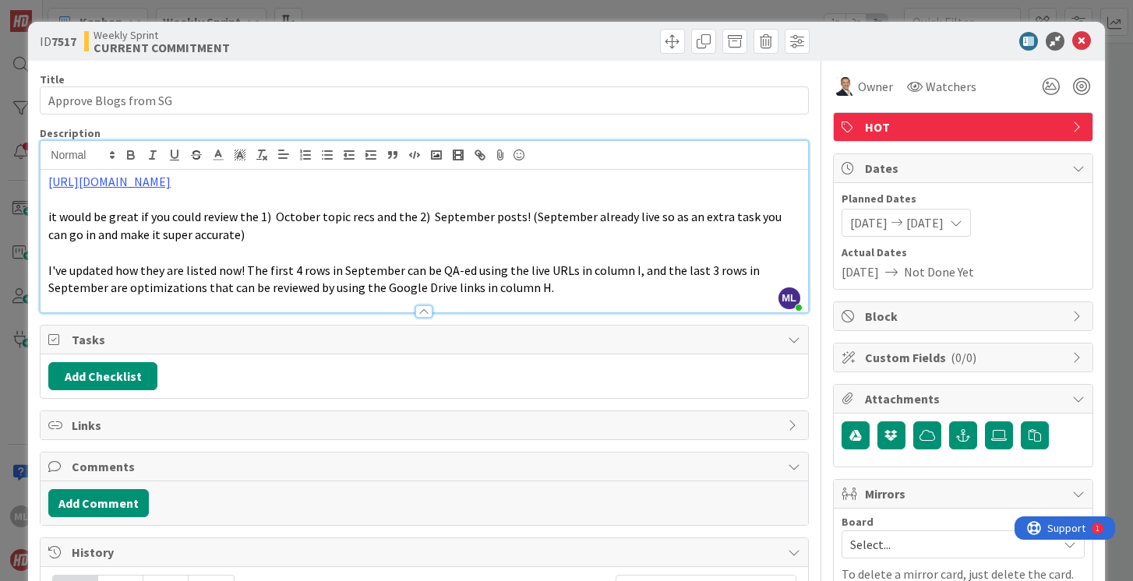
click at [369, 218] on span "it would be great if you could review the 1) October topic recs and the 2) Sept…" at bounding box center [415, 226] width 735 height 34
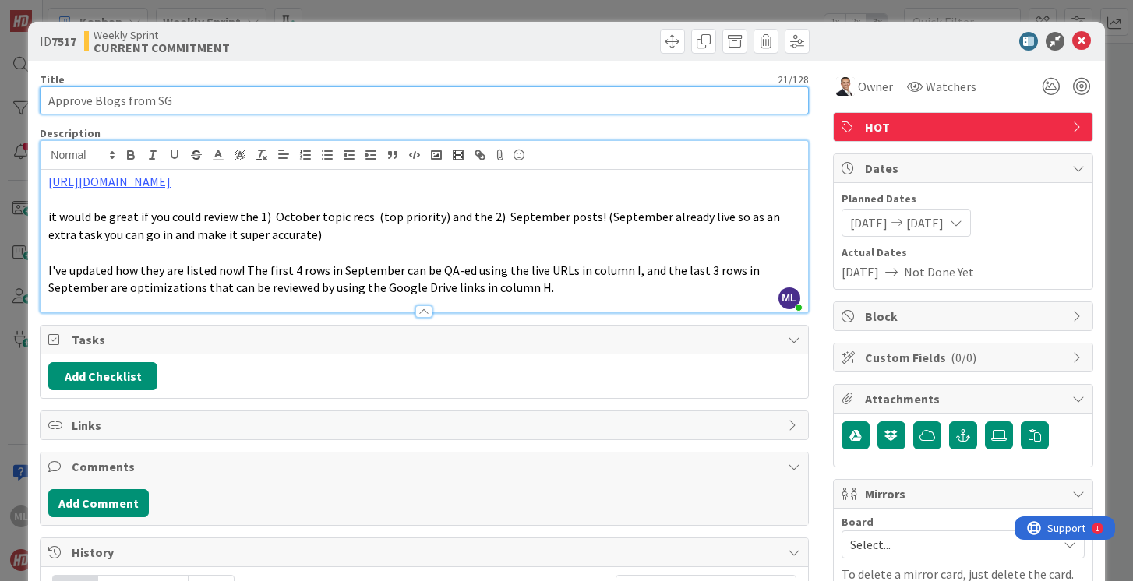
click at [252, 101] on input "Approve Blogs from SG" at bounding box center [424, 100] width 768 height 28
type input "Approve Blogs from SG - OCT is Priority"
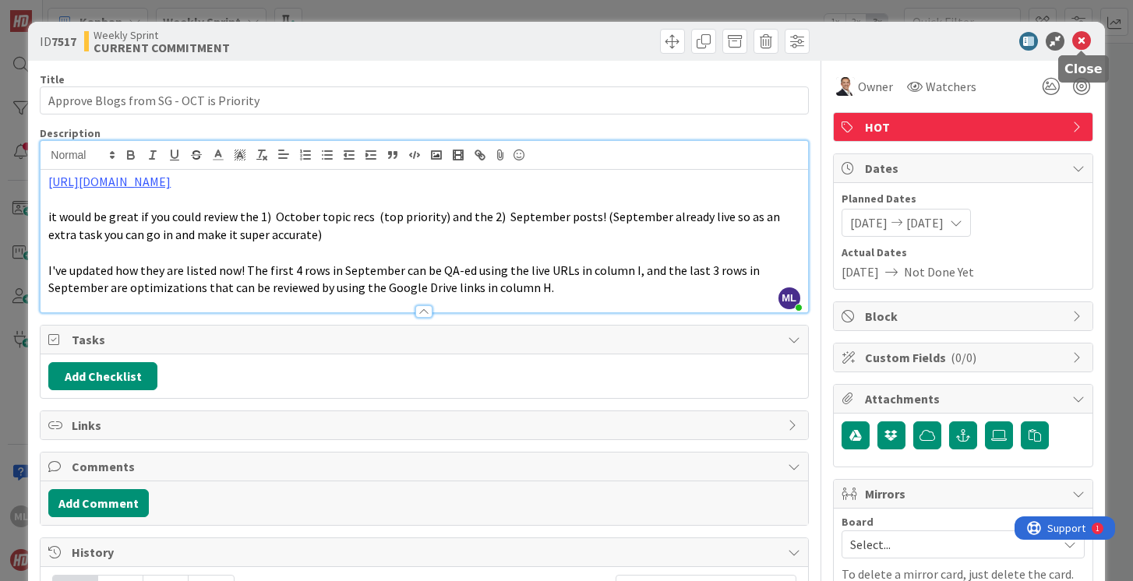
click at [1081, 41] on icon at bounding box center [1081, 41] width 19 height 19
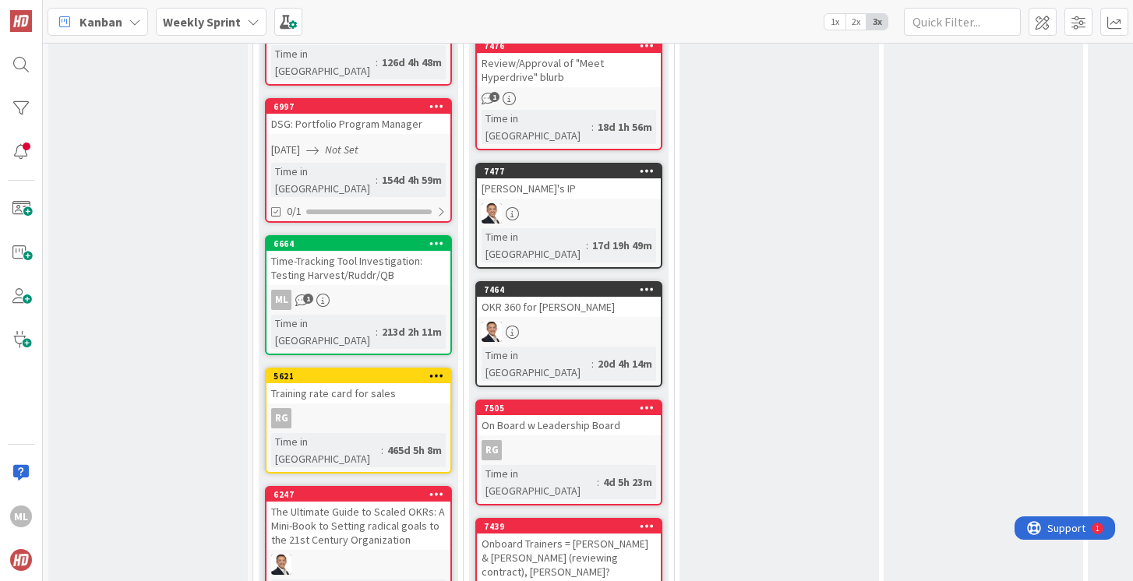
scroll to position [1508, 0]
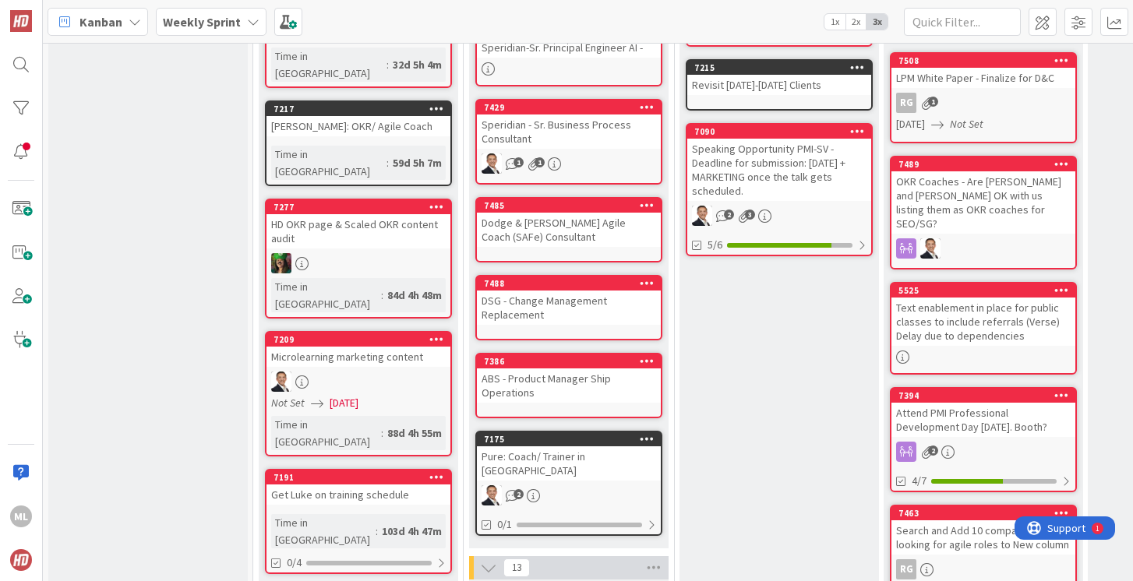
scroll to position [186, 0]
